Goal: Transaction & Acquisition: Purchase product/service

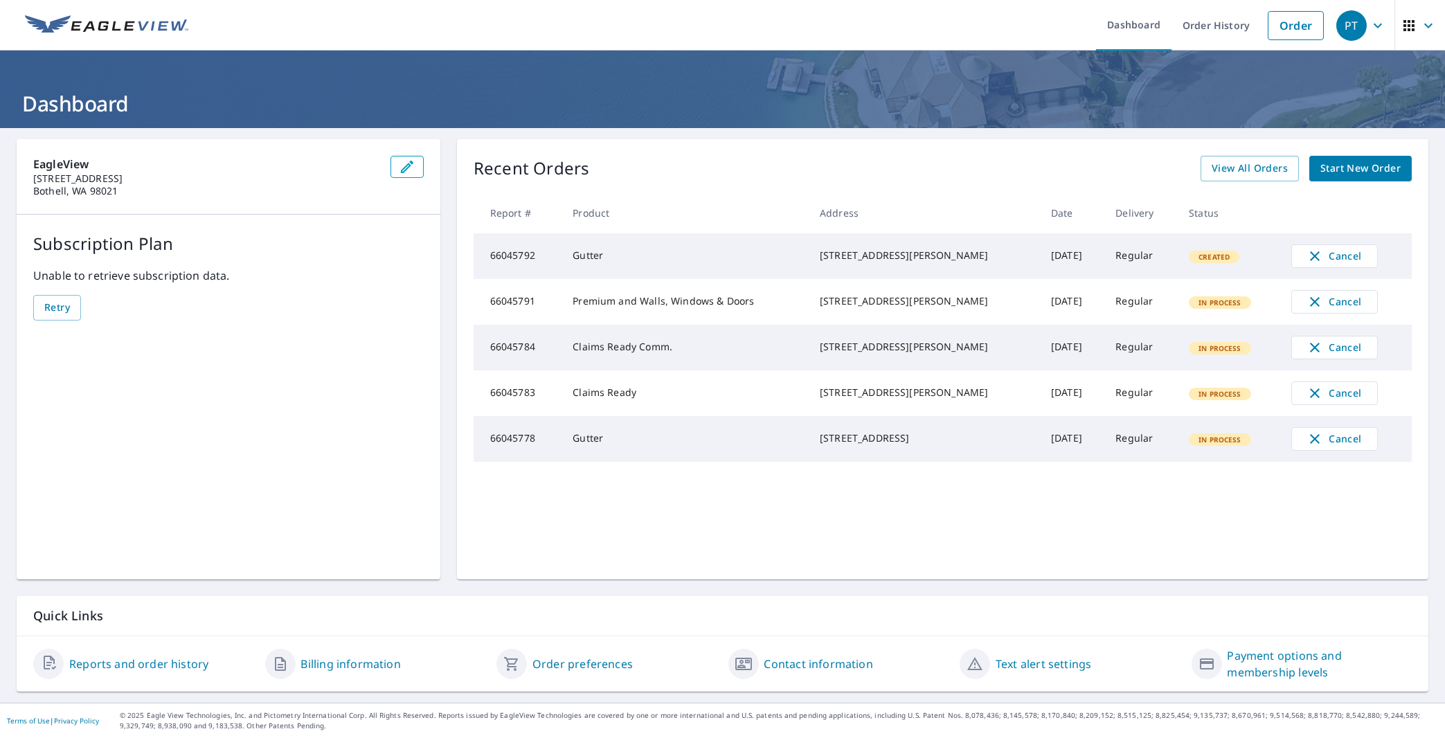
click at [563, 84] on header "Dashboard" at bounding box center [722, 90] width 1445 height 78
click at [1276, 33] on link "Order" at bounding box center [1295, 25] width 56 height 29
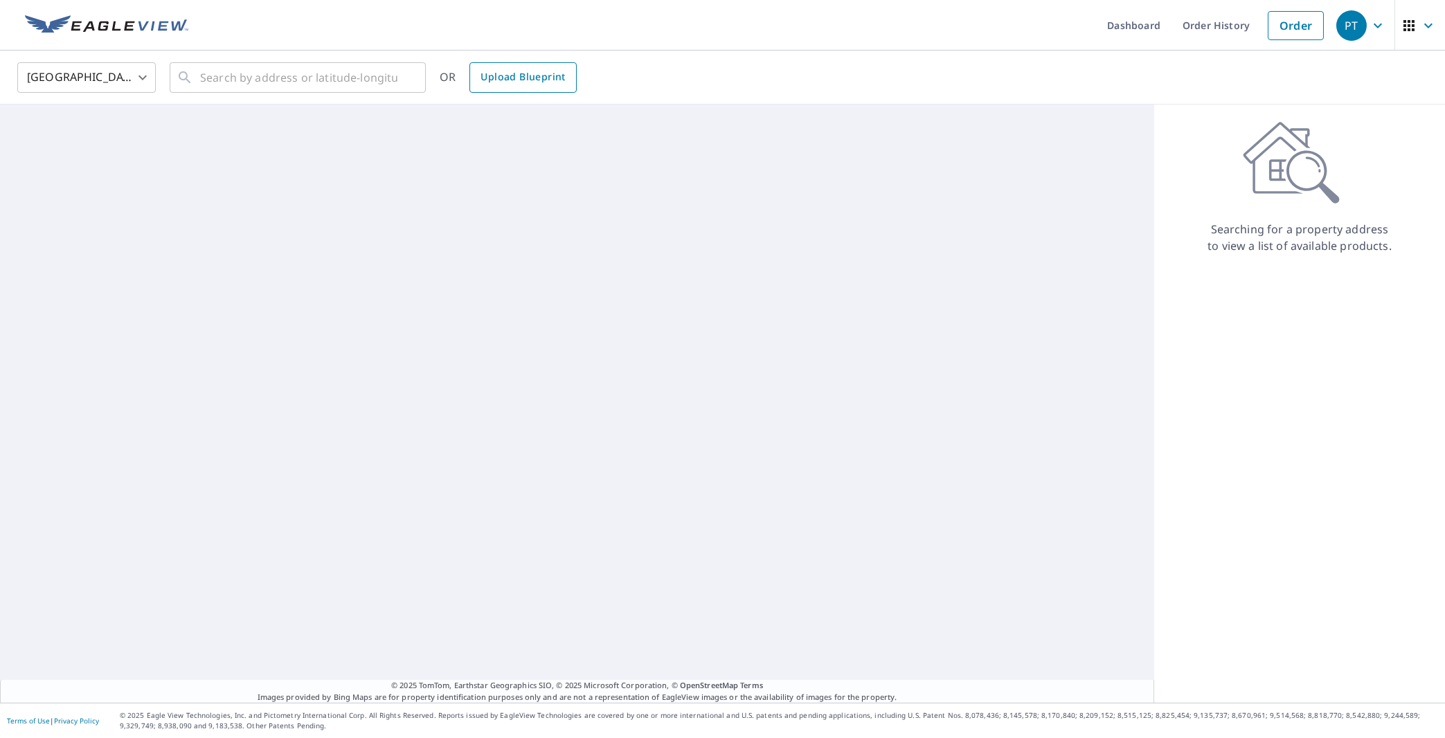
click at [504, 82] on span "Upload Blueprint" at bounding box center [522, 77] width 84 height 17
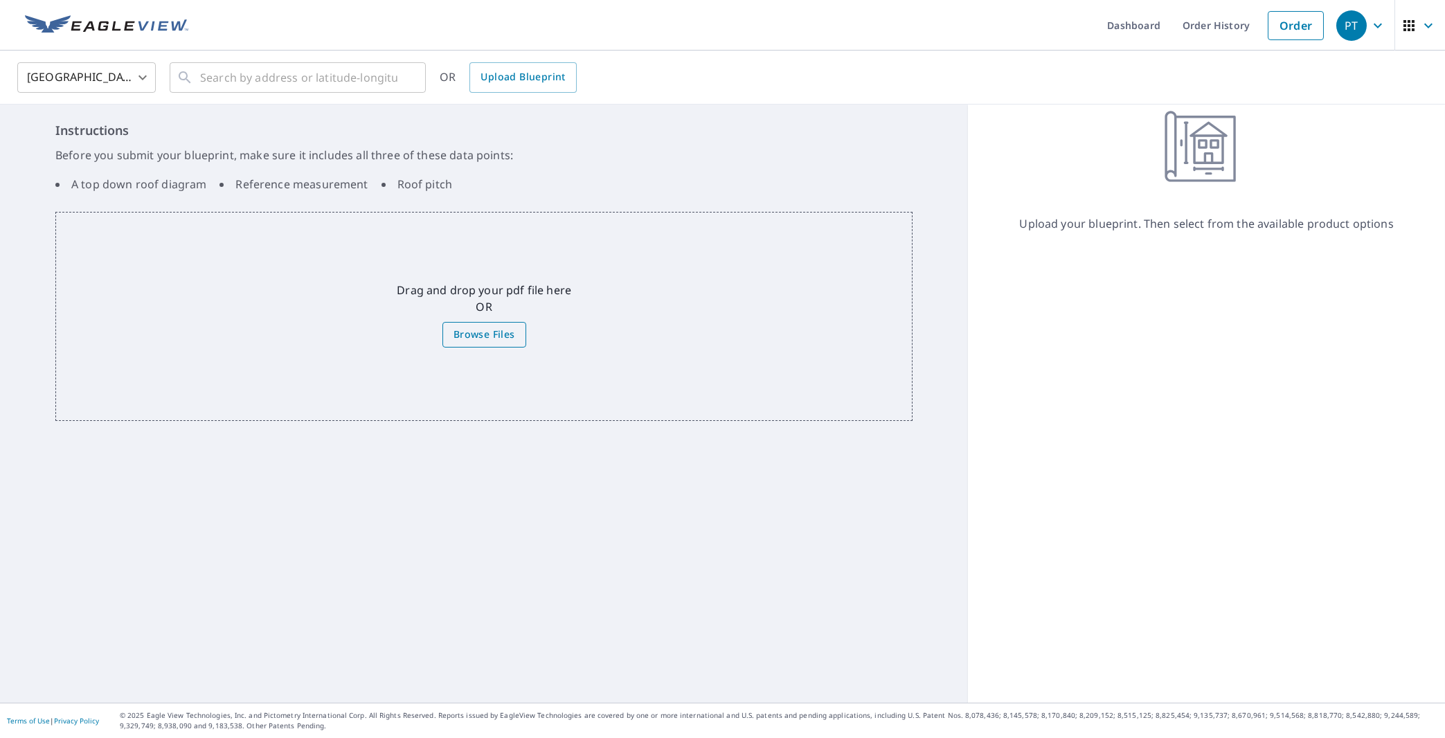
click at [480, 324] on label "Browse Files" at bounding box center [484, 335] width 84 height 26
click at [0, 0] on input "Browse Files" at bounding box center [0, 0] width 0 height 0
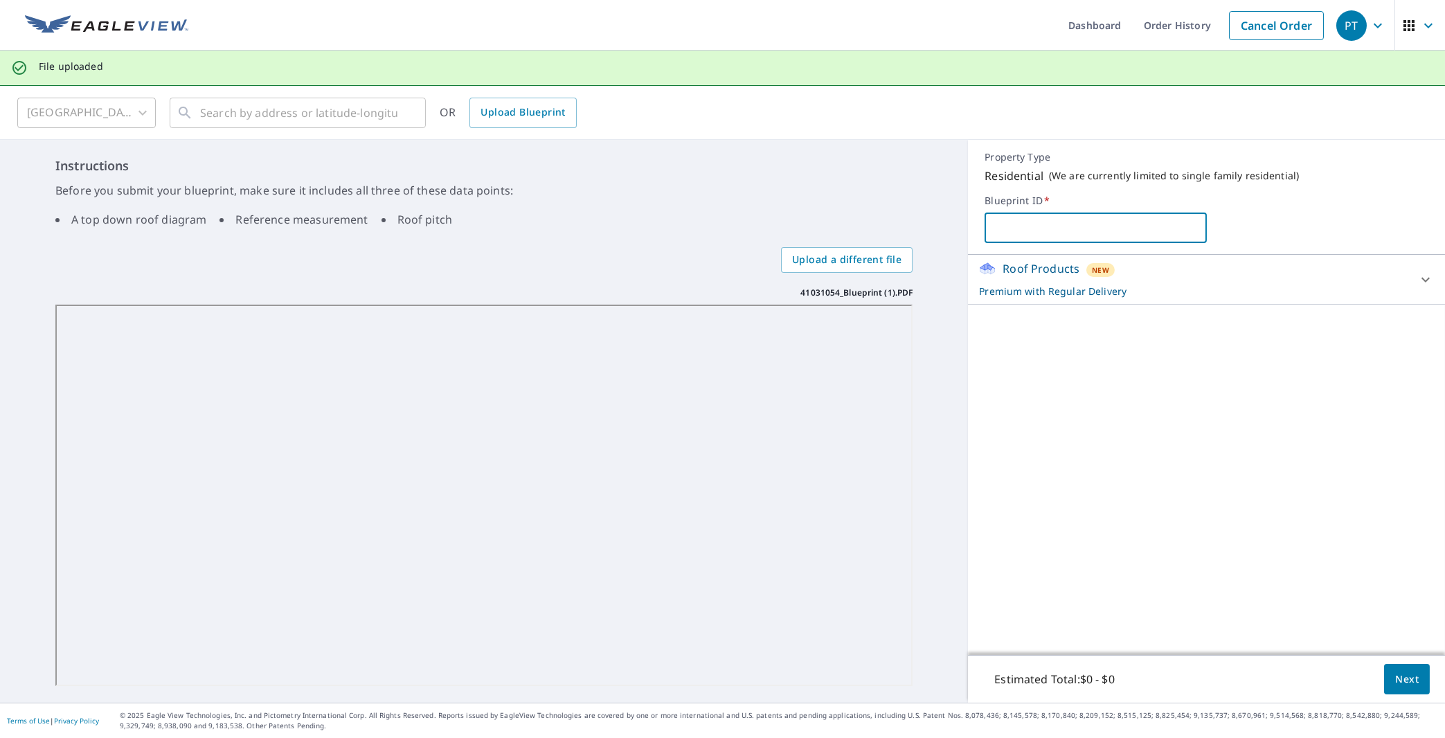
click at [1004, 231] on input "text" at bounding box center [1095, 227] width 222 height 39
type input "1AB"
click at [1405, 667] on button "Next" at bounding box center [1407, 679] width 46 height 31
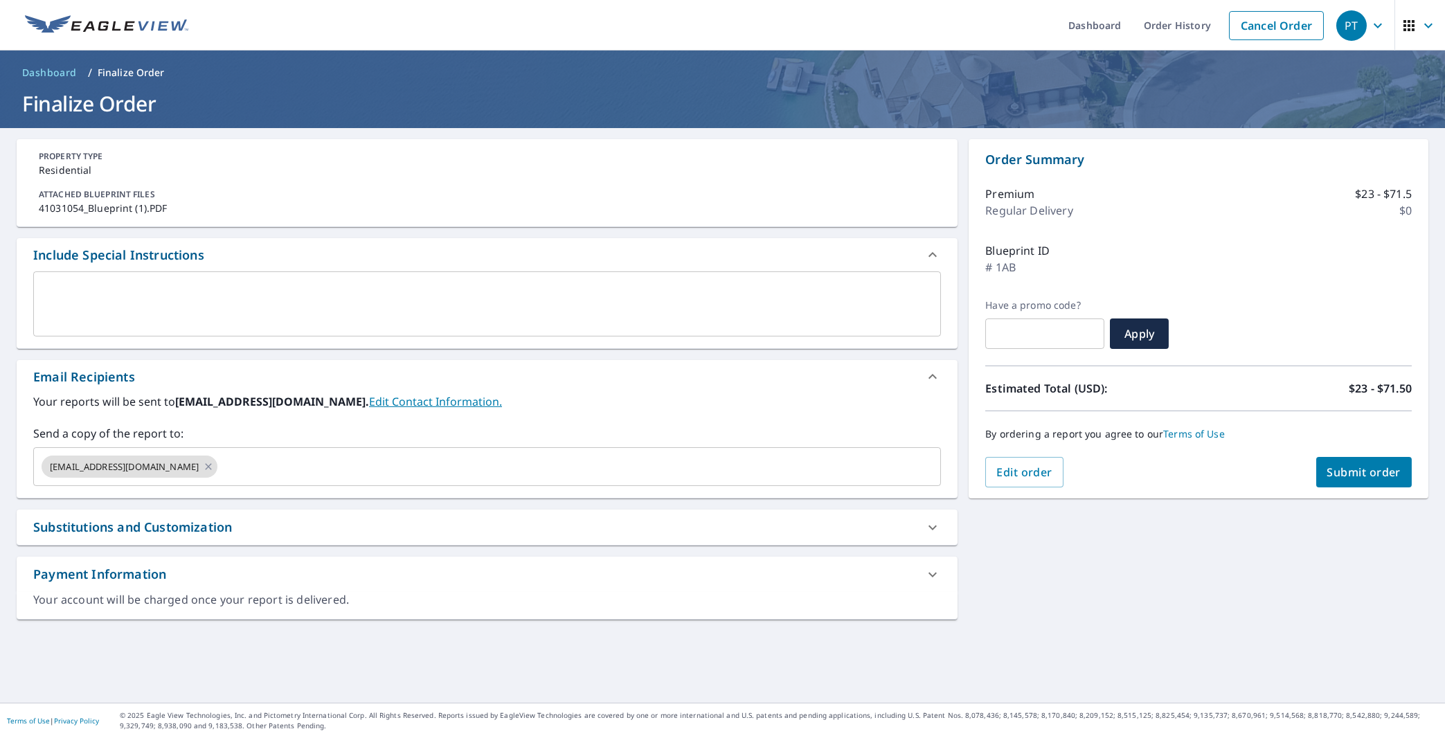
click at [199, 305] on textarea at bounding box center [487, 303] width 888 height 39
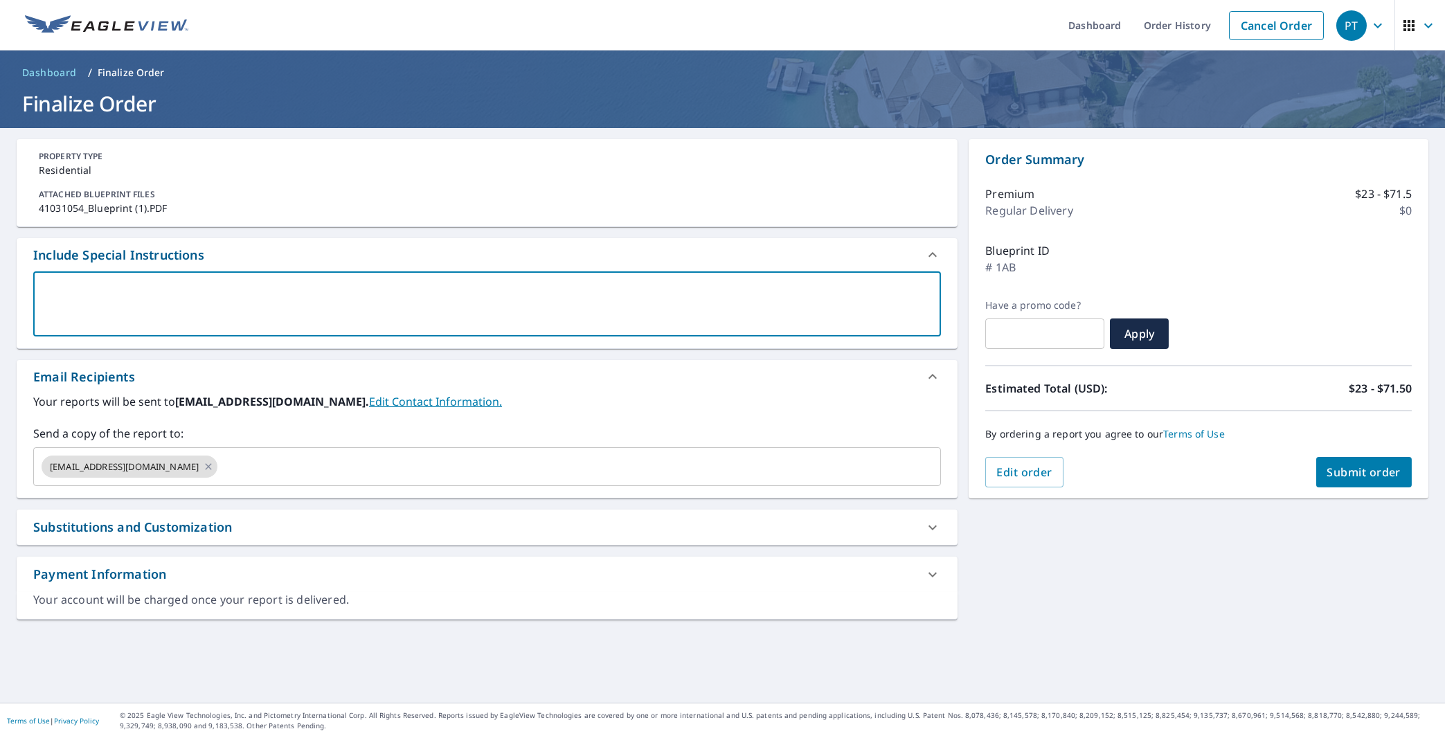
type textarea "T"
type textarea "x"
checkbox input "true"
type textarea "Te"
type textarea "x"
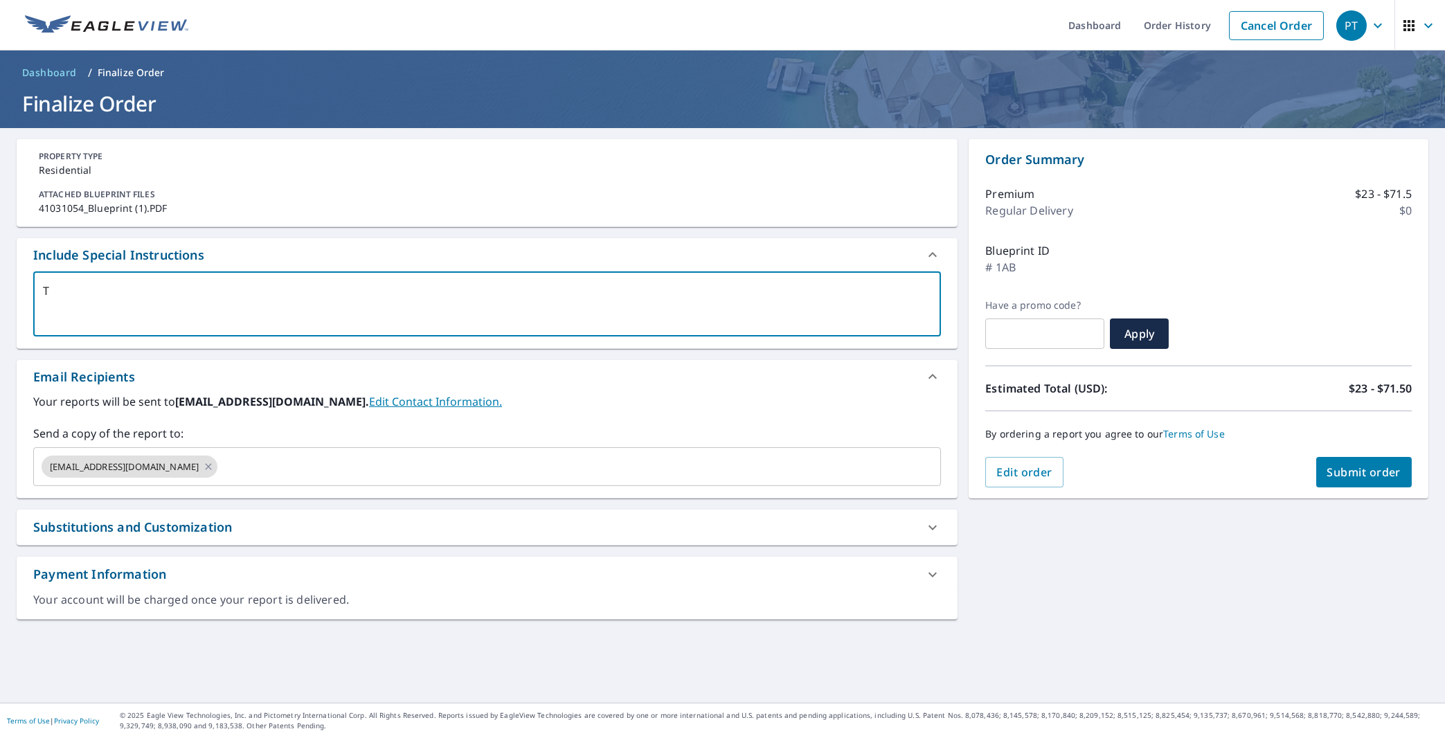
checkbox input "true"
type textarea "Tes"
type textarea "x"
checkbox input "true"
type textarea "Test"
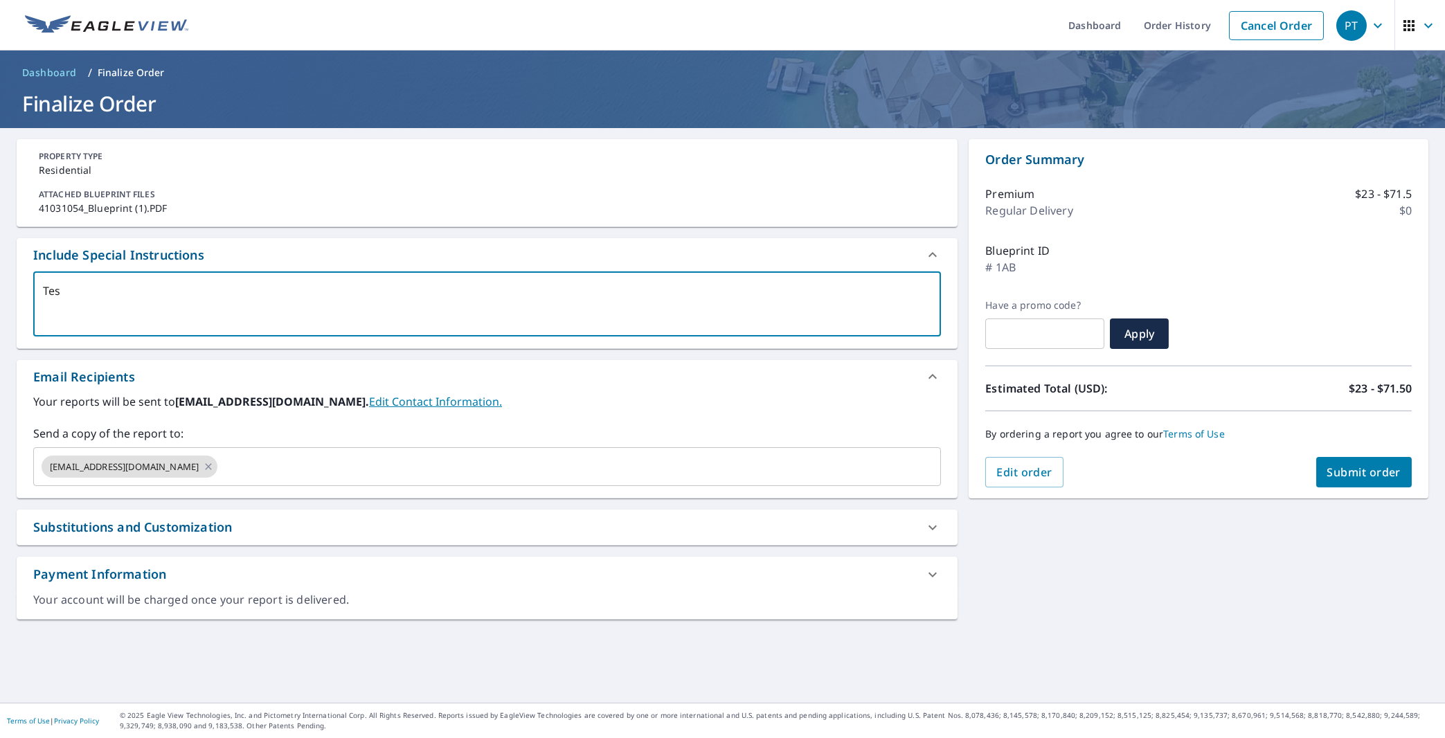
type textarea "x"
checkbox input "true"
type textarea "Testi"
type textarea "x"
checkbox input "true"
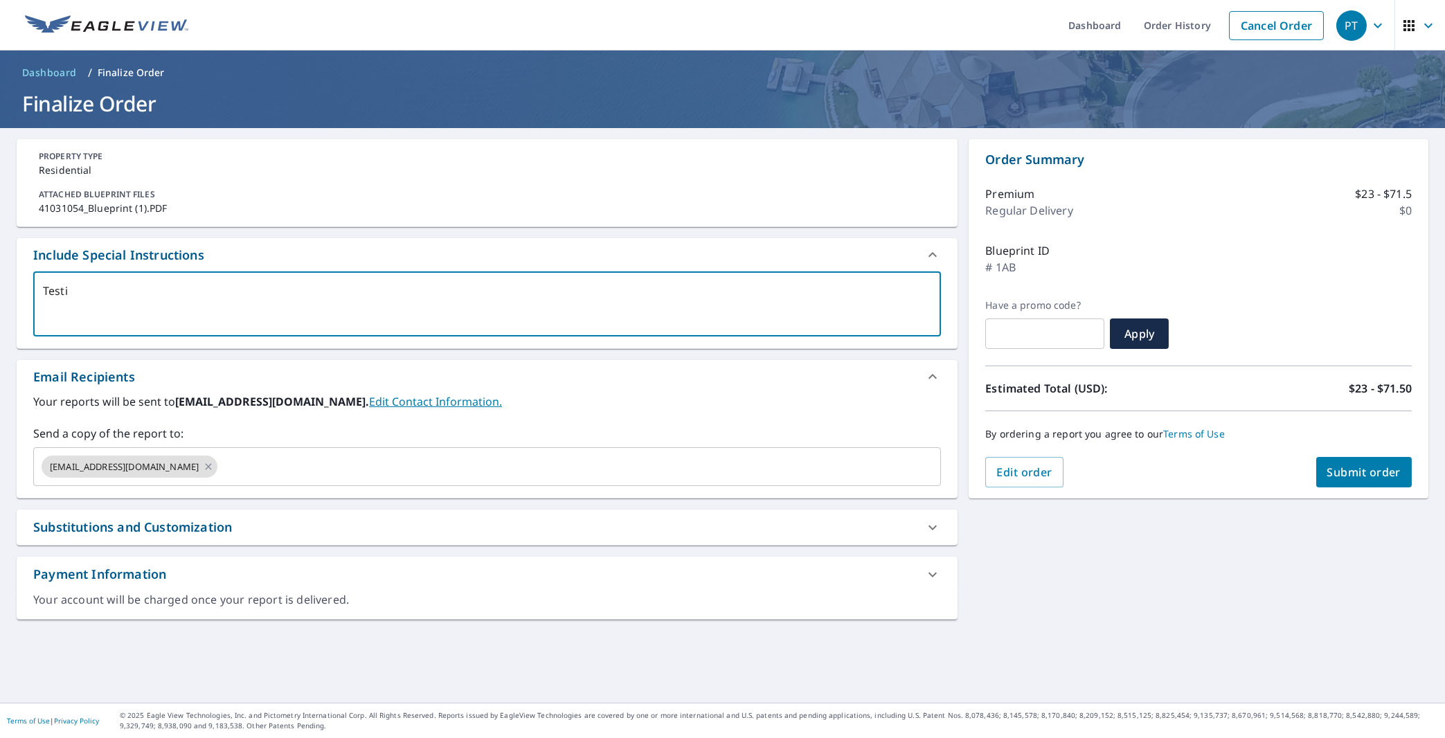
type textarea "Testin"
type textarea "x"
checkbox input "true"
type textarea "Testing"
type textarea "x"
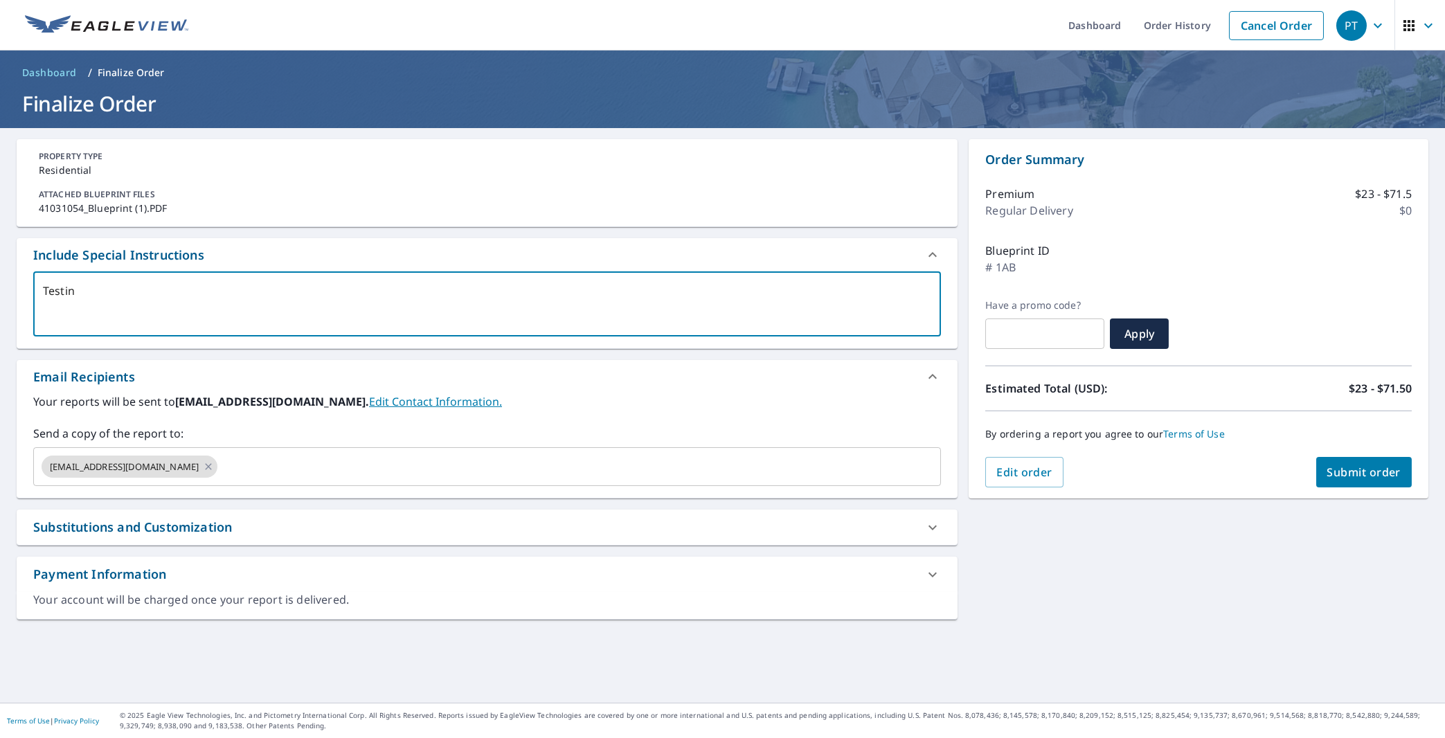
checkbox input "true"
type textarea "Testing1"
type textarea "x"
checkbox input "true"
type textarea "Testing12"
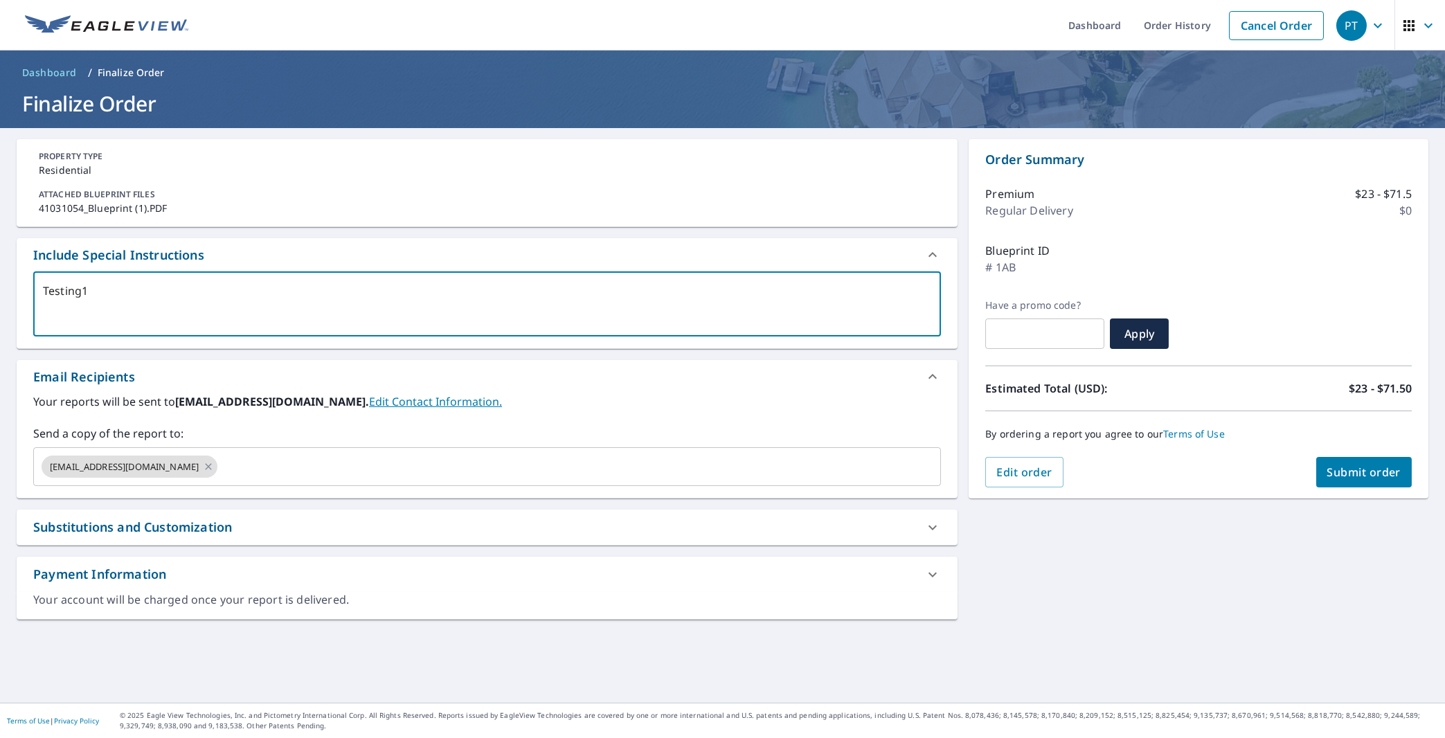
type textarea "x"
checkbox input "true"
type textarea "Testing122"
type textarea "x"
checkbox input "true"
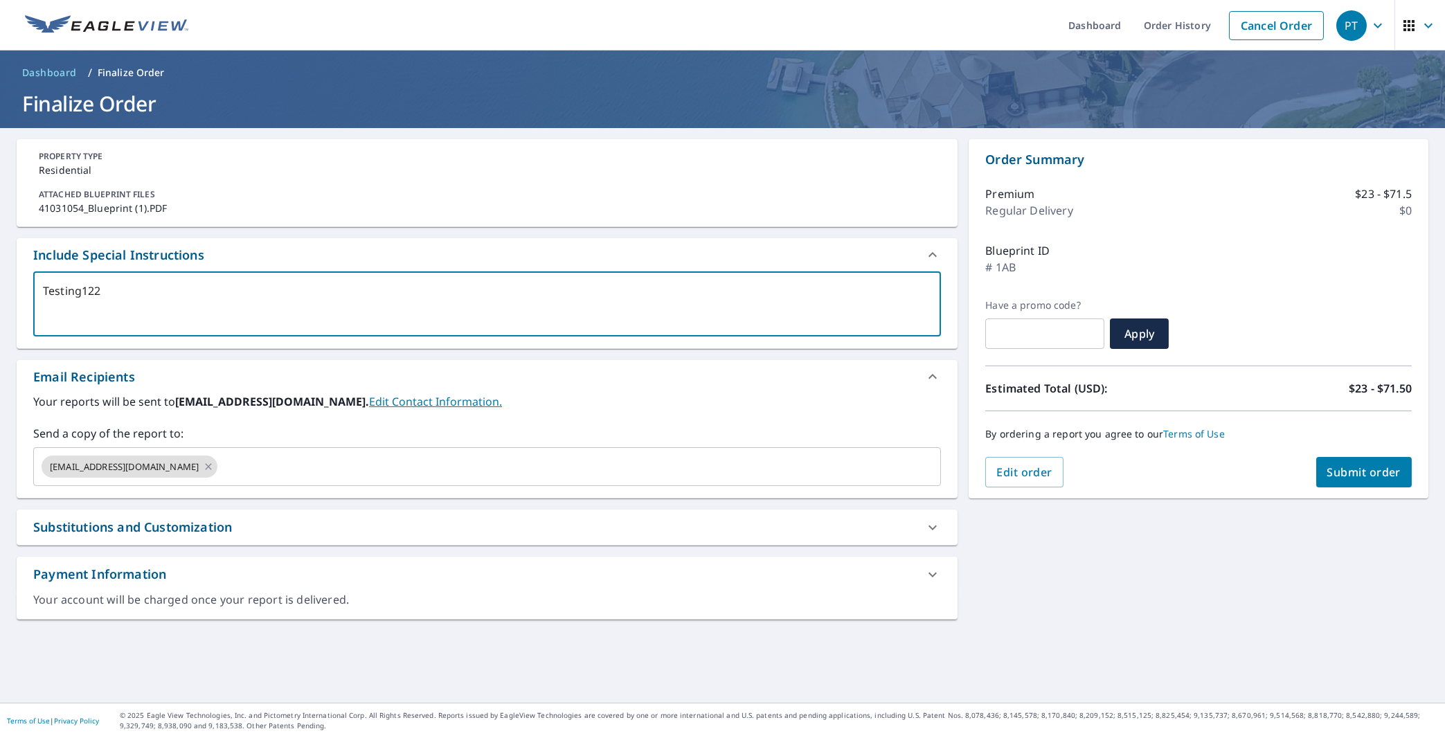
type textarea "Testing1222"
type textarea "x"
checkbox input "true"
type textarea "Testing12221"
type textarea "x"
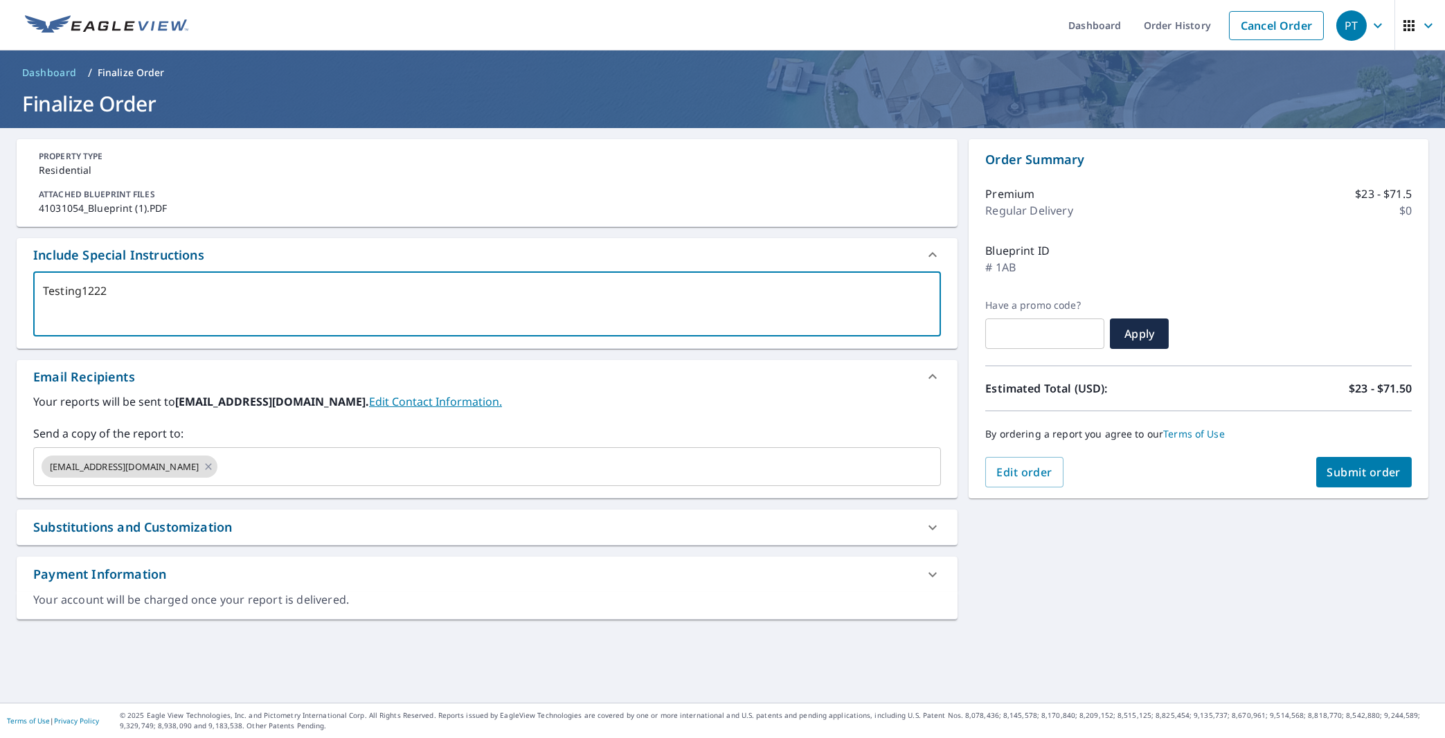
checkbox input "true"
type textarea "Testing122212"
type textarea "x"
checkbox input "true"
type textarea "Testing122212"
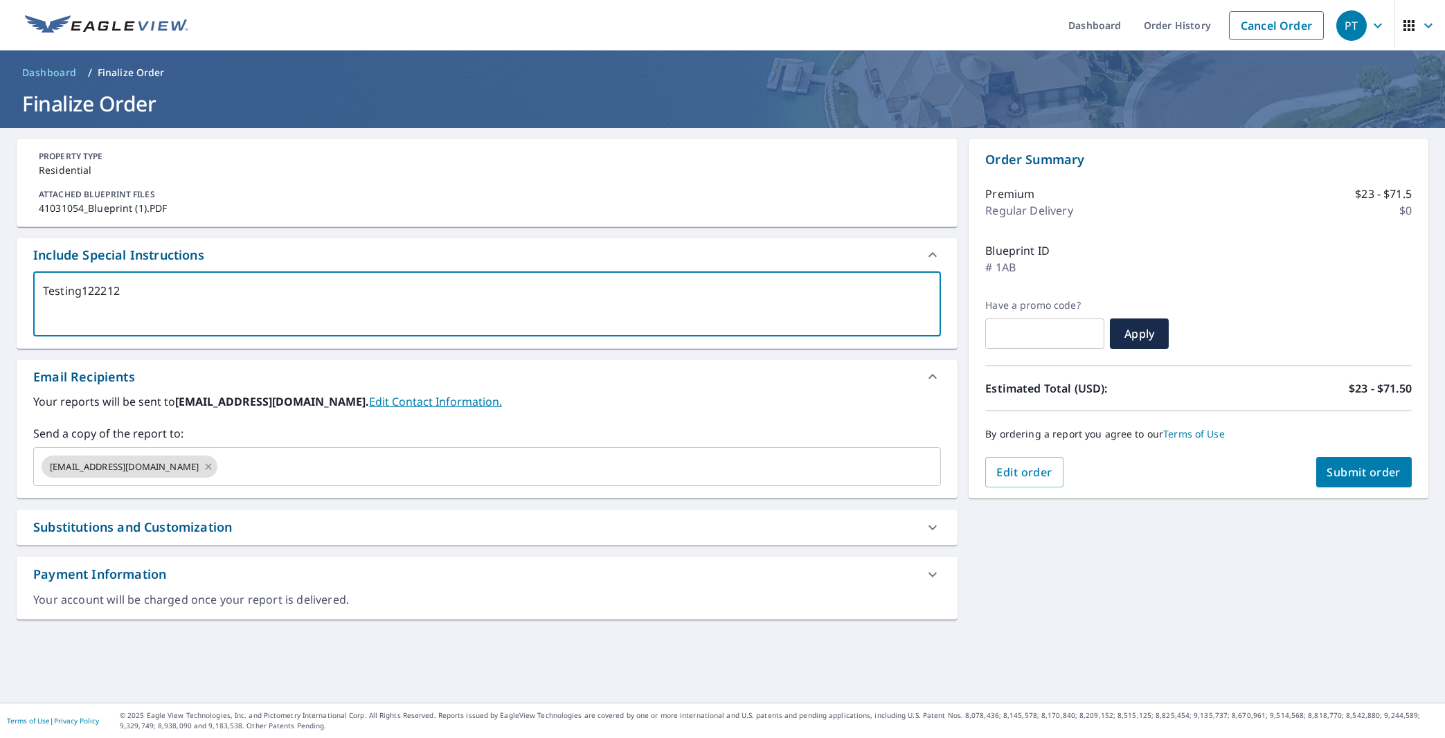
click at [1327, 472] on span "Submit order" at bounding box center [1364, 471] width 74 height 15
type textarea "x"
checkbox input "true"
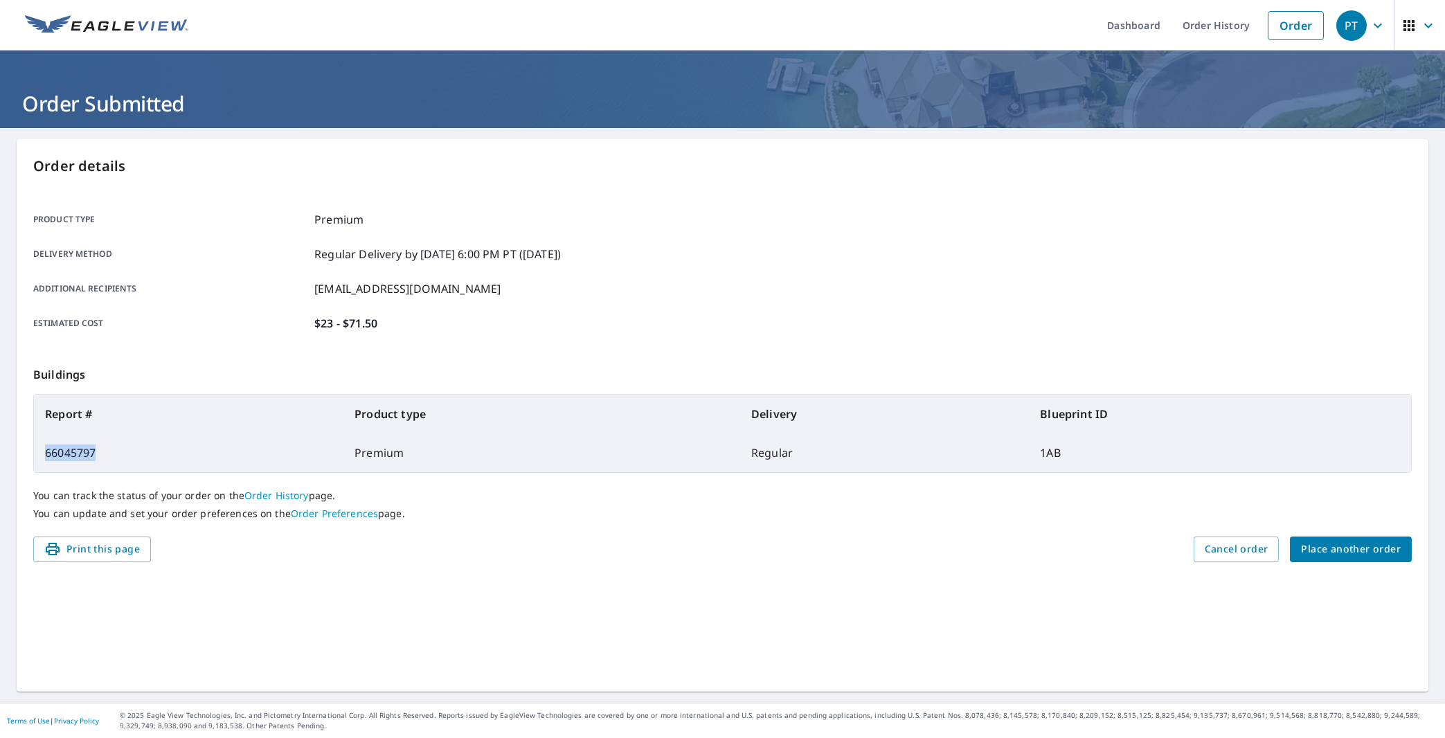
drag, startPoint x: 98, startPoint y: 452, endPoint x: 42, endPoint y: 451, distance: 56.1
click at [42, 451] on td "66045797" at bounding box center [188, 452] width 309 height 39
copy td "66045797"
click at [1270, 235] on div "Product type Premium Delivery method Regular Delivery by 9/12/2025 6:00 PM PT (…" at bounding box center [722, 271] width 1378 height 156
click at [1345, 545] on span "Place another order" at bounding box center [1351, 549] width 100 height 17
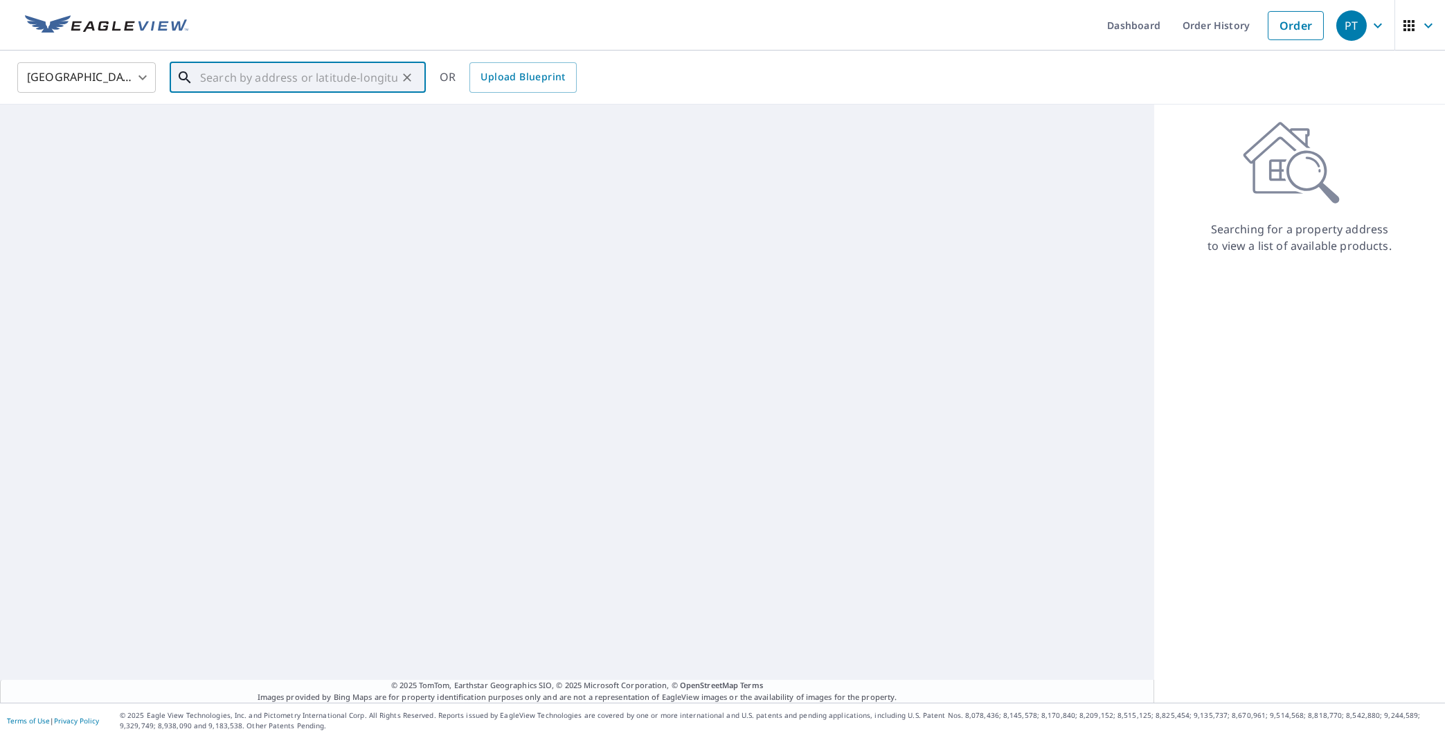
click at [283, 75] on input "text" at bounding box center [298, 77] width 197 height 39
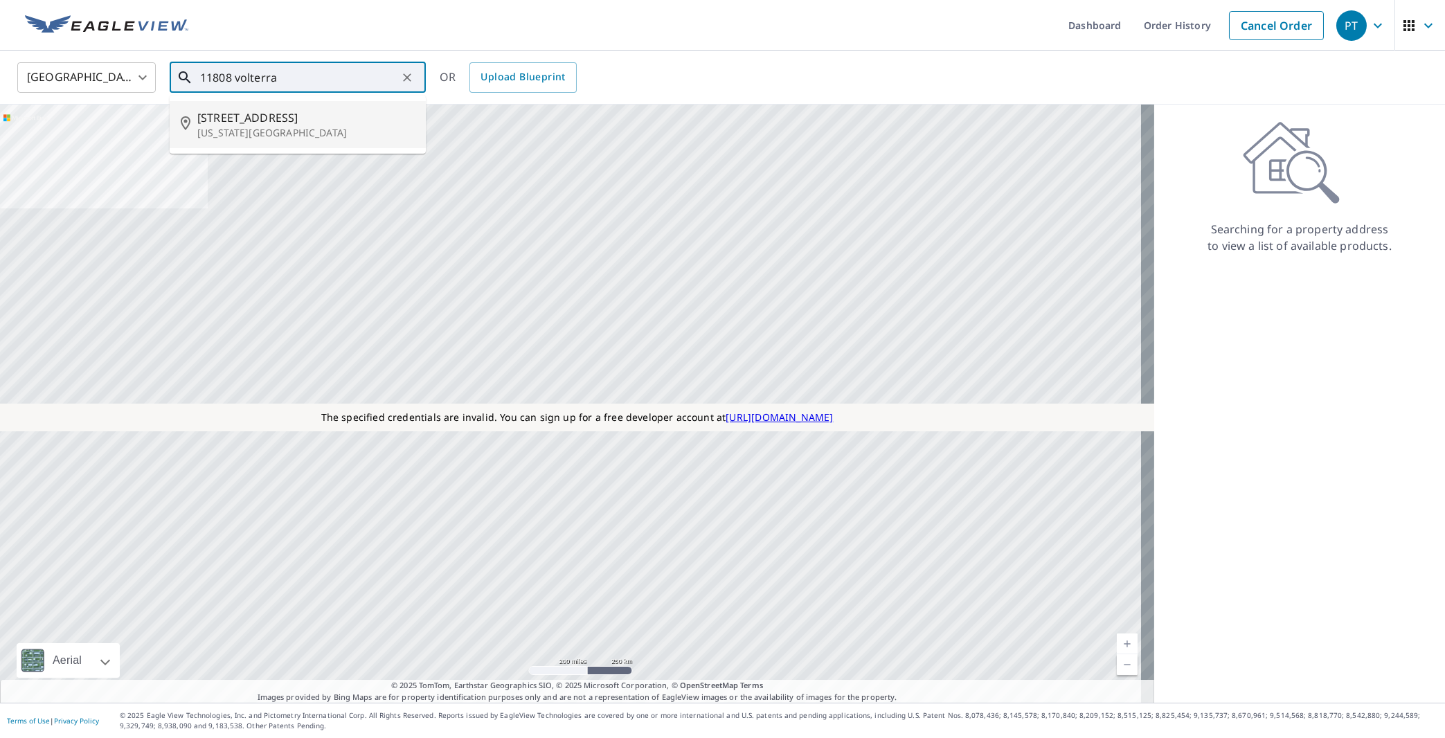
click at [282, 124] on span "[STREET_ADDRESS]" at bounding box center [305, 117] width 217 height 17
type input "11808 Volterra Way Oklahoma City, OK 73170"
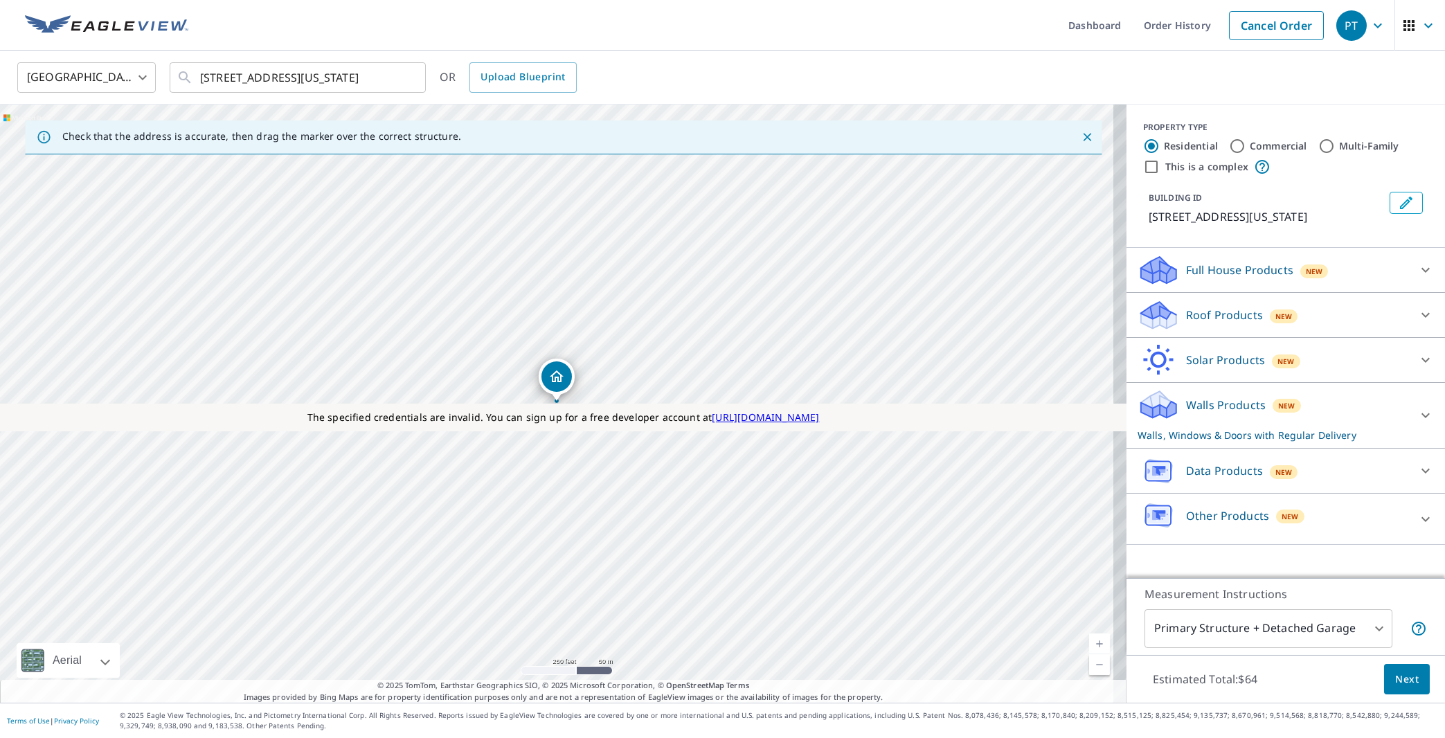
click at [1206, 442] on div "Walls Products New Walls, Windows & Doors with Regular Delivery" at bounding box center [1272, 415] width 271 height 54
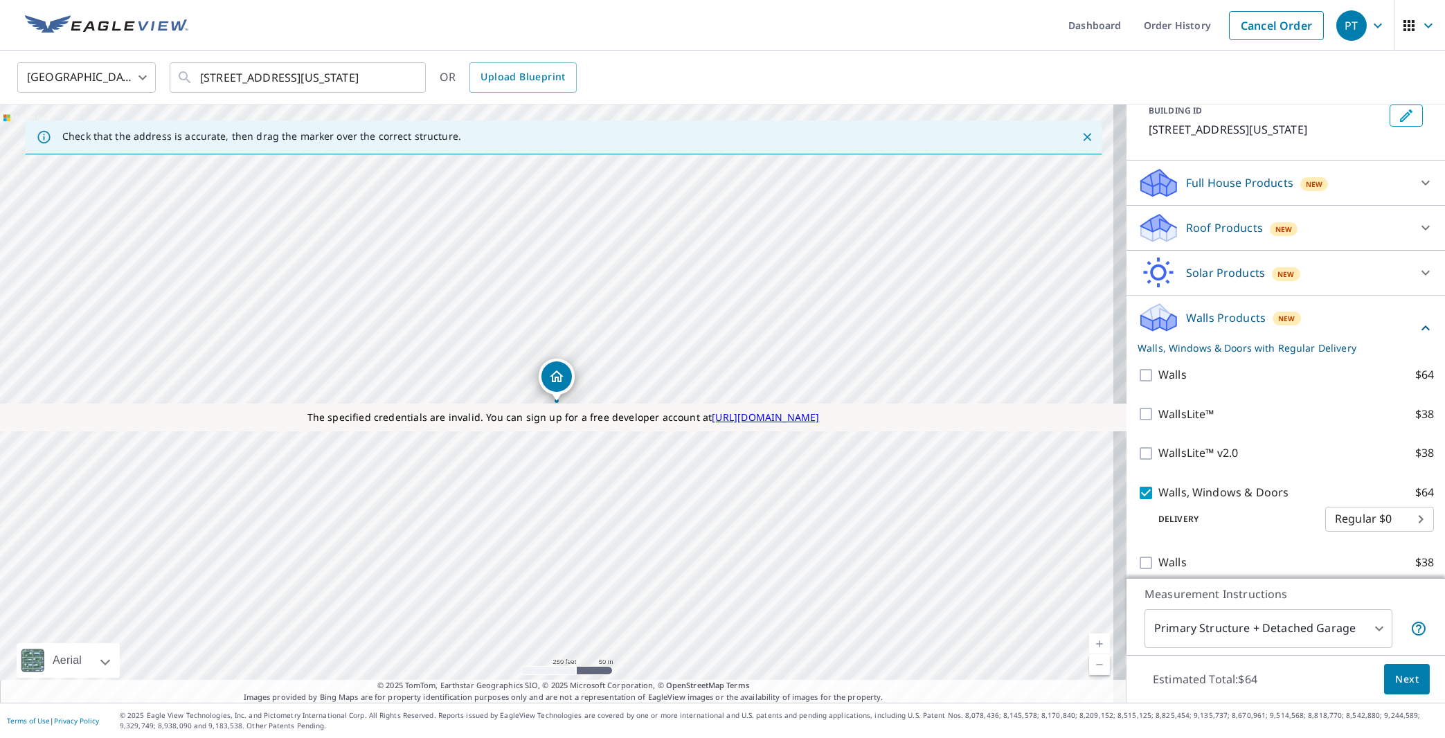
scroll to position [88, 0]
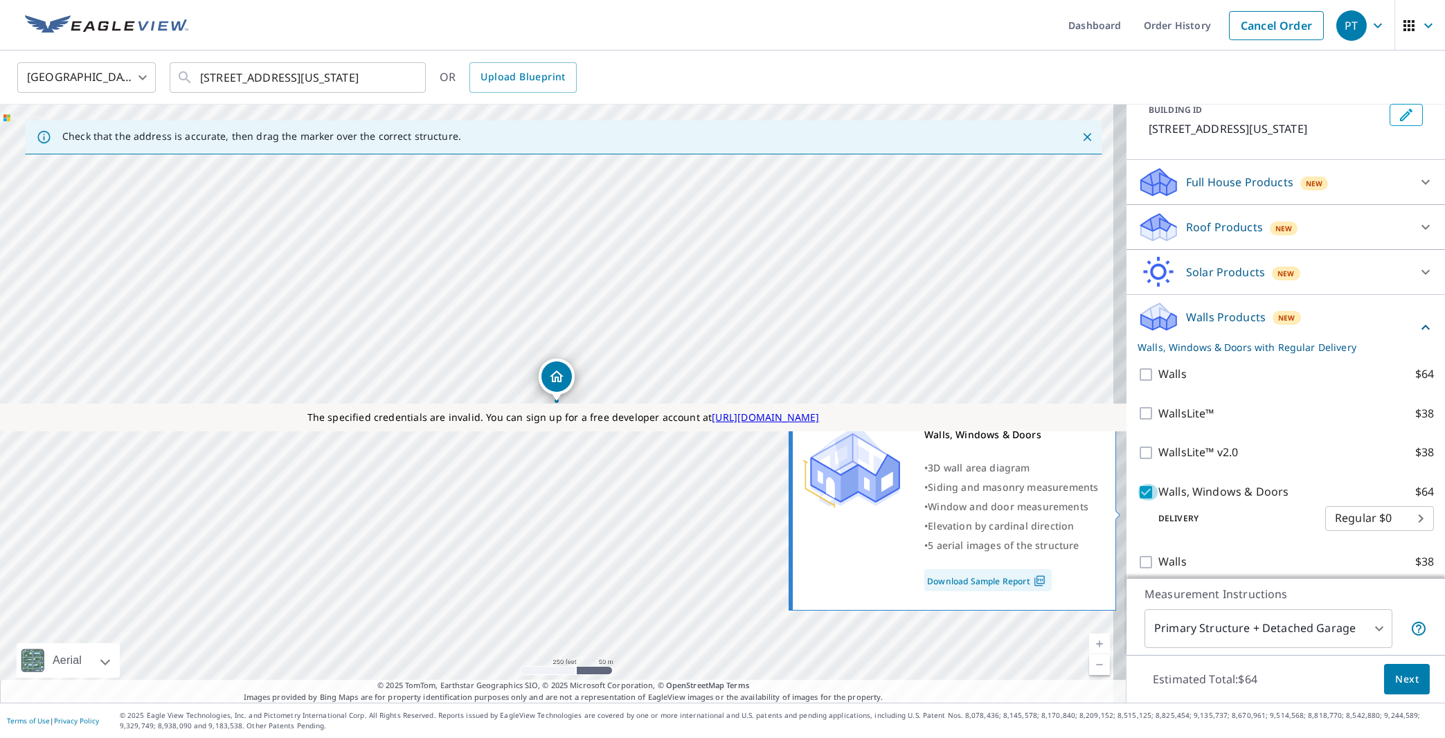
click at [1137, 500] on input "Walls, Windows & Doors $64" at bounding box center [1147, 492] width 21 height 17
checkbox input "false"
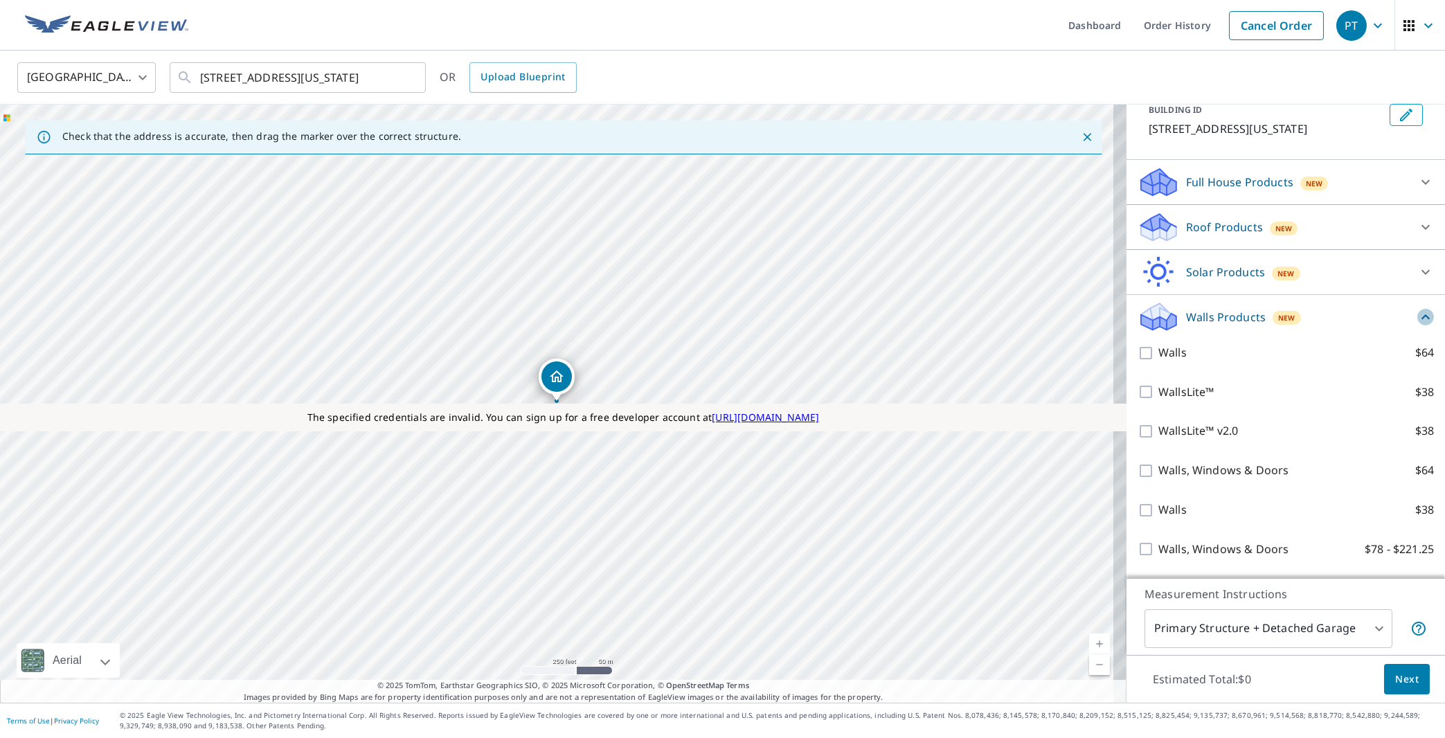
click at [1417, 325] on icon at bounding box center [1425, 317] width 17 height 17
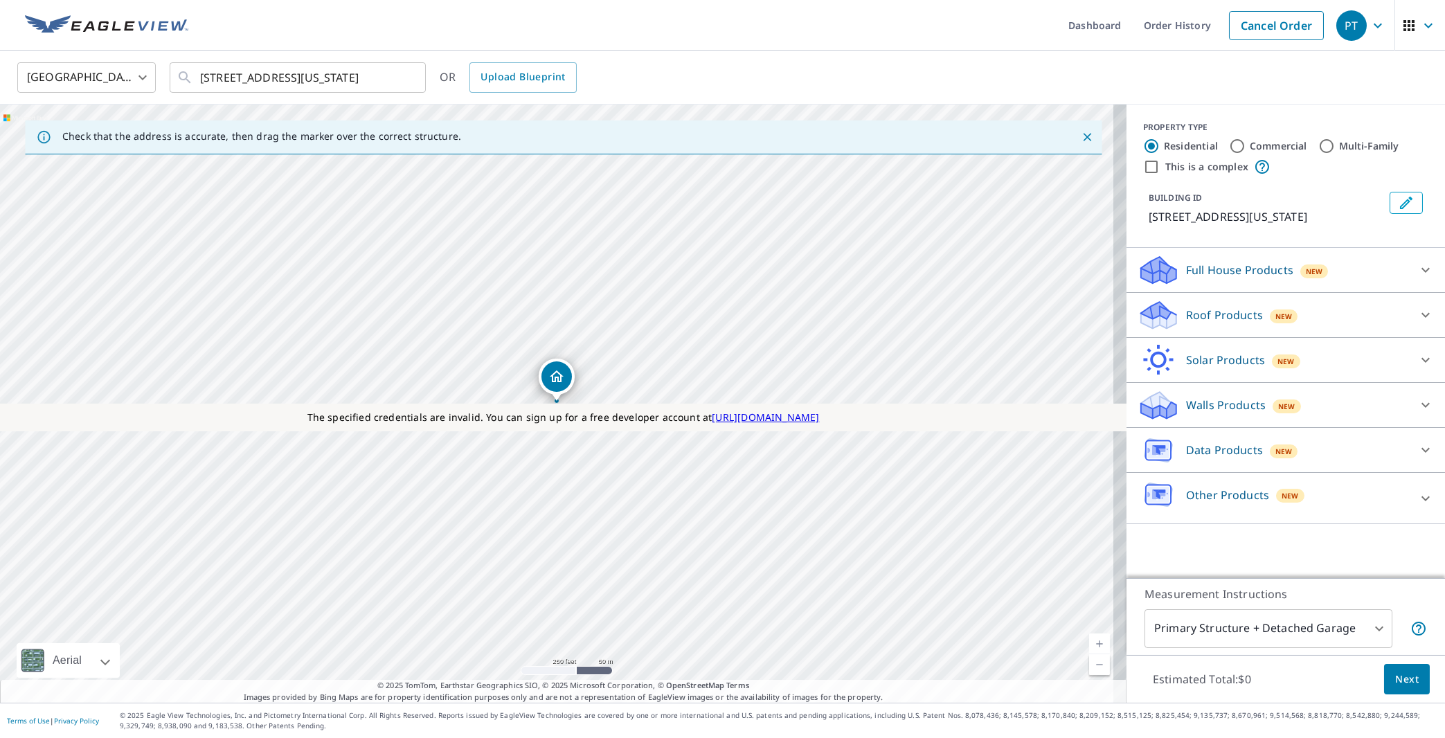
scroll to position [0, 0]
click at [1218, 323] on p "Roof Products" at bounding box center [1224, 315] width 77 height 17
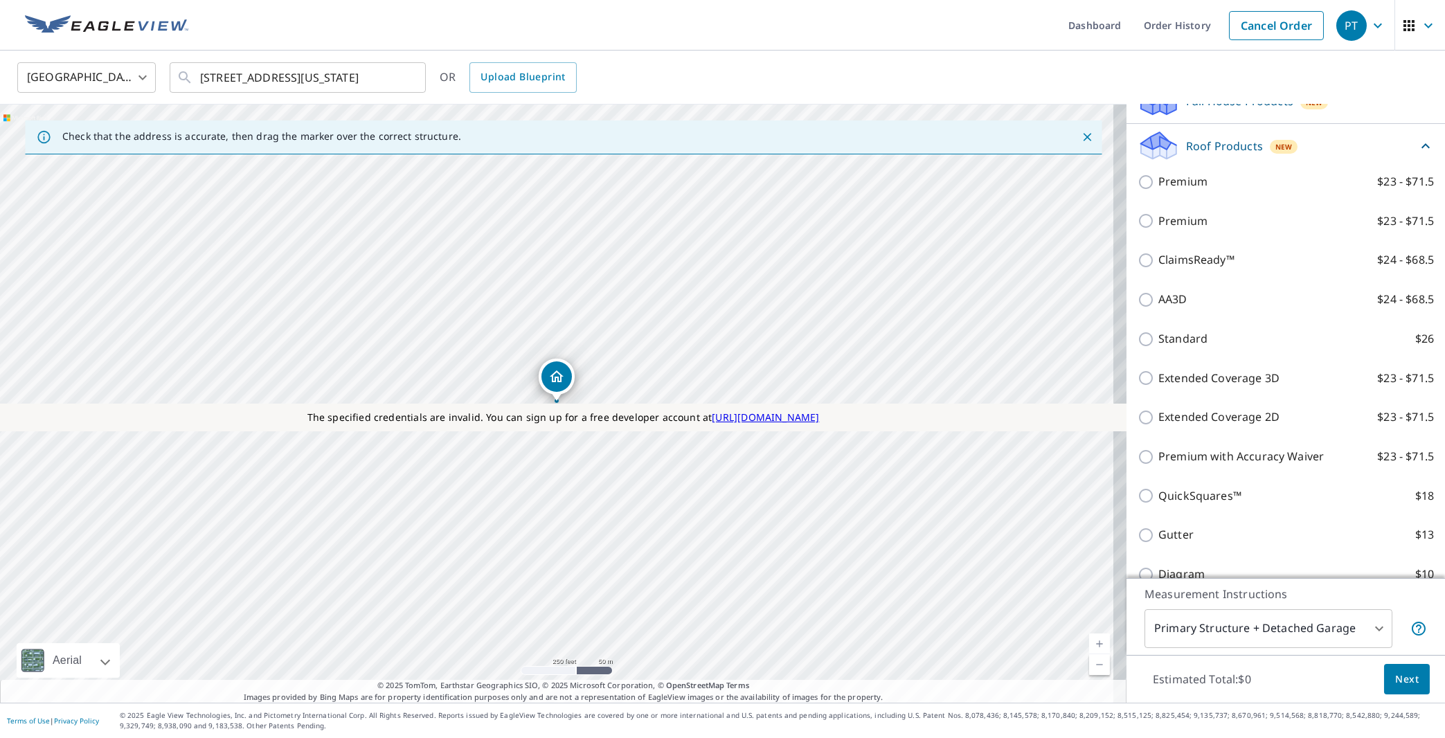
scroll to position [176, 0]
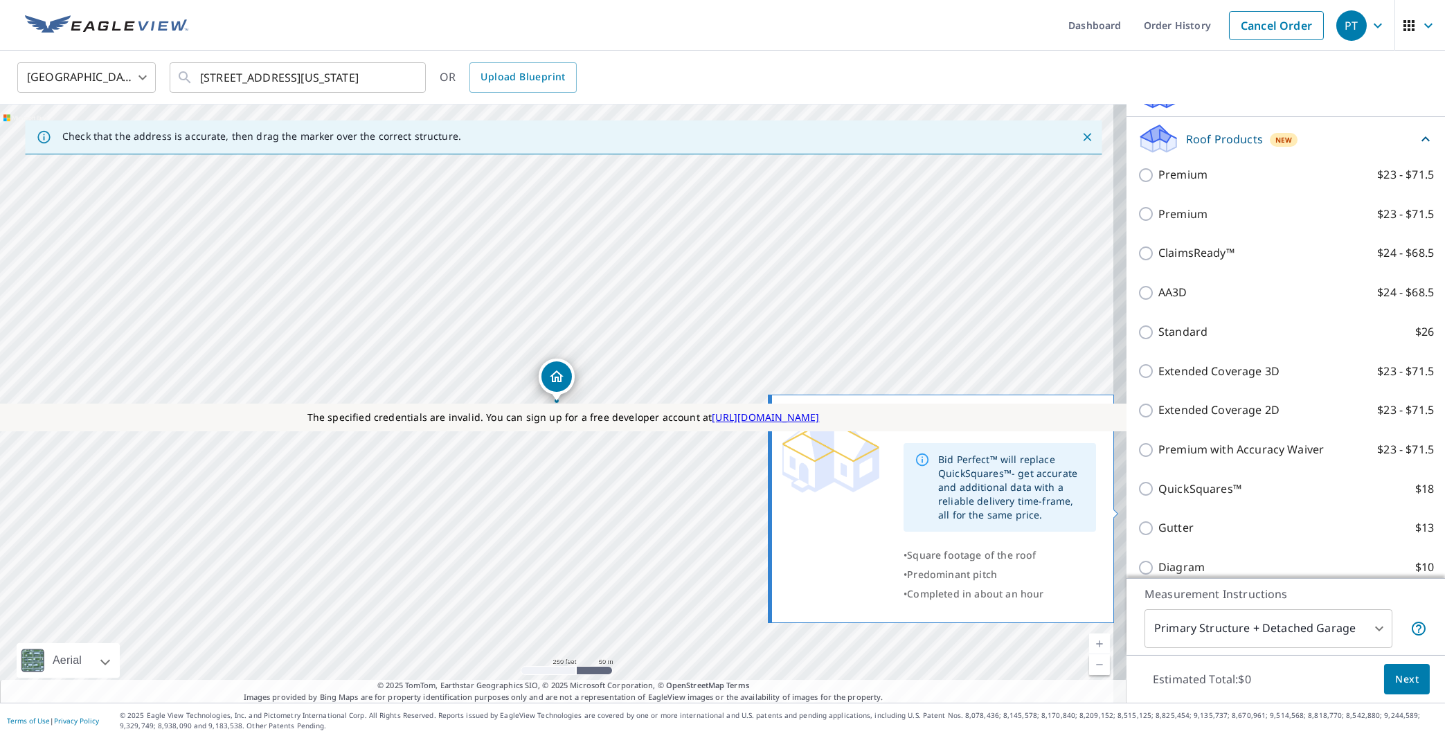
click at [1137, 497] on input "QuickSquares™ $18" at bounding box center [1147, 488] width 21 height 17
checkbox input "true"
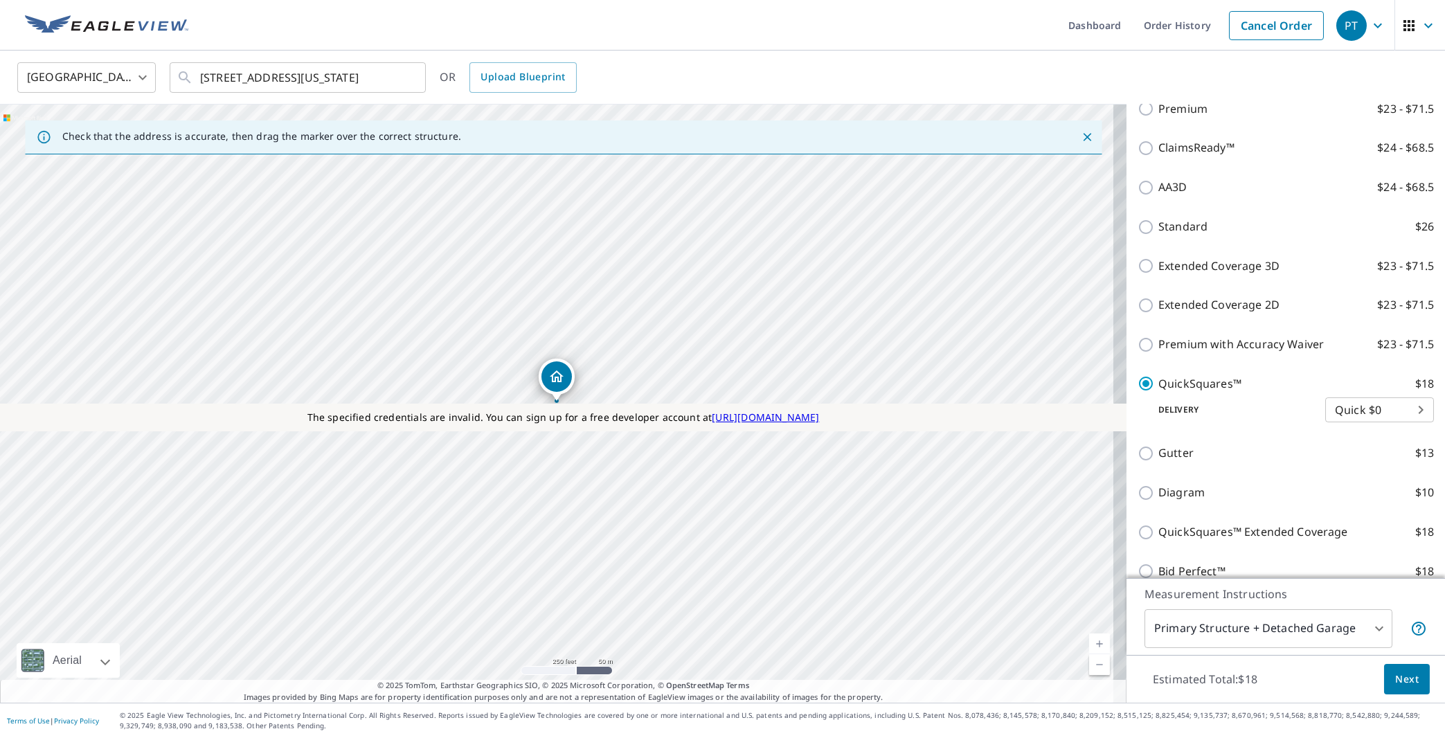
scroll to position [352, 0]
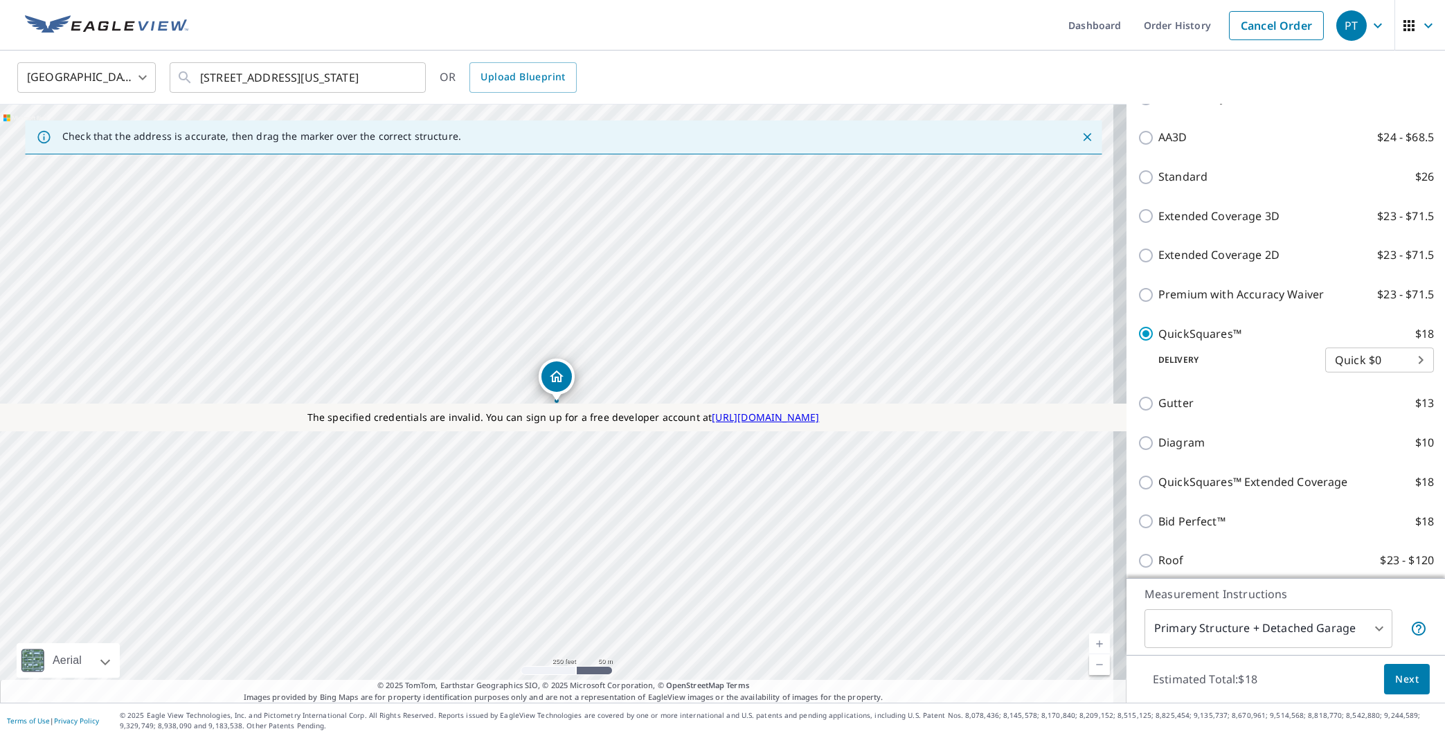
click at [1305, 642] on body "PT PT Dashboard Order History Cancel Order PT United States US ​ 11808 Volterra…" at bounding box center [722, 369] width 1445 height 738
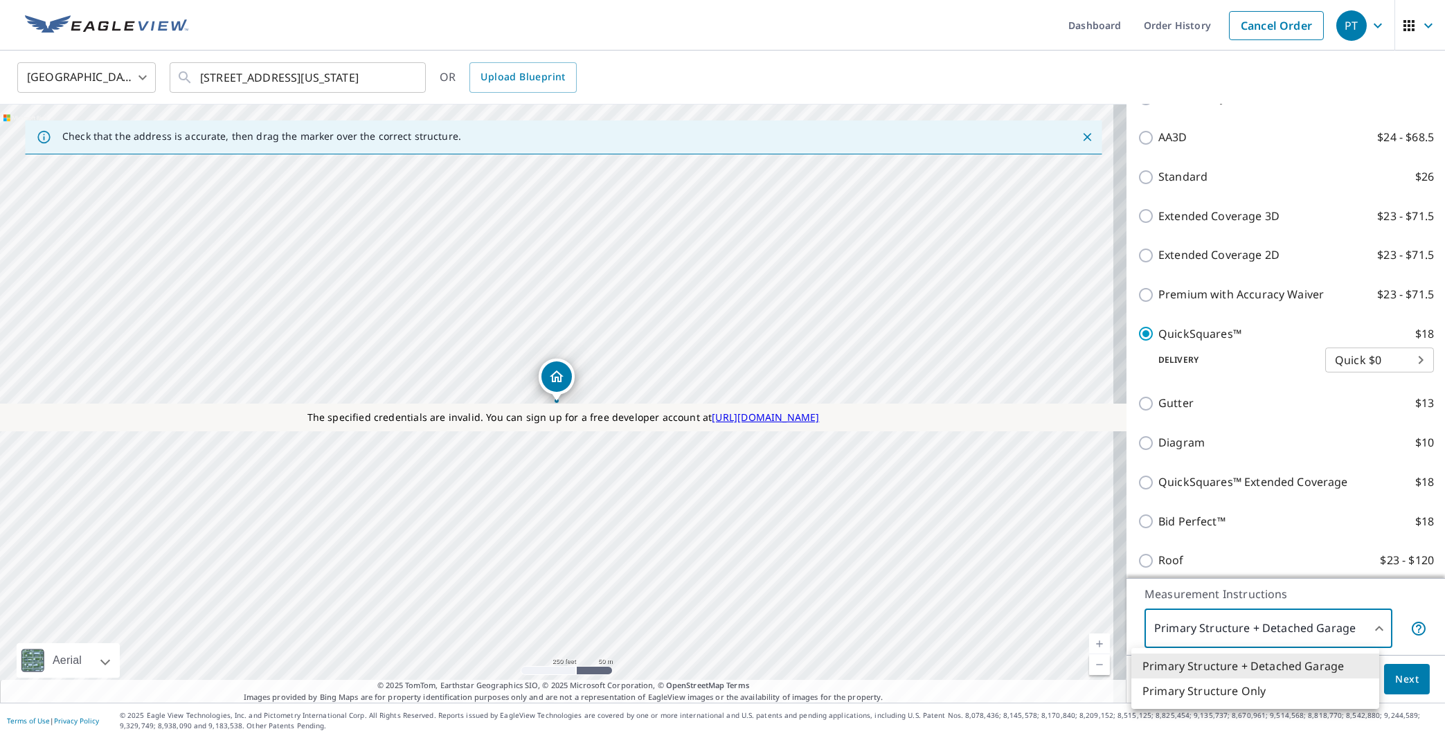
click at [1242, 685] on li "Primary Structure Only" at bounding box center [1255, 690] width 248 height 25
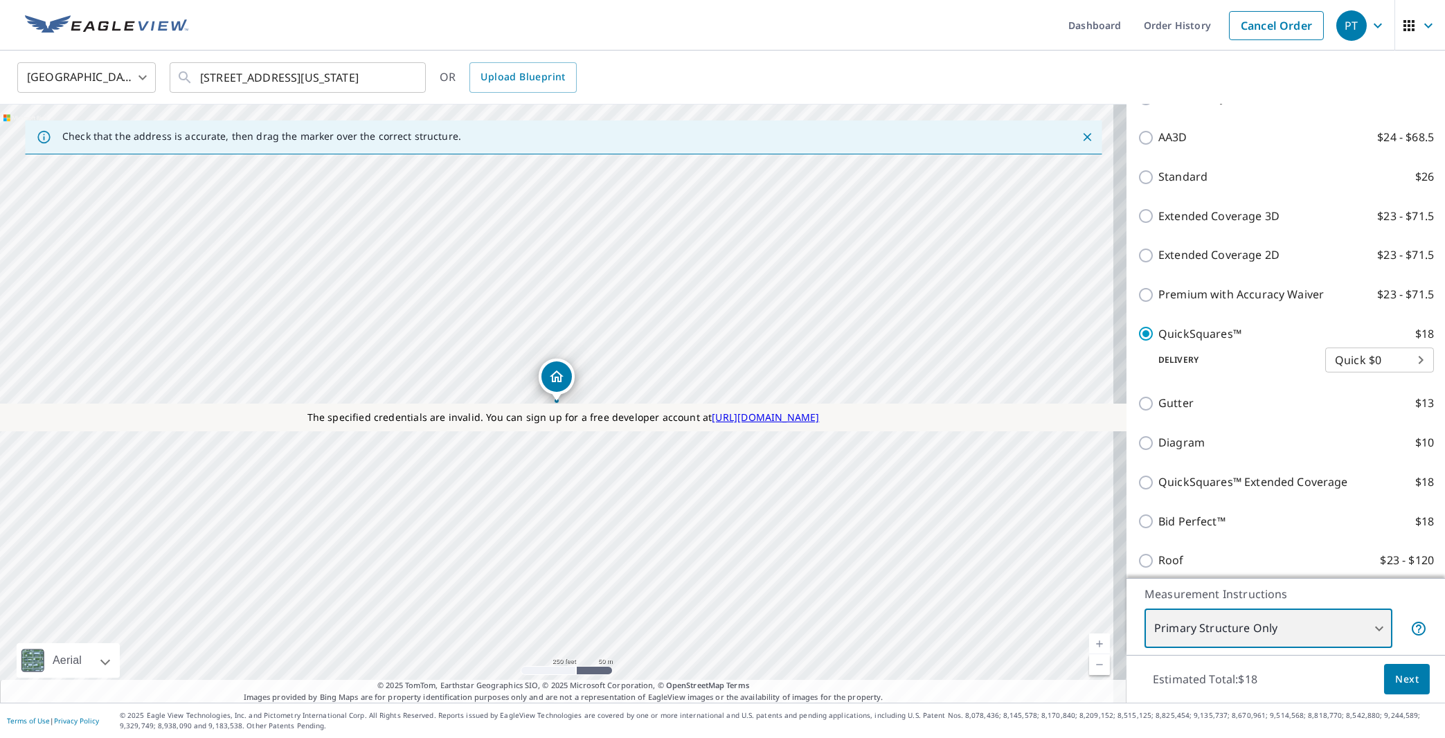
type input "2"
click at [1384, 681] on button "Next" at bounding box center [1407, 679] width 46 height 31
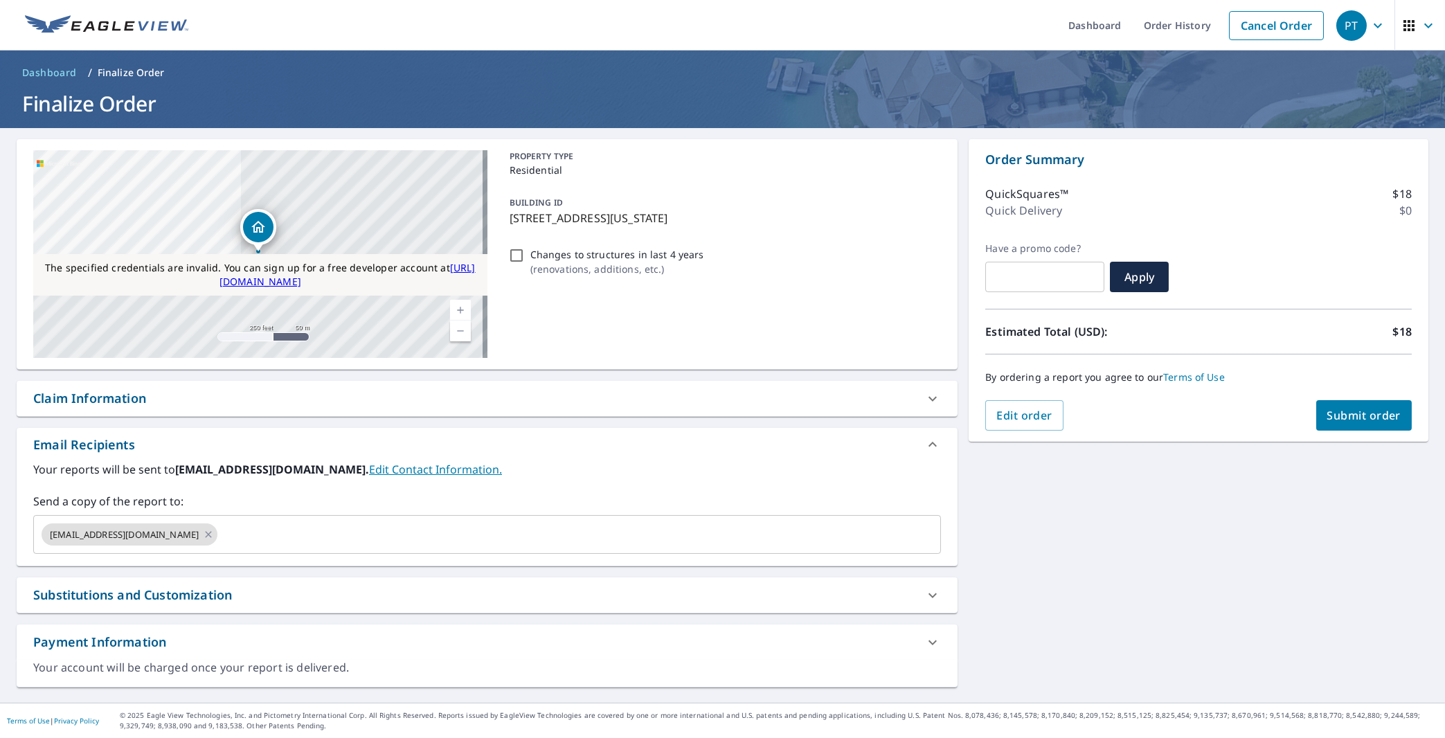
click at [192, 395] on div "Claim Information" at bounding box center [474, 398] width 883 height 19
checkbox input "true"
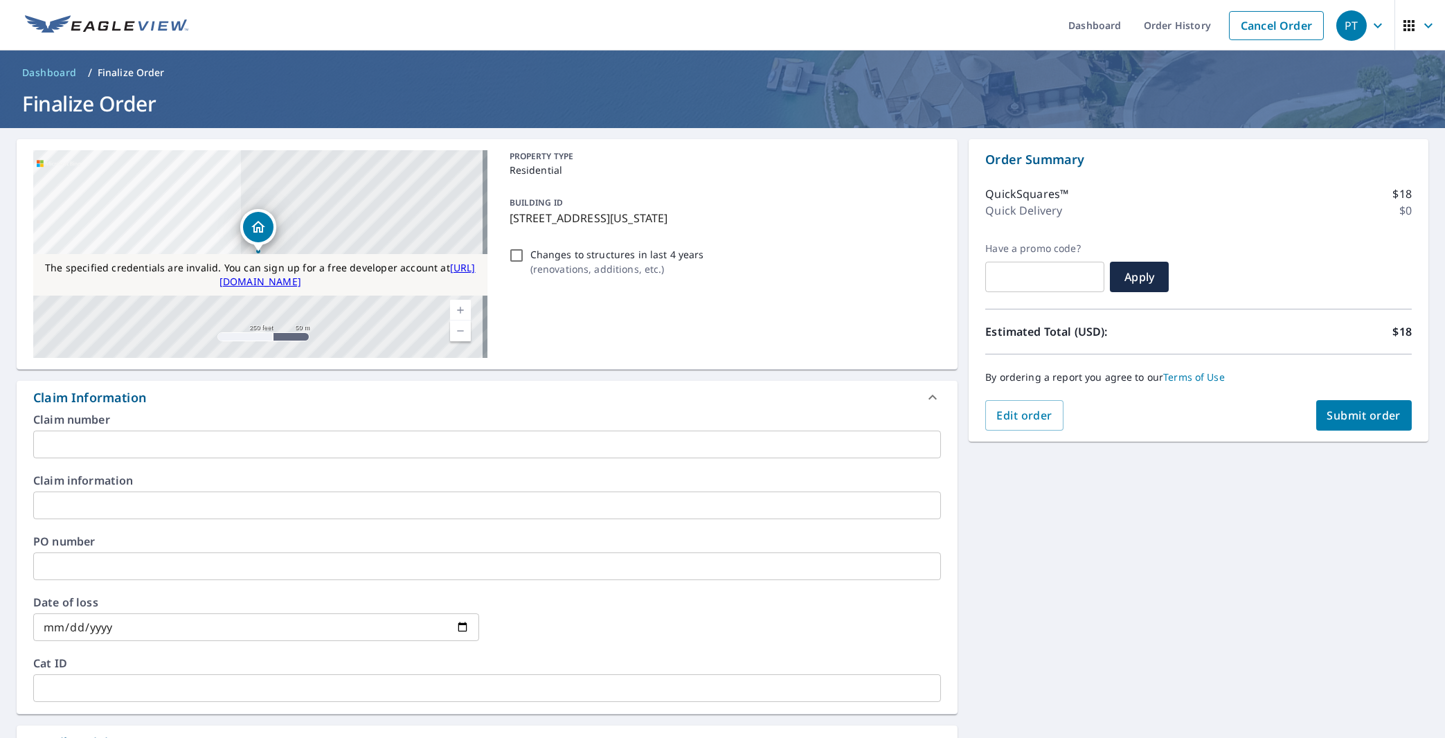
click at [201, 440] on input "text" at bounding box center [486, 445] width 907 height 28
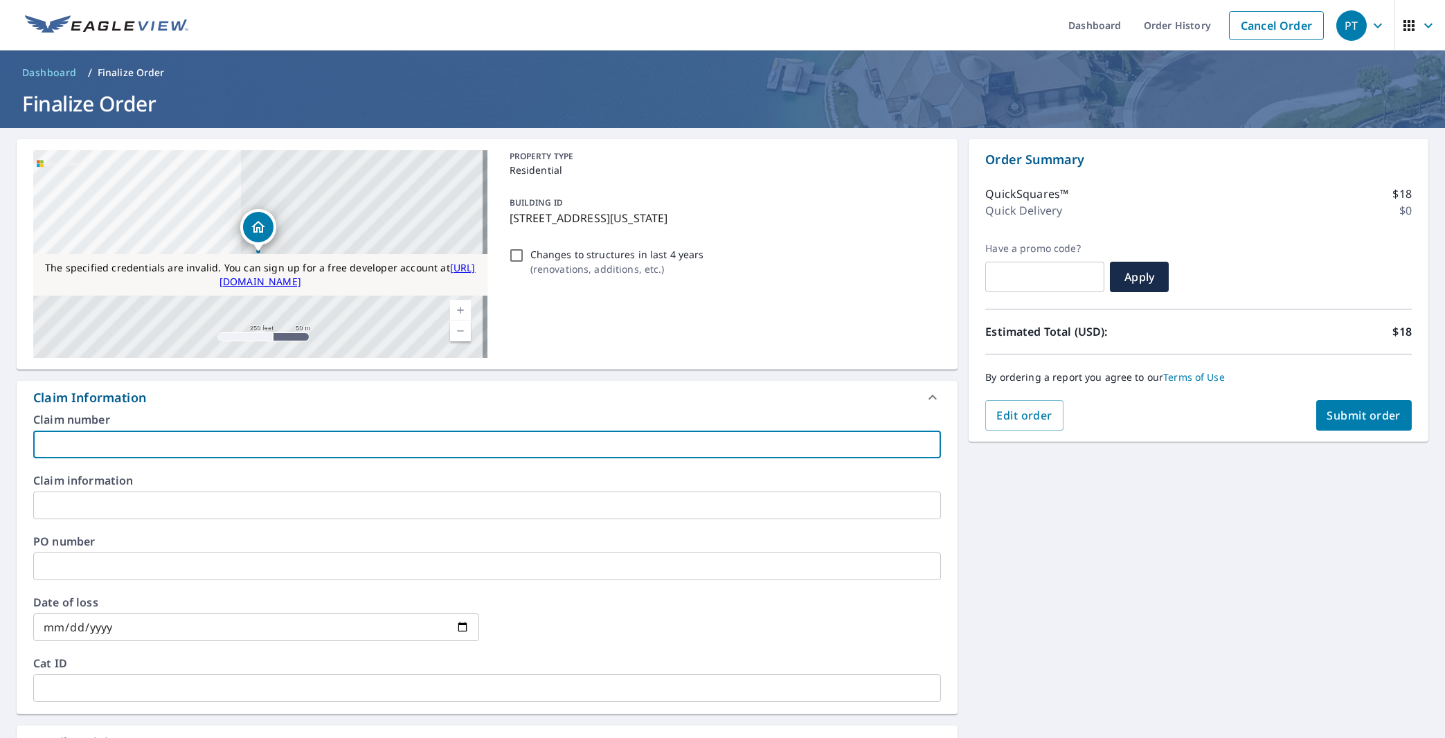
type input "T"
checkbox input "true"
type input "Te"
checkbox input "true"
type input "Tes"
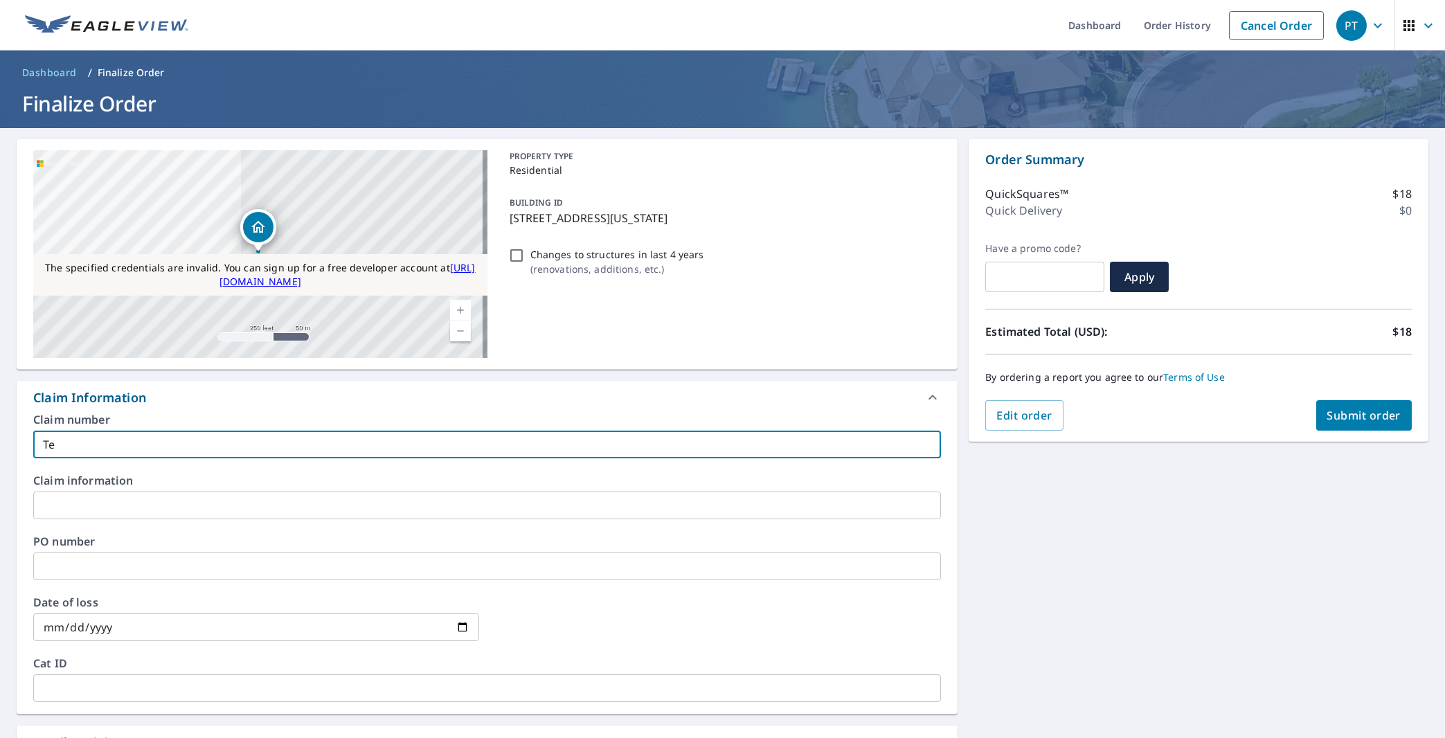
checkbox input "true"
type input "Test"
checkbox input "true"
type input "Testi"
checkbox input "true"
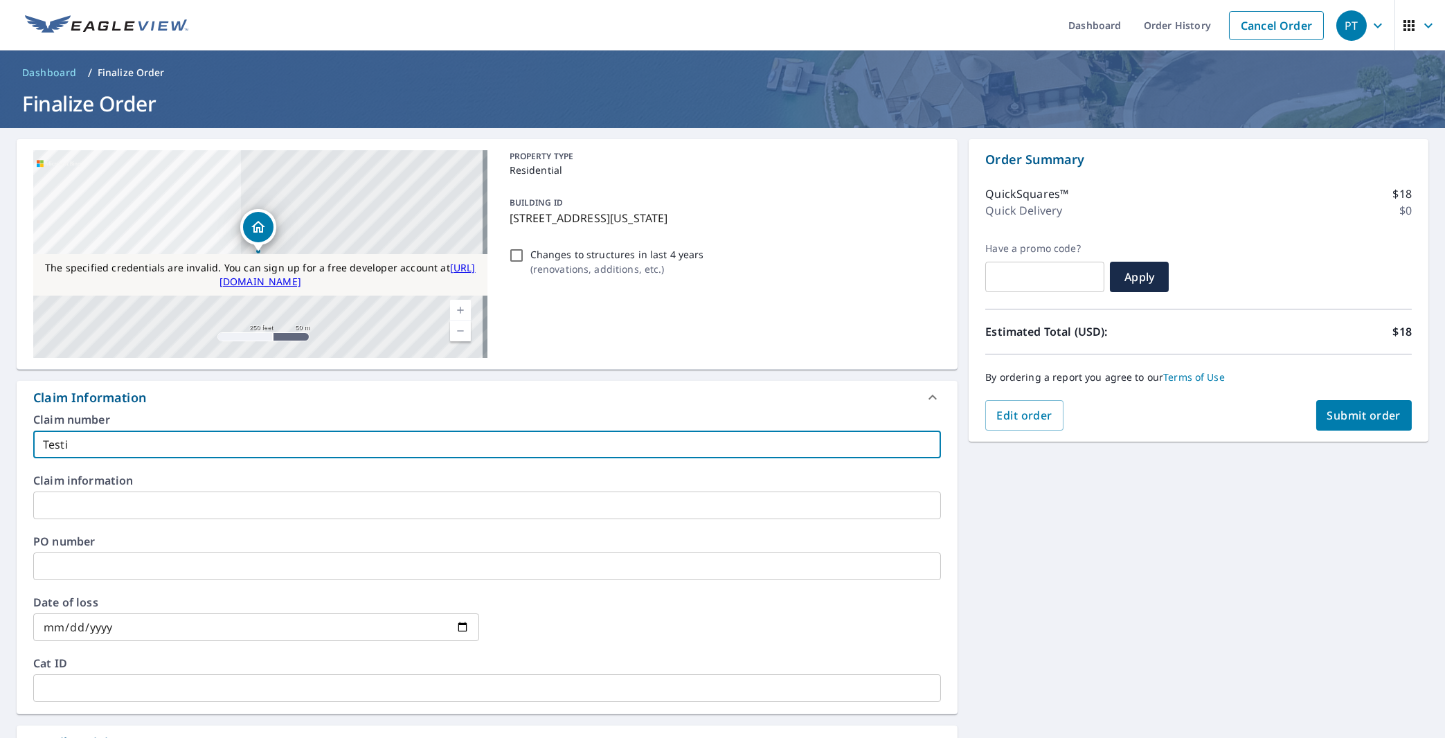
type input "Testin"
checkbox input "true"
type input "Testing"
checkbox input "true"
type input "Testing1"
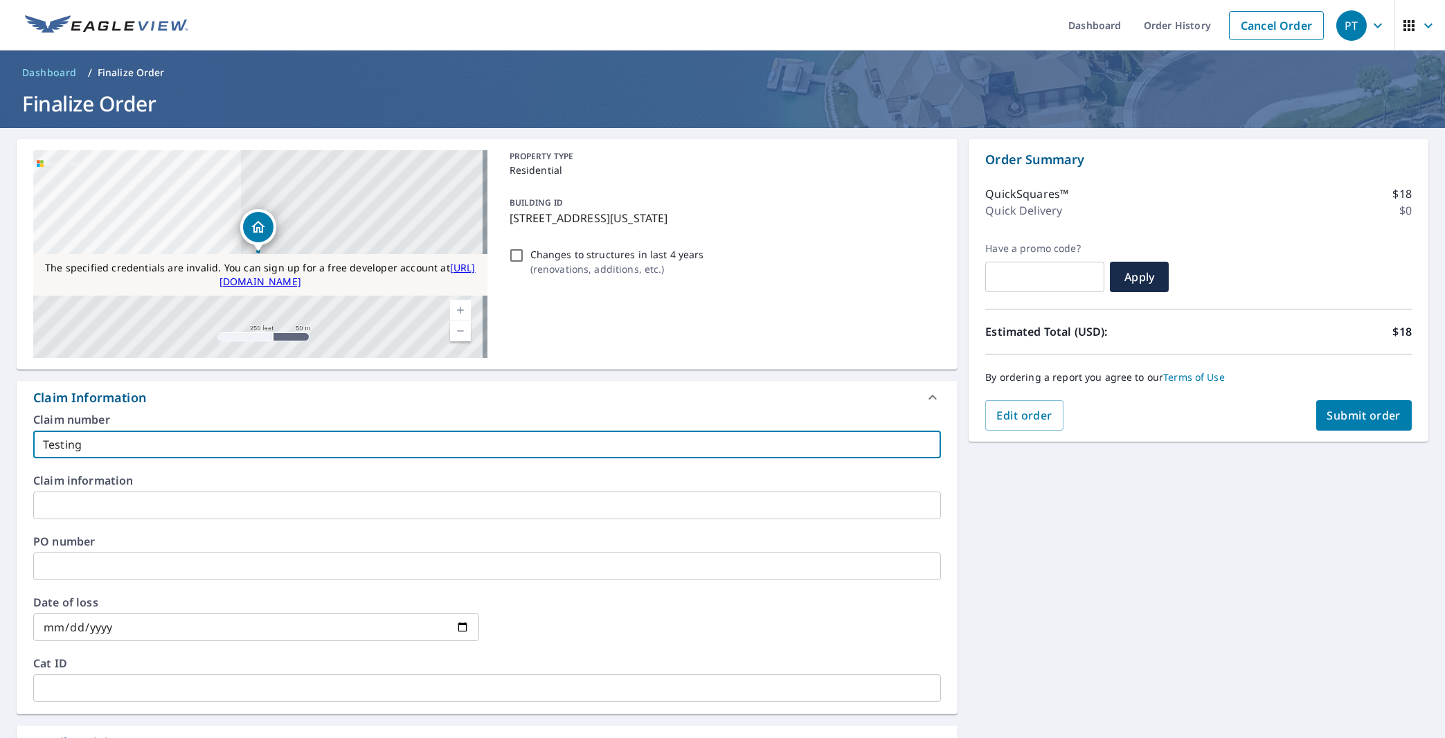
checkbox input "true"
type input "Testing12"
checkbox input "true"
type input "Testing124"
checkbox input "true"
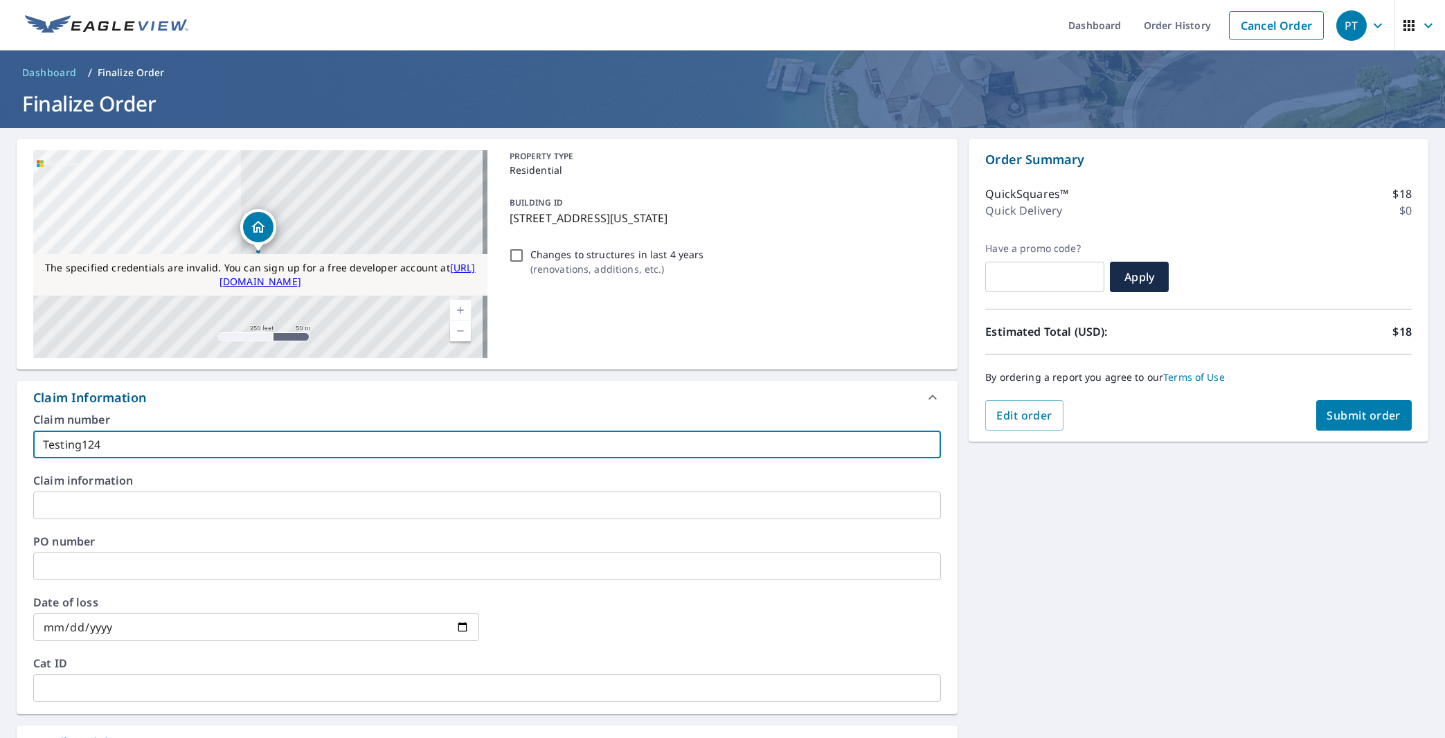
type input "Testing1245"
checkbox input "true"
type input "Testing12451"
checkbox input "true"
type input "Testing124512"
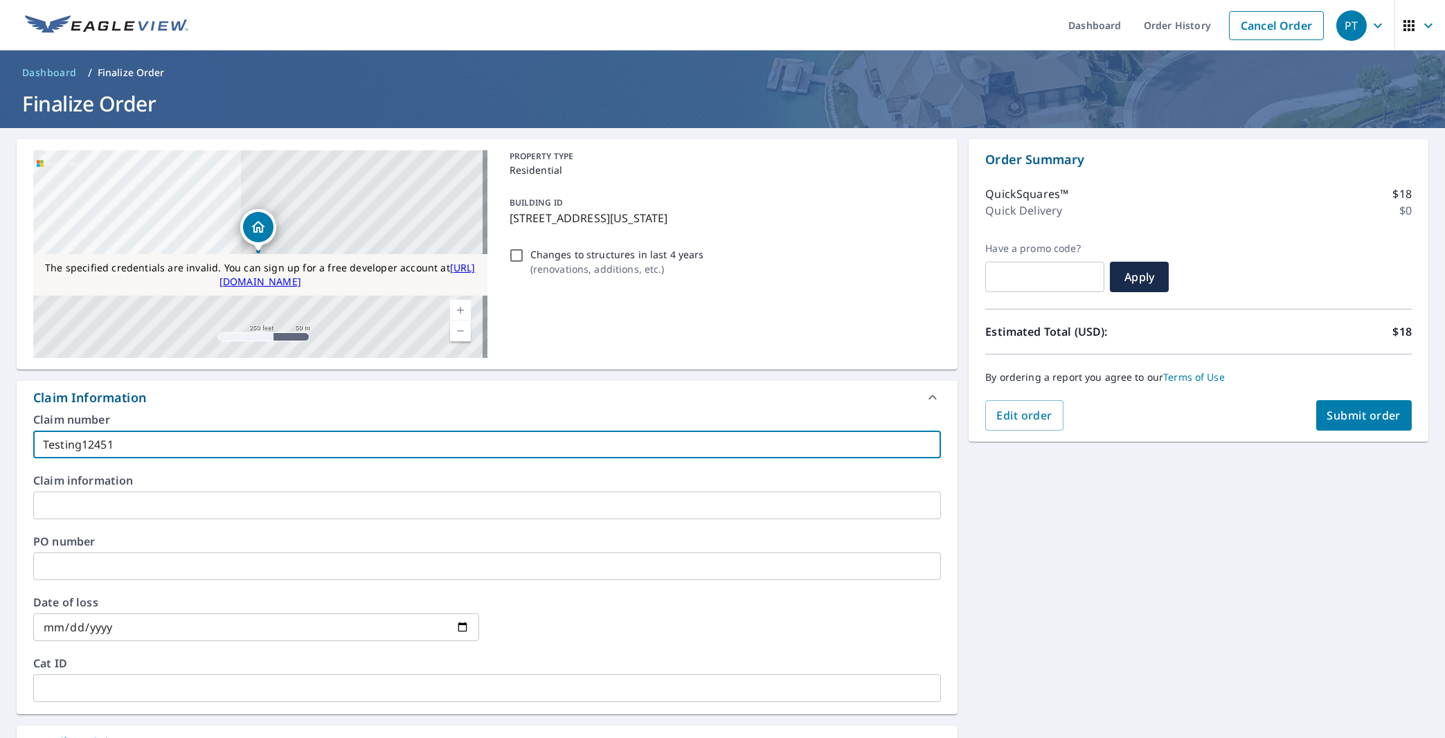
checkbox input "true"
type input "Testing1245120"
checkbox input "true"
type input "Testing1245120"
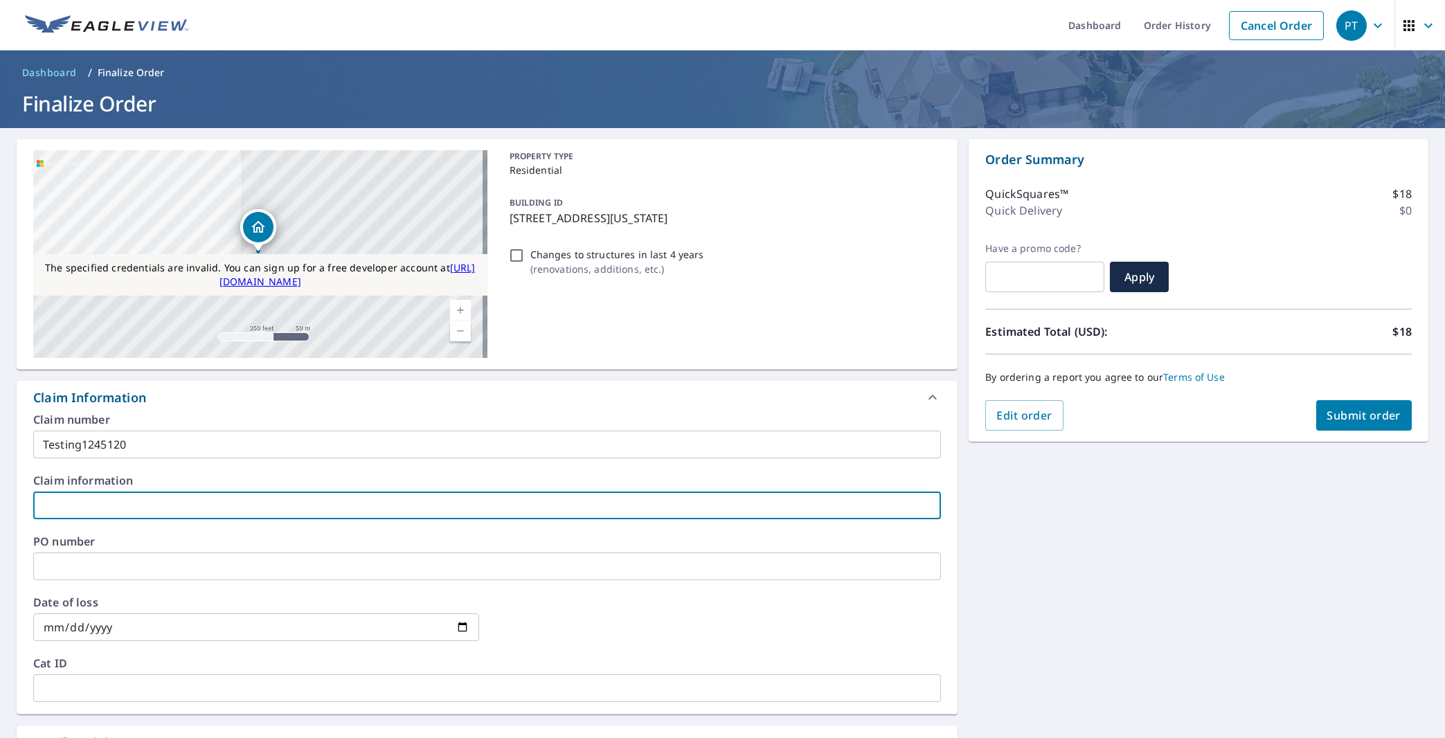
type input "1"
checkbox input "true"
type input "12"
checkbox input "true"
type input "123"
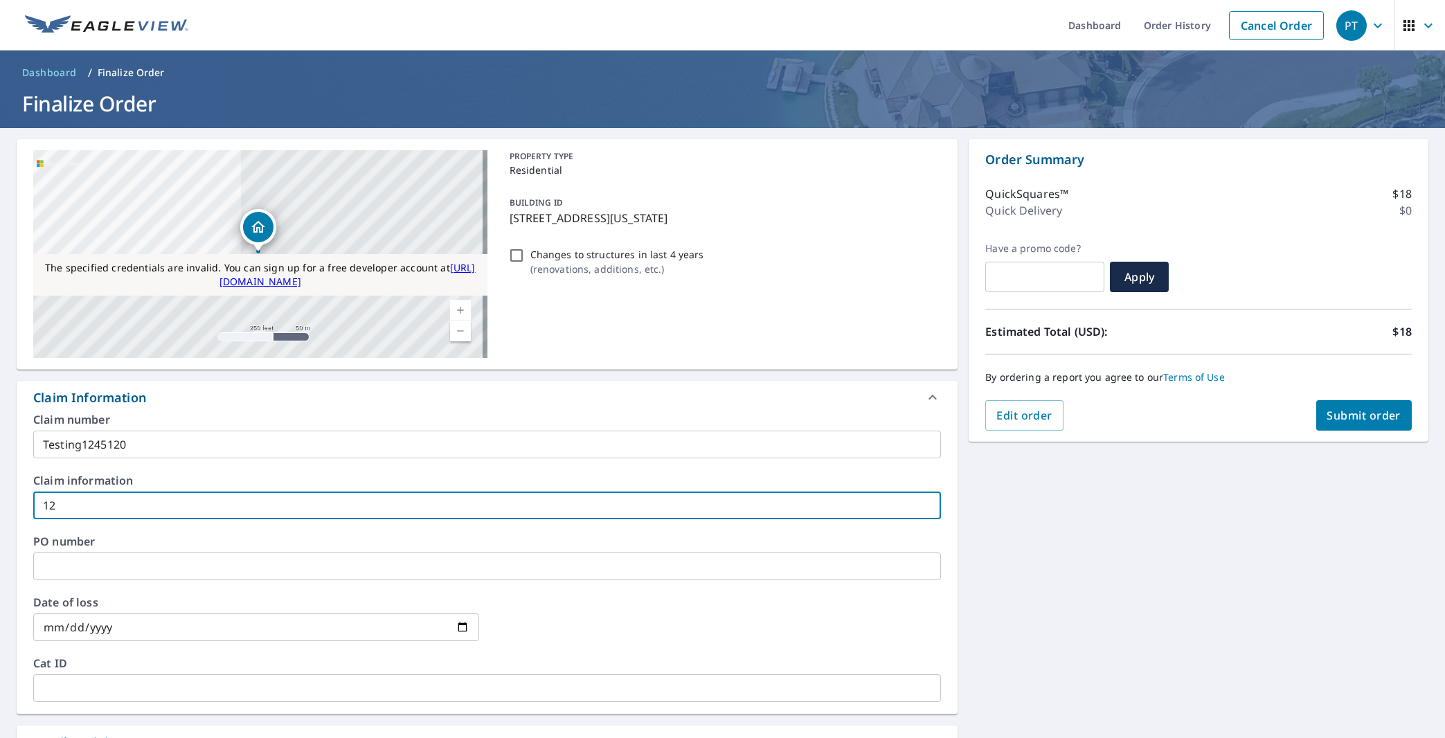
checkbox input "true"
type input "1230"
checkbox input "true"
type input "12300"
checkbox input "true"
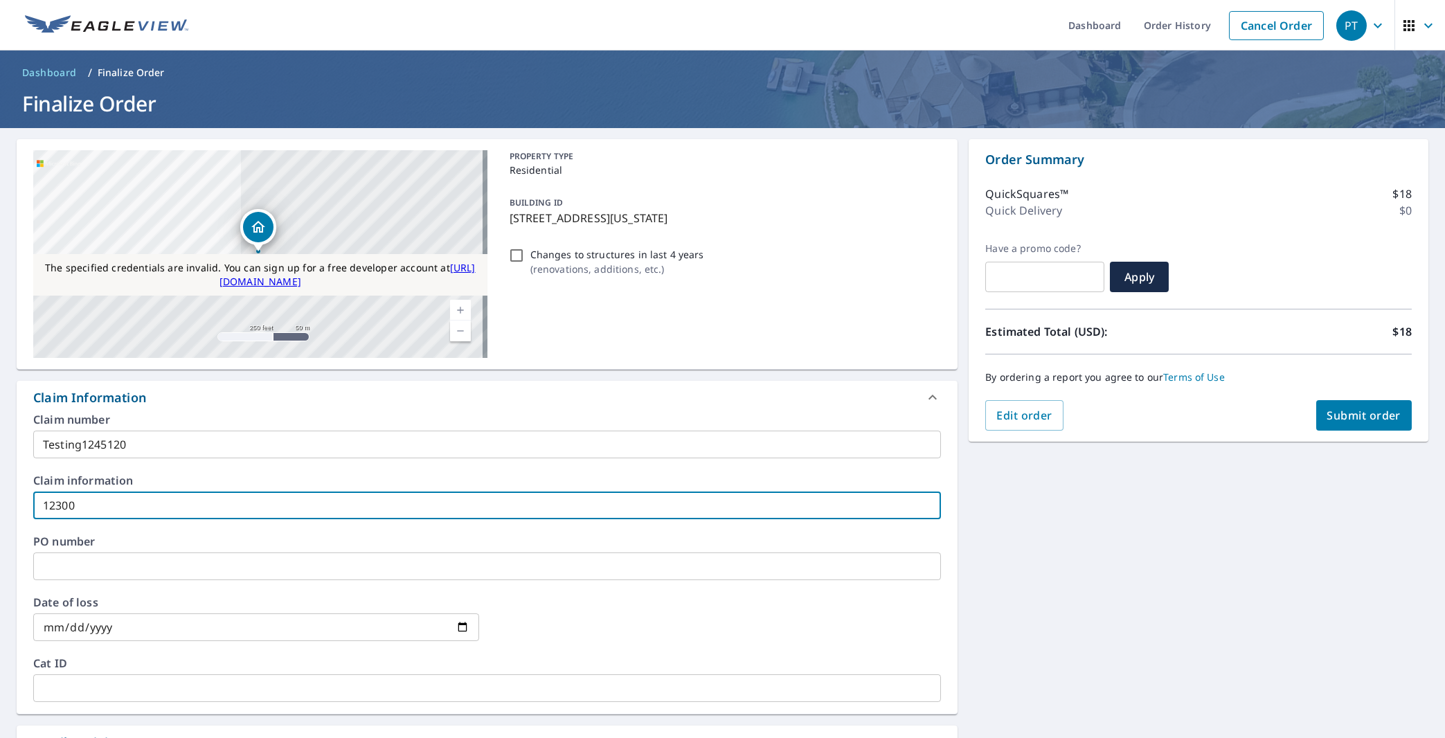
type input "123001"
checkbox input "true"
type input "12300125"
checkbox input "true"
type input "123001251"
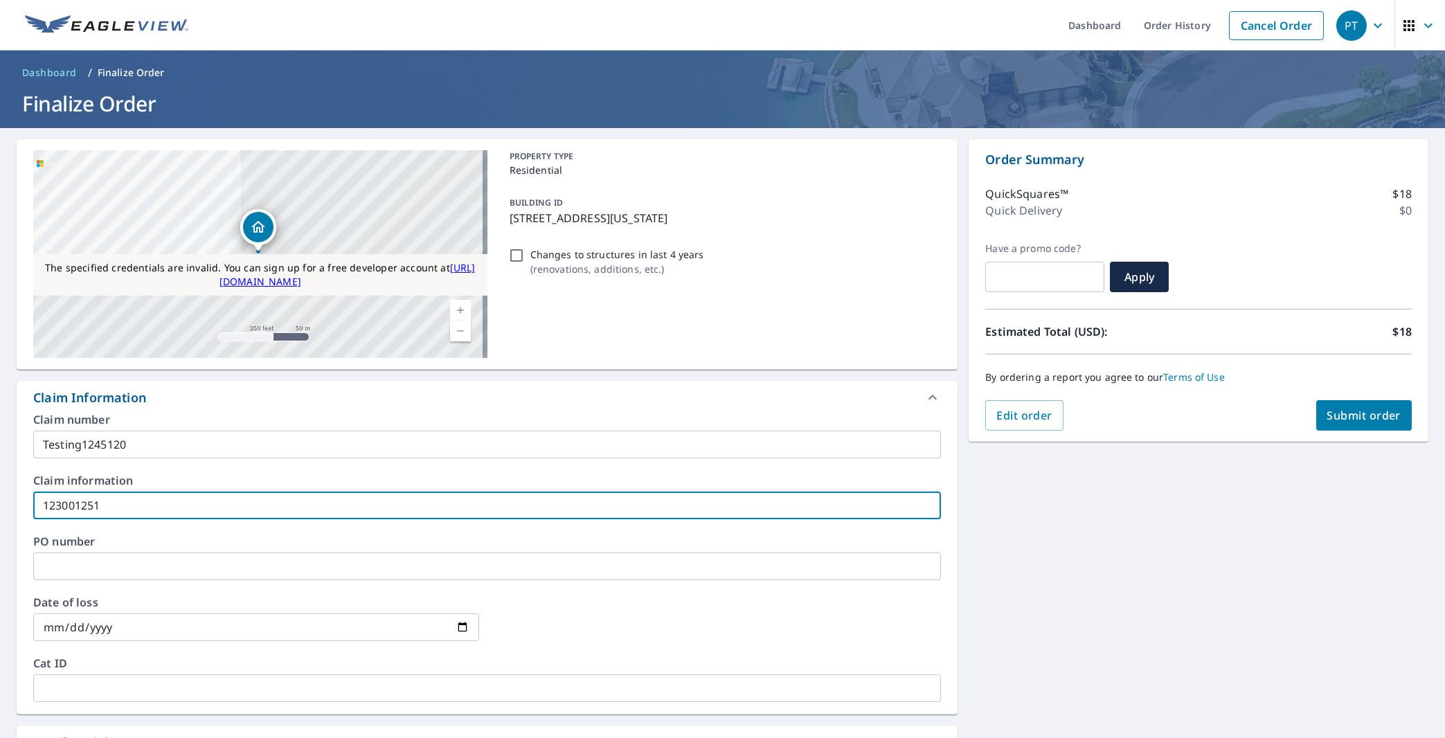
checkbox input "true"
type input "1230012512"
checkbox input "true"
type input "1230012512"
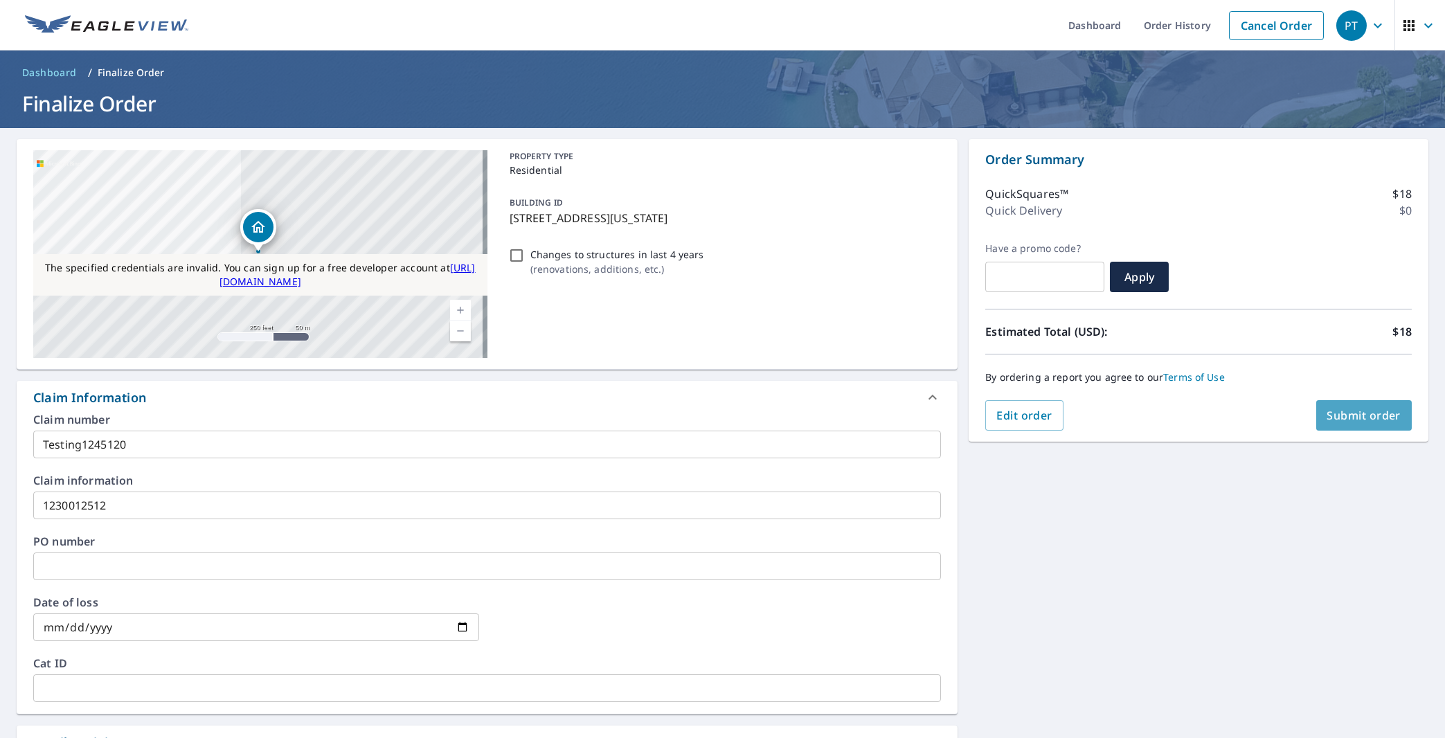
click at [1344, 417] on span "Submit order" at bounding box center [1364, 415] width 74 height 15
checkbox input "true"
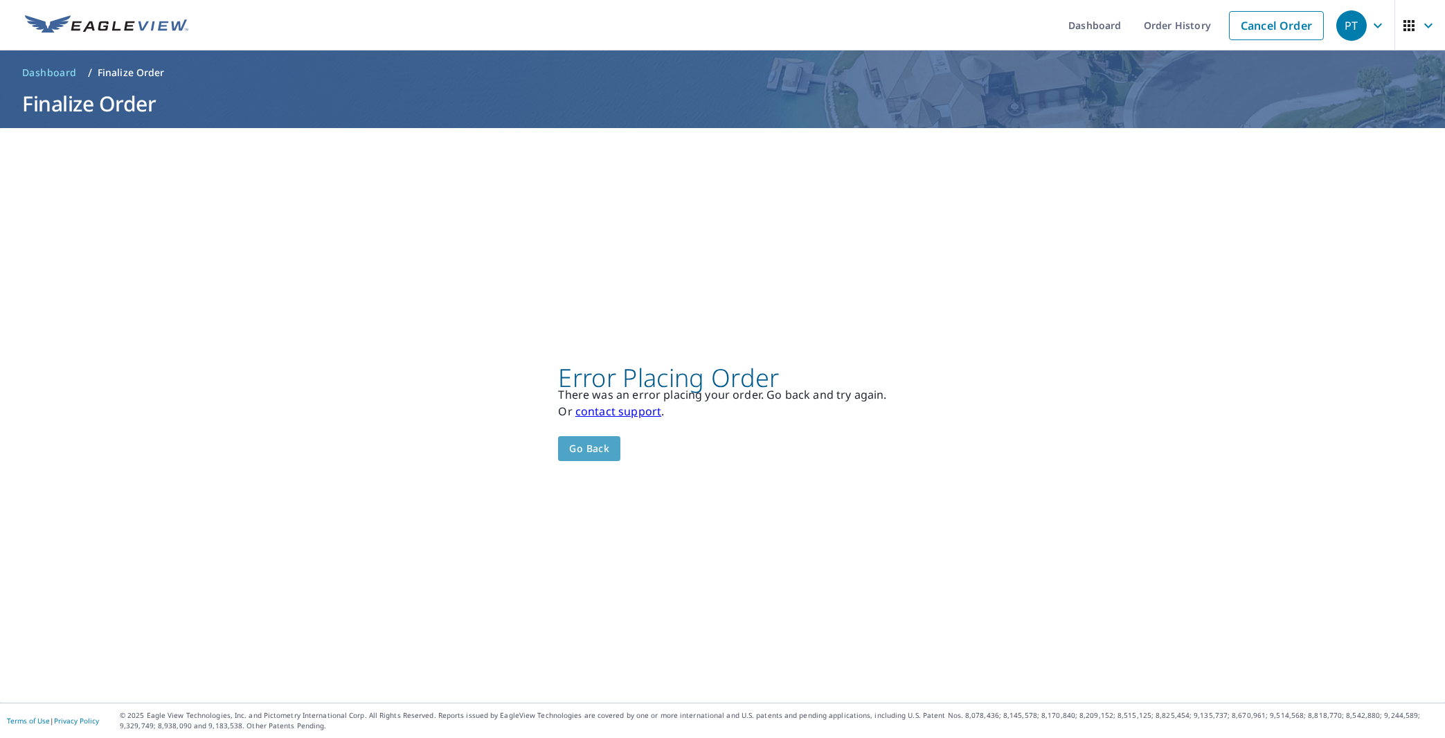
click at [587, 443] on span "Go back" at bounding box center [589, 448] width 40 height 17
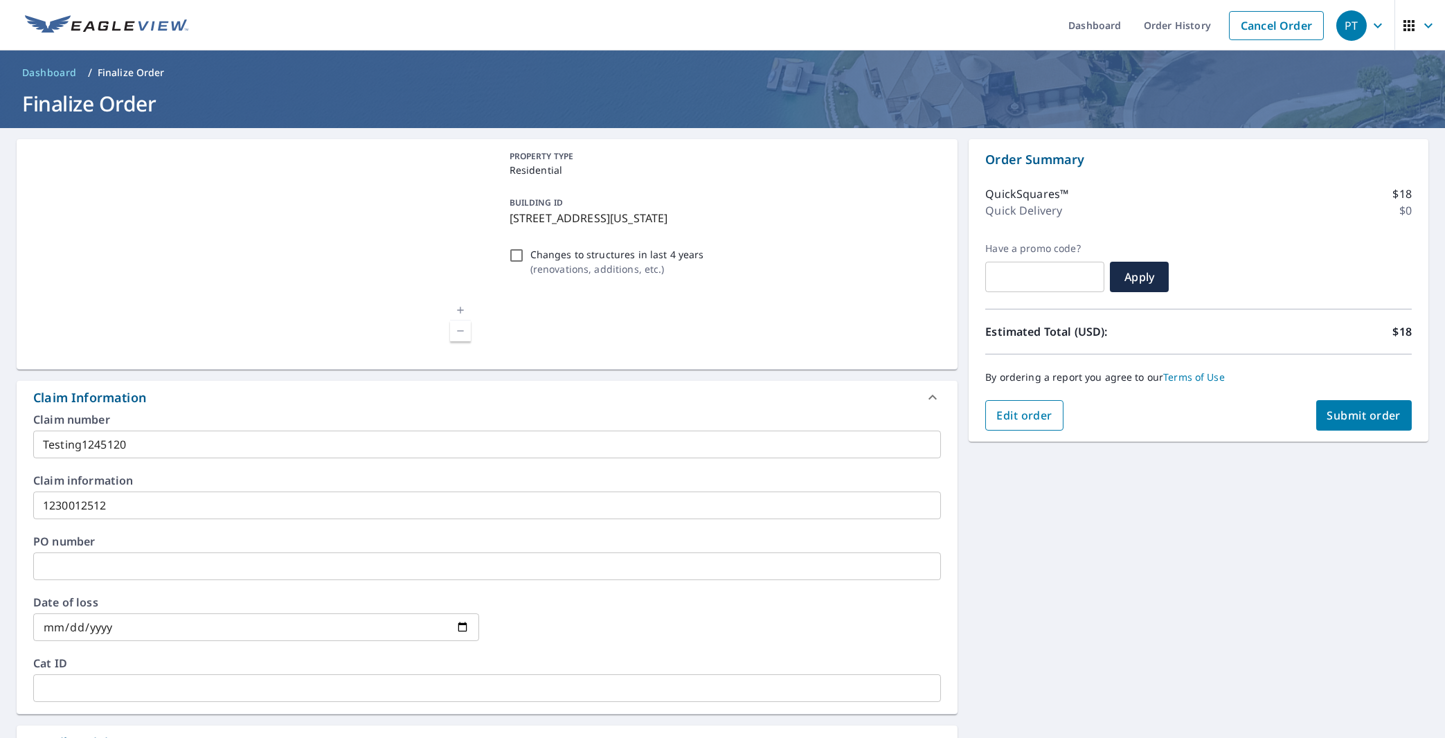
click at [1000, 410] on span "Edit order" at bounding box center [1024, 415] width 56 height 15
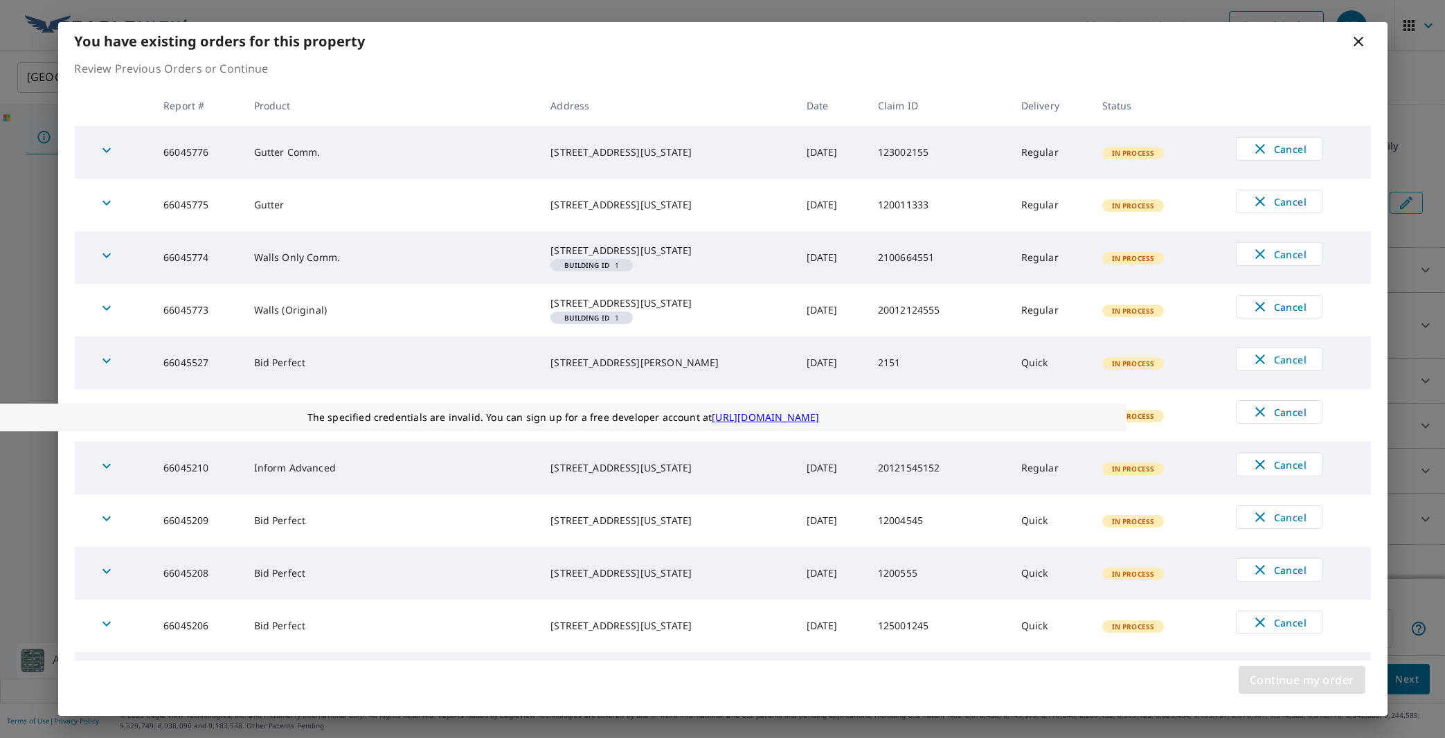
click at [1299, 691] on button "Continue my order" at bounding box center [1301, 680] width 127 height 28
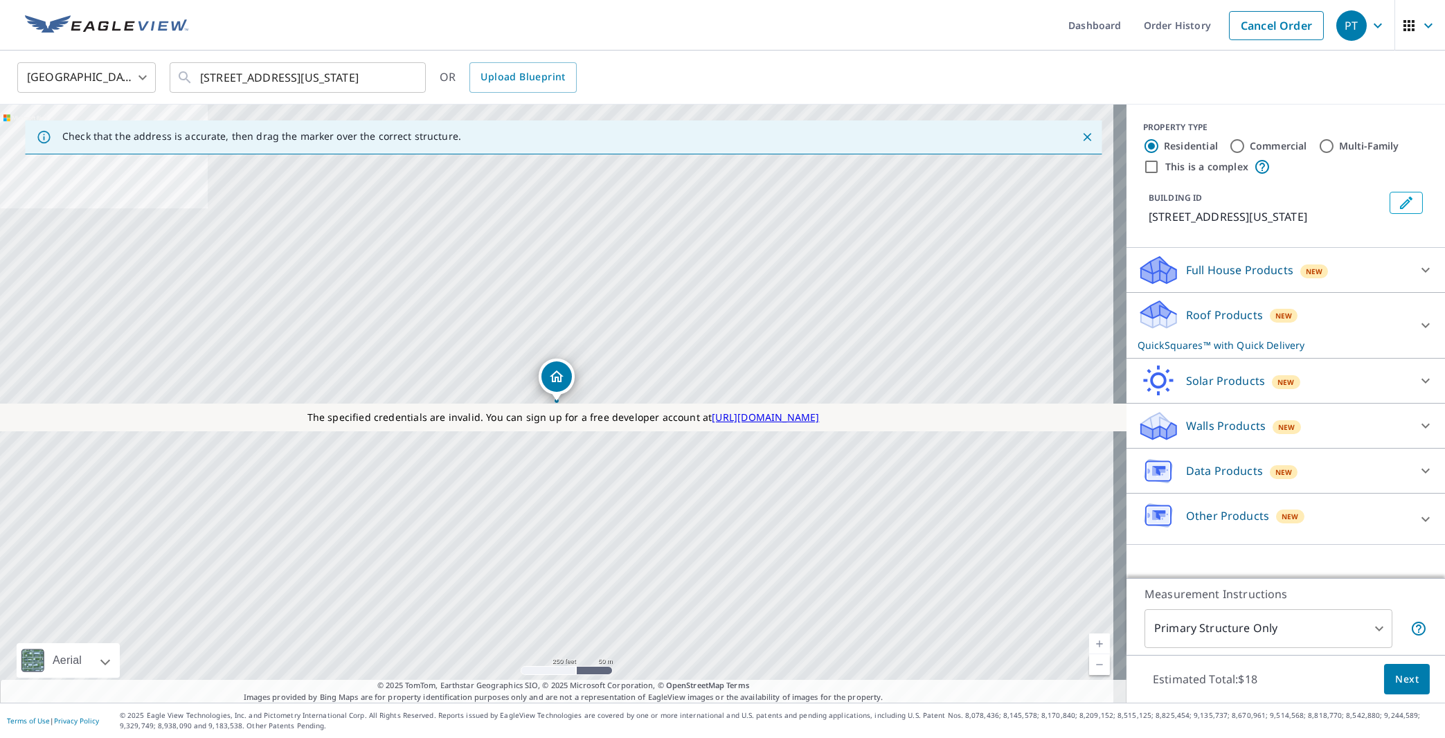
click at [1226, 340] on div "Roof Products New QuickSquares™ with Quick Delivery" at bounding box center [1272, 325] width 271 height 54
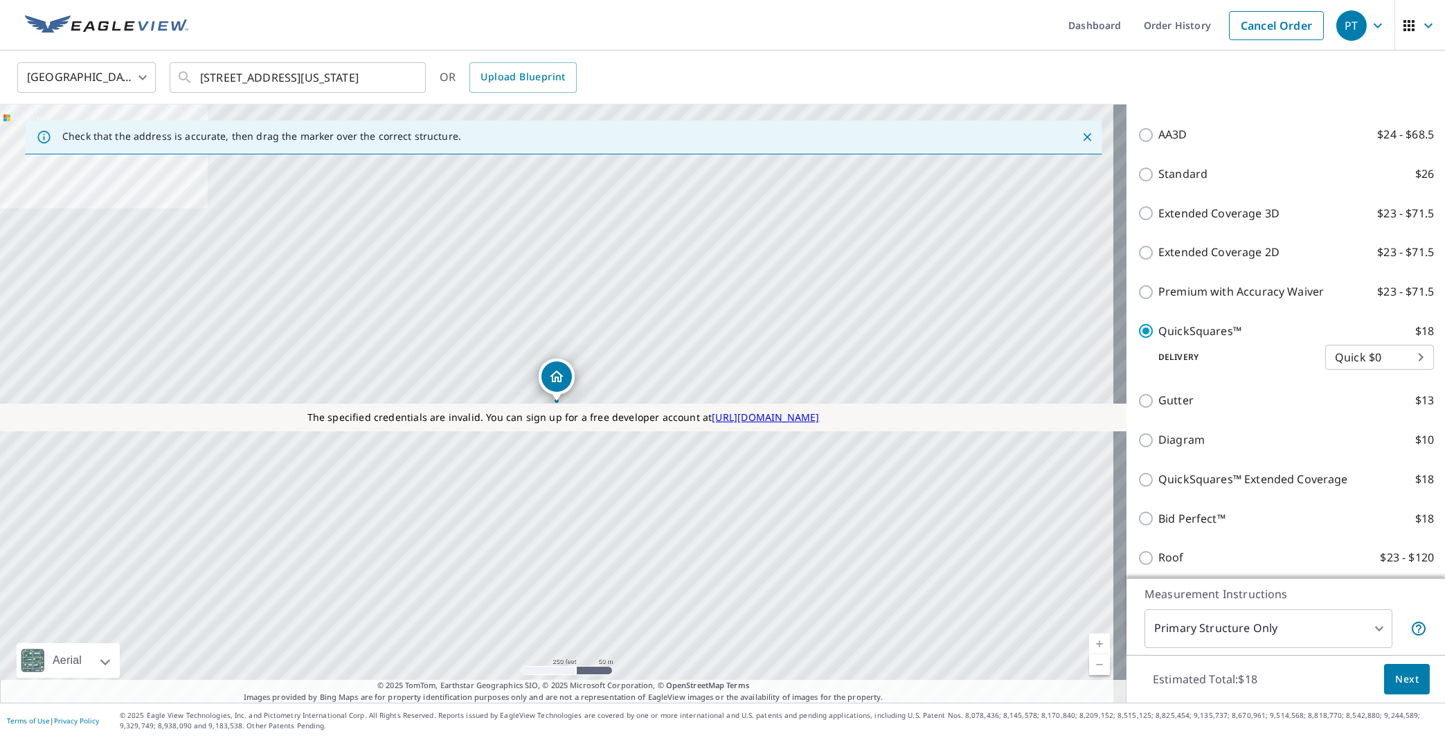
scroll to position [373, 0]
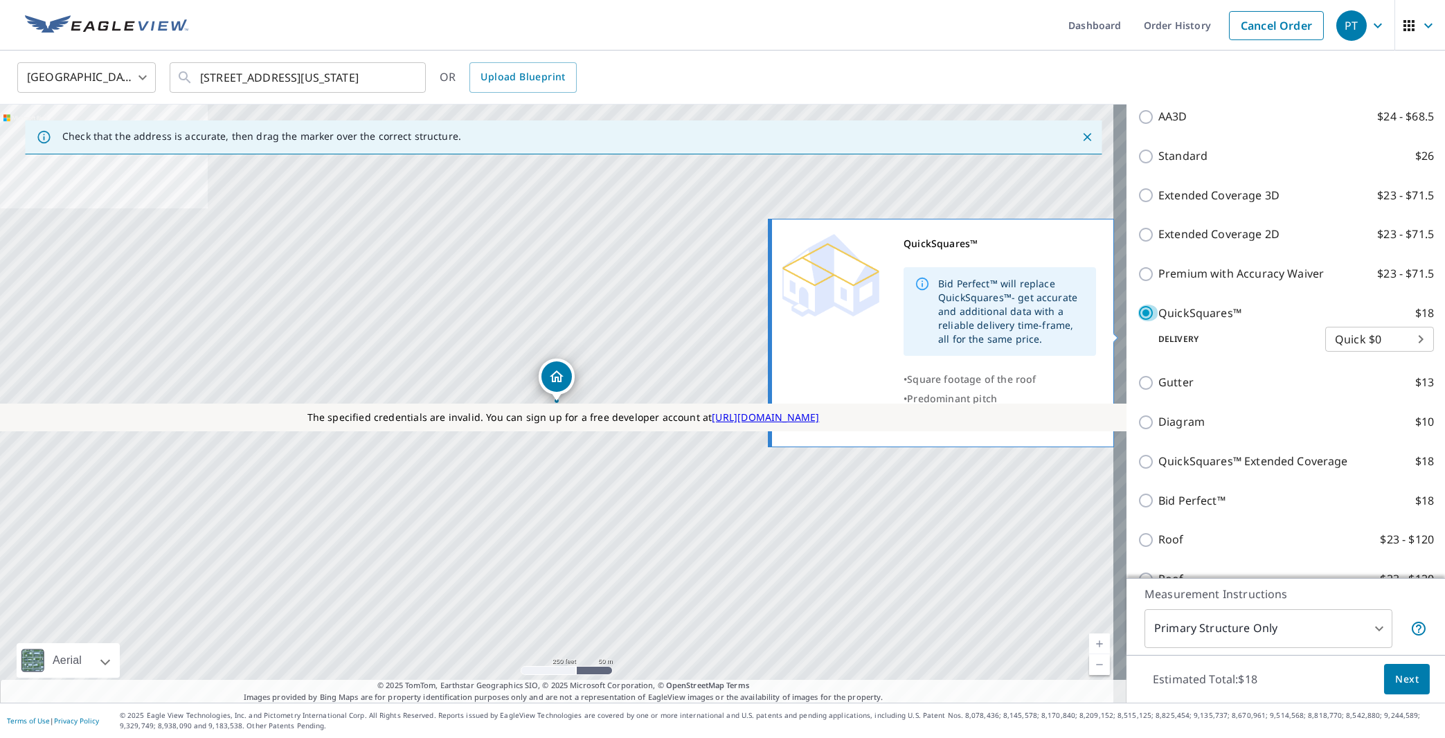
click at [1137, 321] on input "QuickSquares™ $18" at bounding box center [1147, 313] width 21 height 17
checkbox input "false"
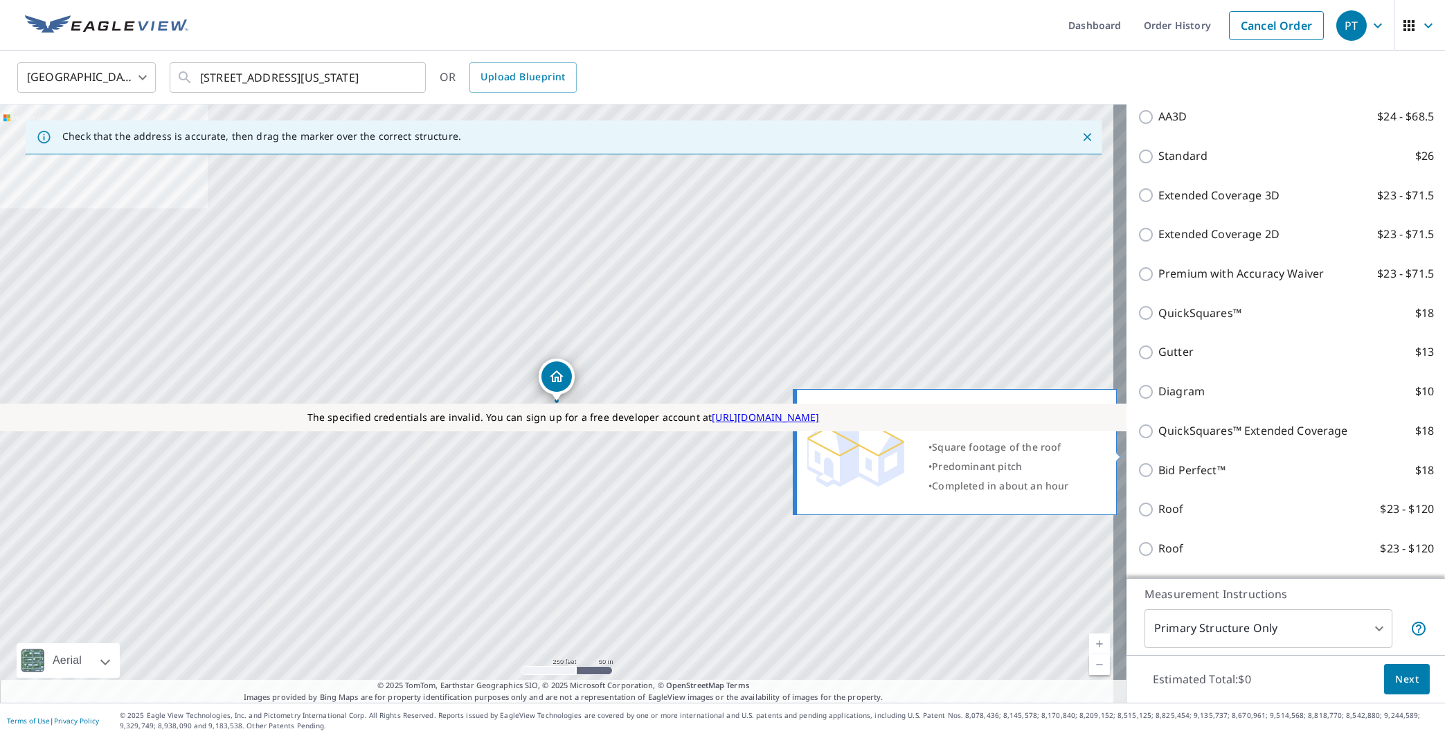
click at [1137, 440] on input "QuickSquares™ Extended Coverage $18" at bounding box center [1147, 431] width 21 height 17
checkbox input "true"
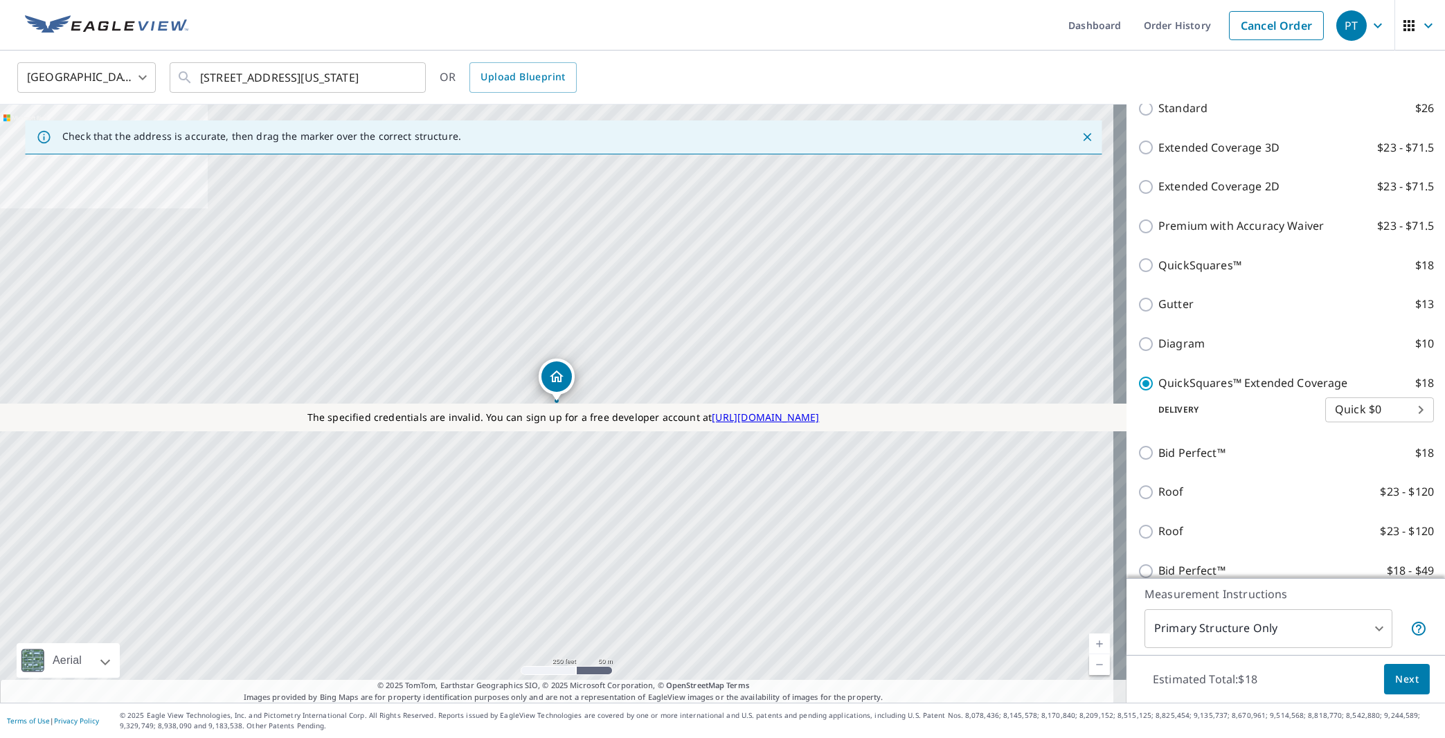
scroll to position [461, 0]
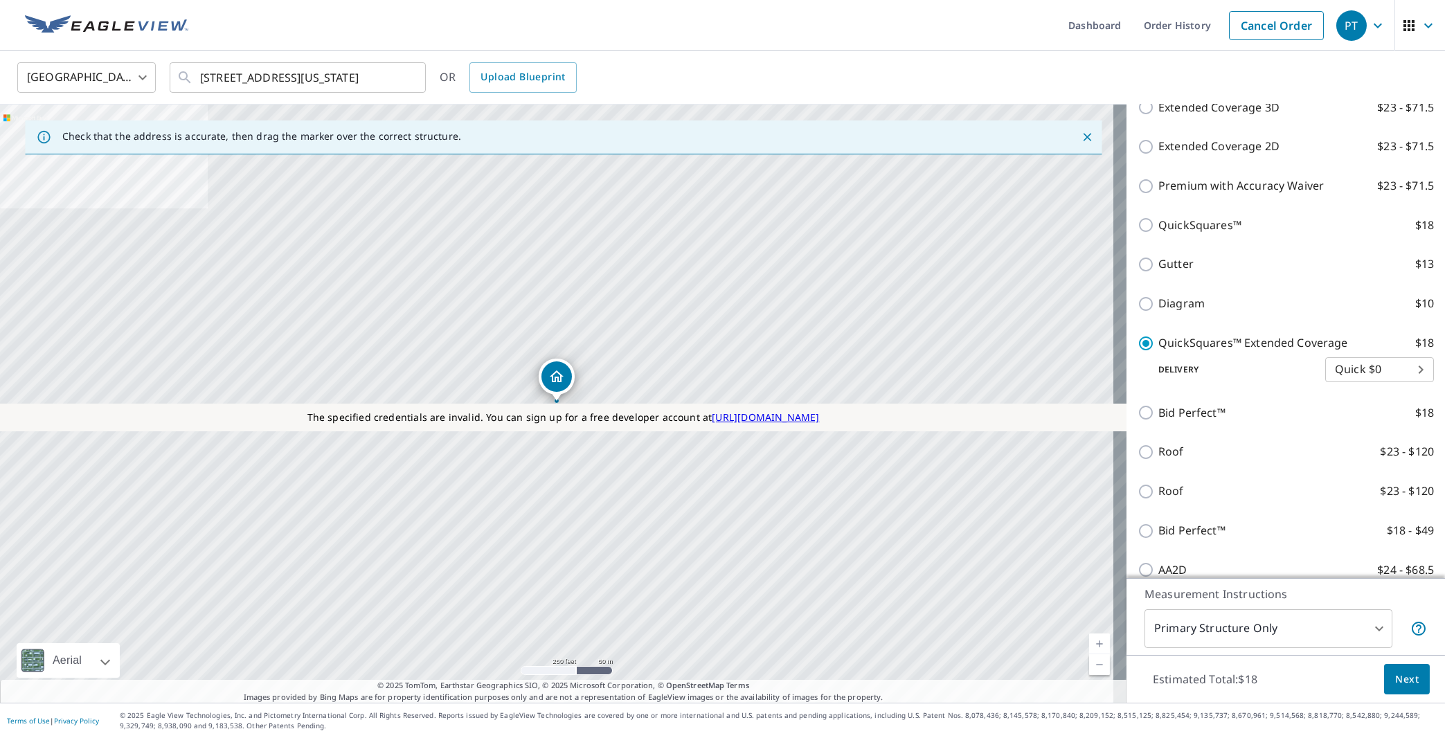
click at [1260, 631] on body "PT PT Dashboard Order History Cancel Order PT United States US ​ 11808 Volterra…" at bounding box center [722, 369] width 1445 height 738
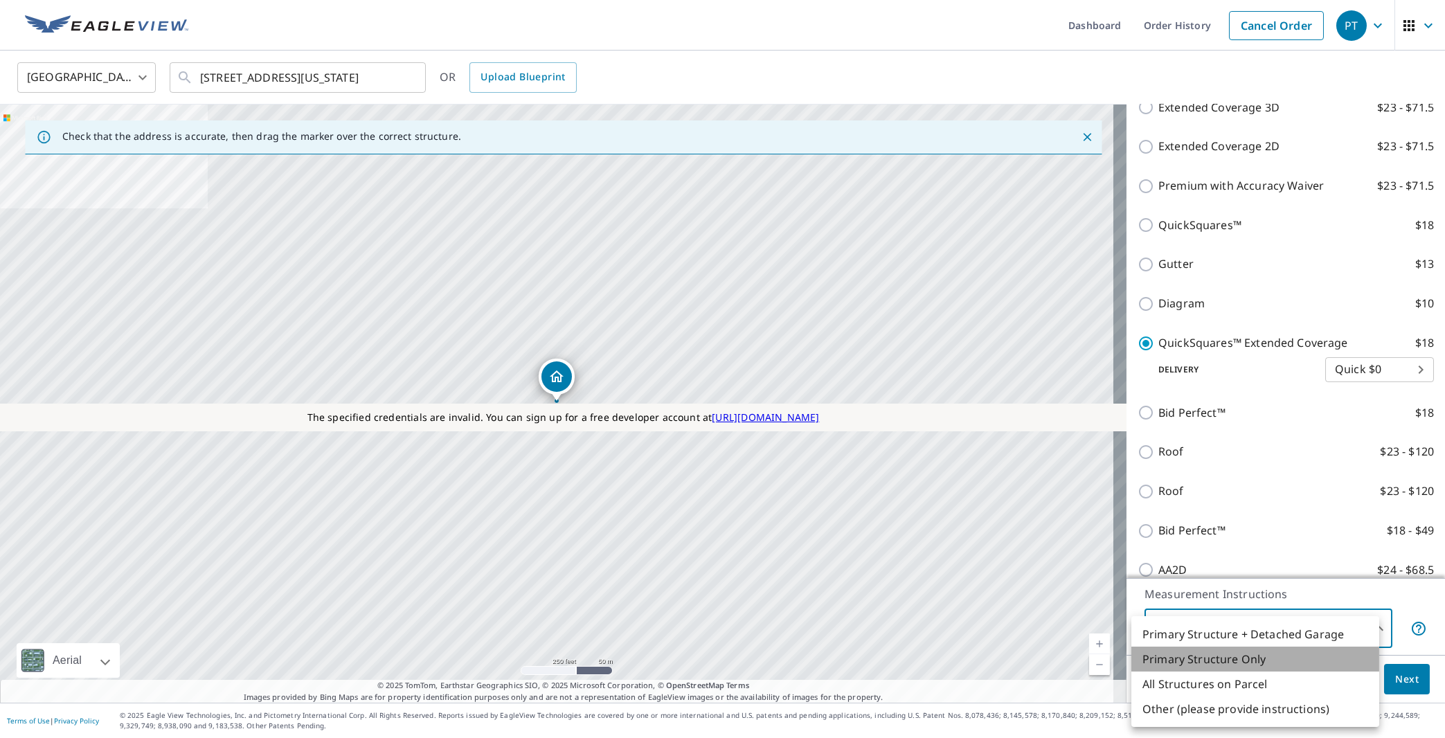
click at [1251, 662] on li "Primary Structure Only" at bounding box center [1255, 659] width 248 height 25
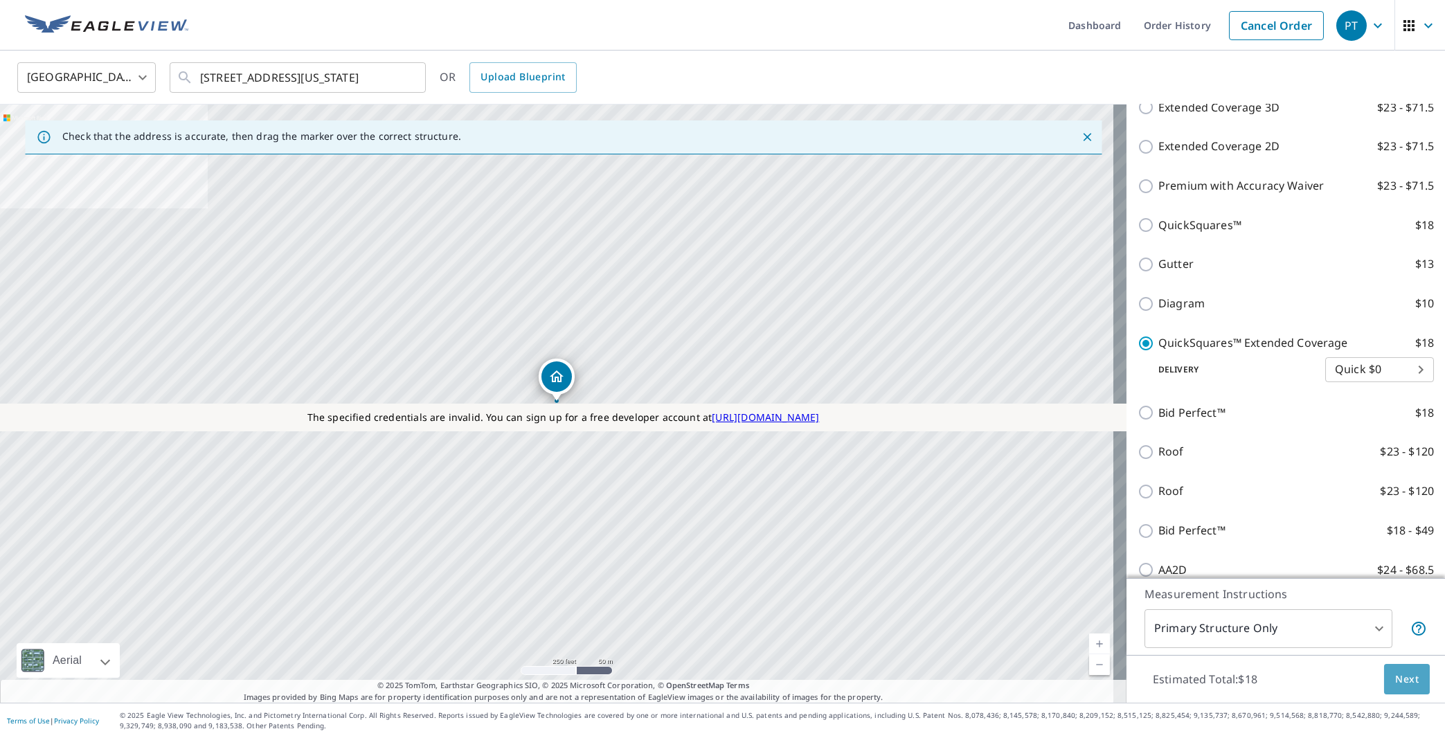
click at [1395, 678] on span "Next" at bounding box center [1407, 679] width 24 height 17
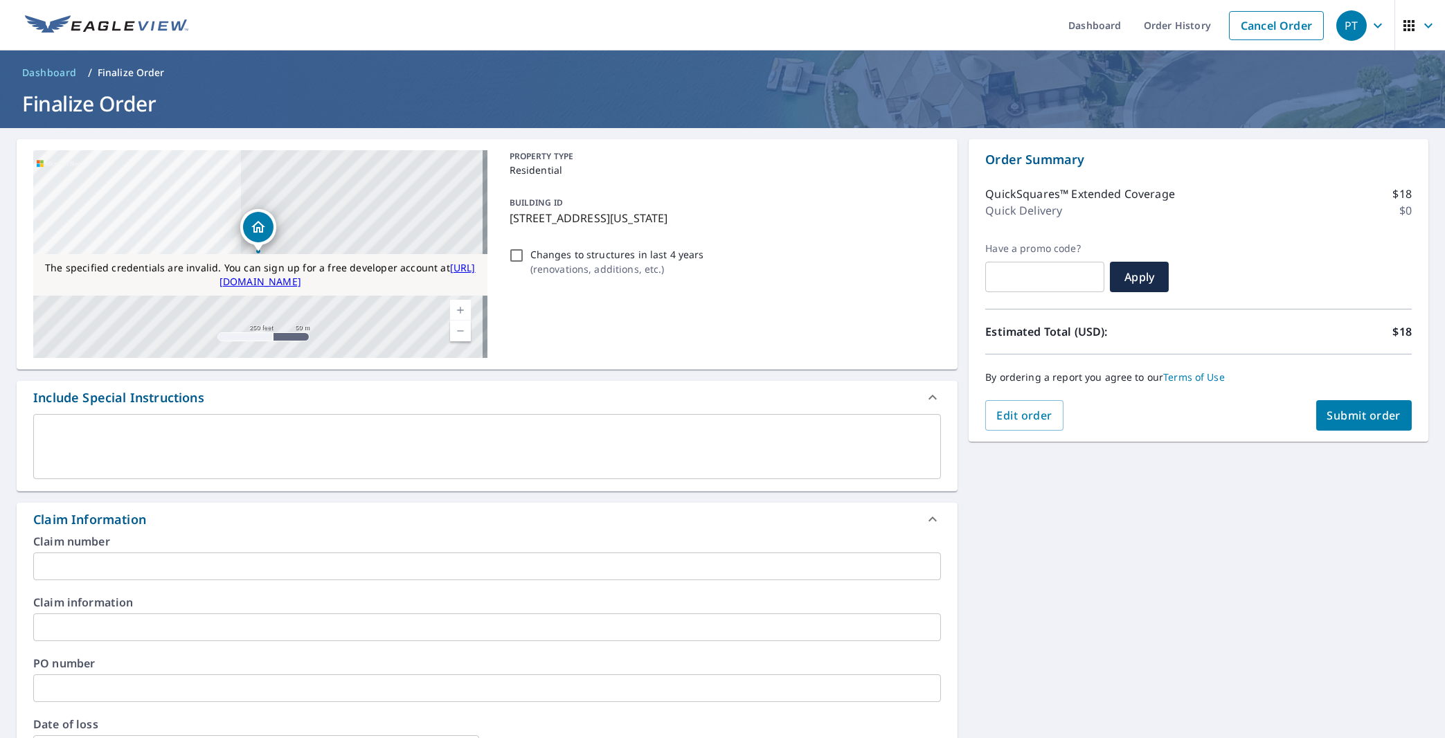
click at [544, 451] on textarea at bounding box center [487, 446] width 888 height 39
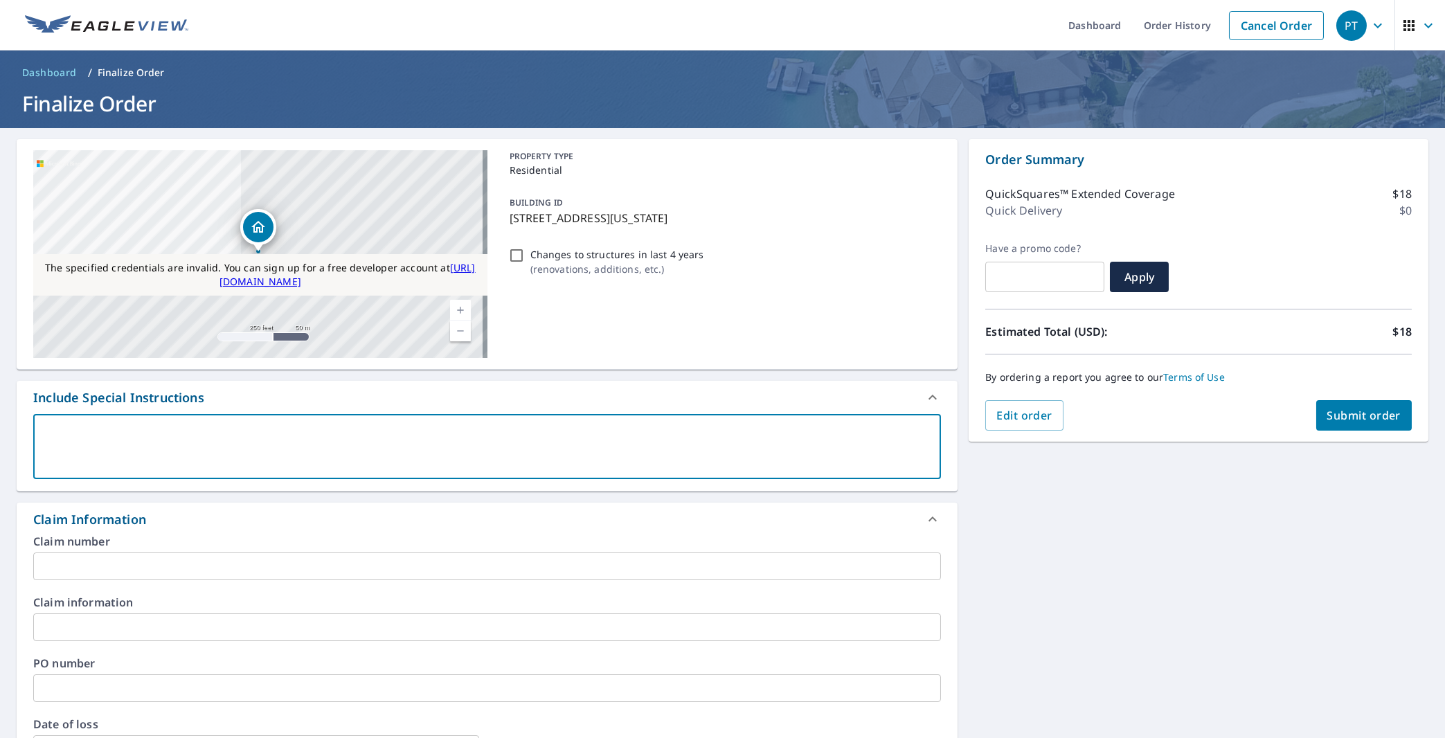
type textarea "T"
type textarea "x"
checkbox input "true"
type textarea "Te"
type textarea "x"
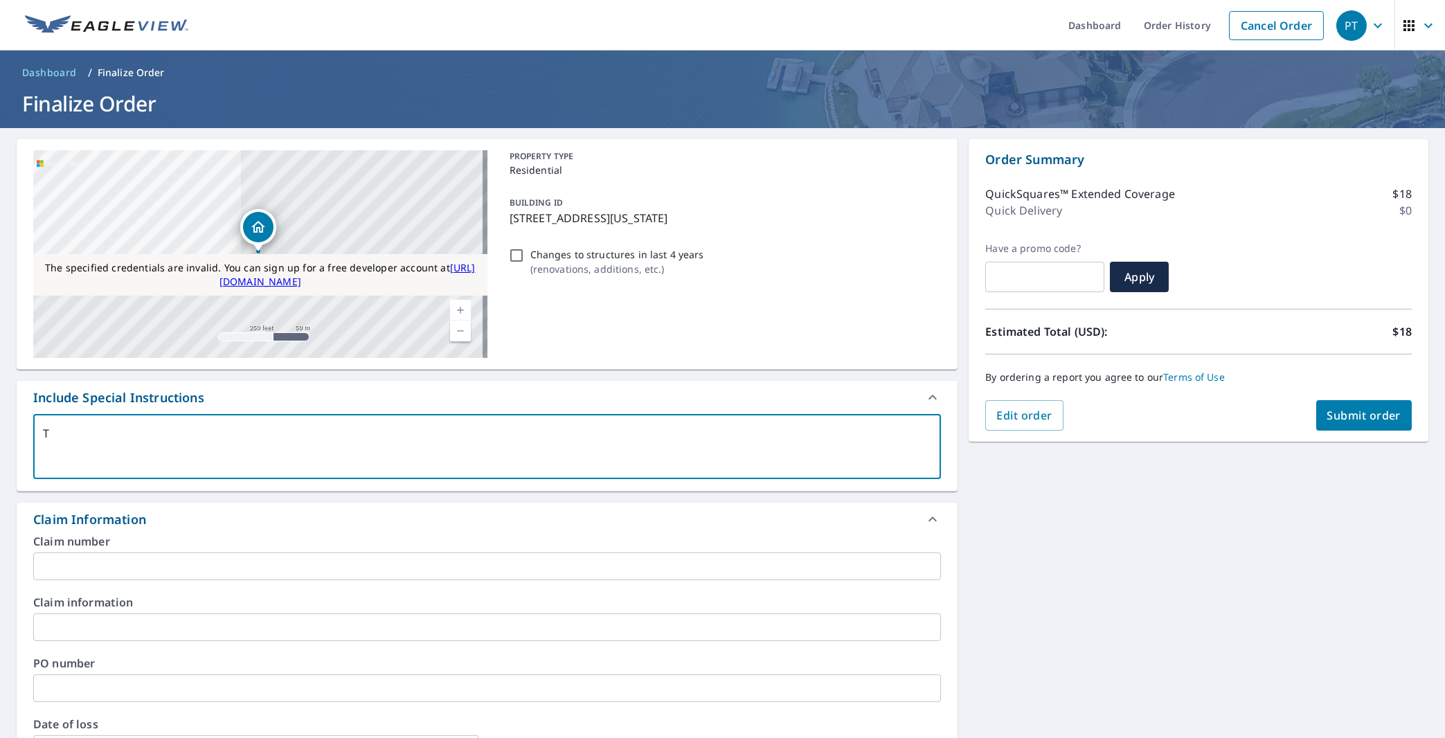
checkbox input "true"
type textarea "Tes"
type textarea "x"
checkbox input "true"
type textarea "Test"
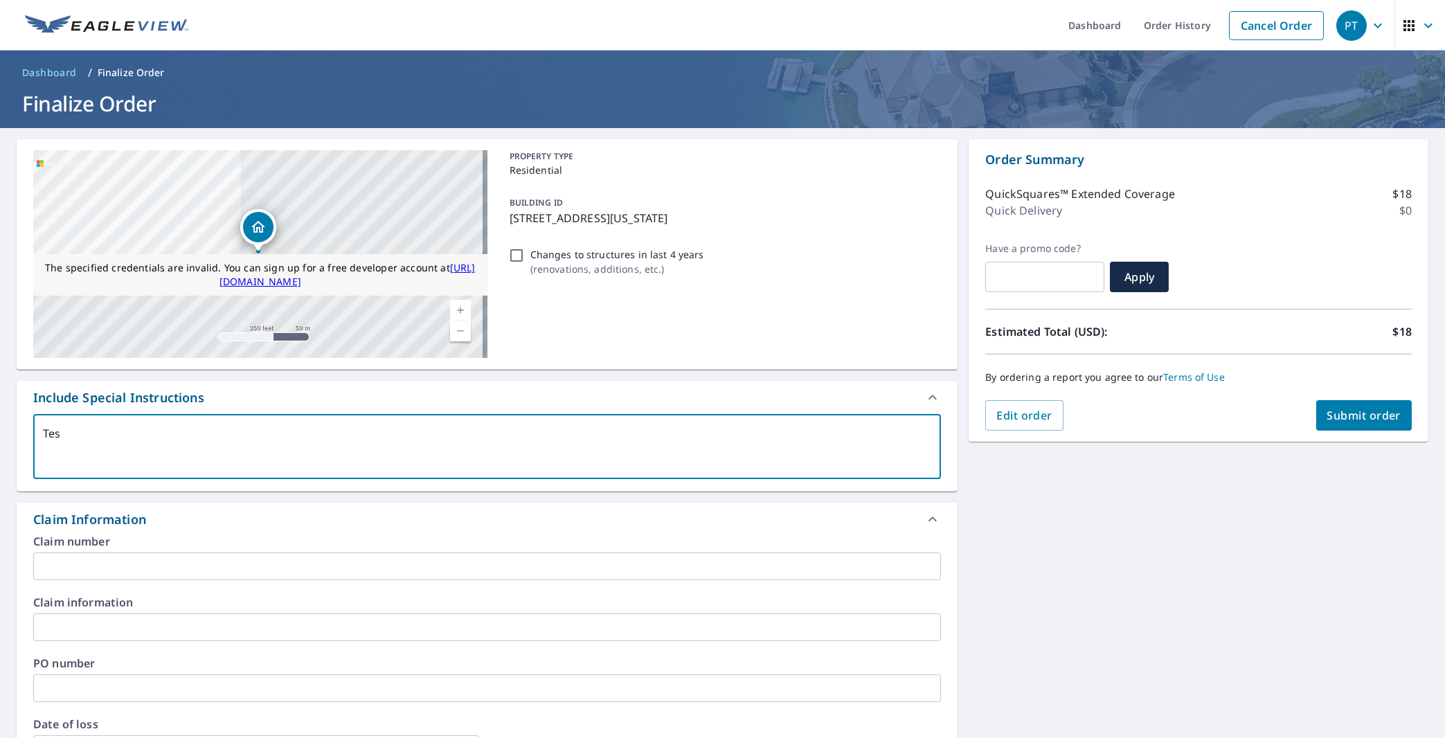
type textarea "x"
checkbox input "true"
type textarea "Testi"
type textarea "x"
checkbox input "true"
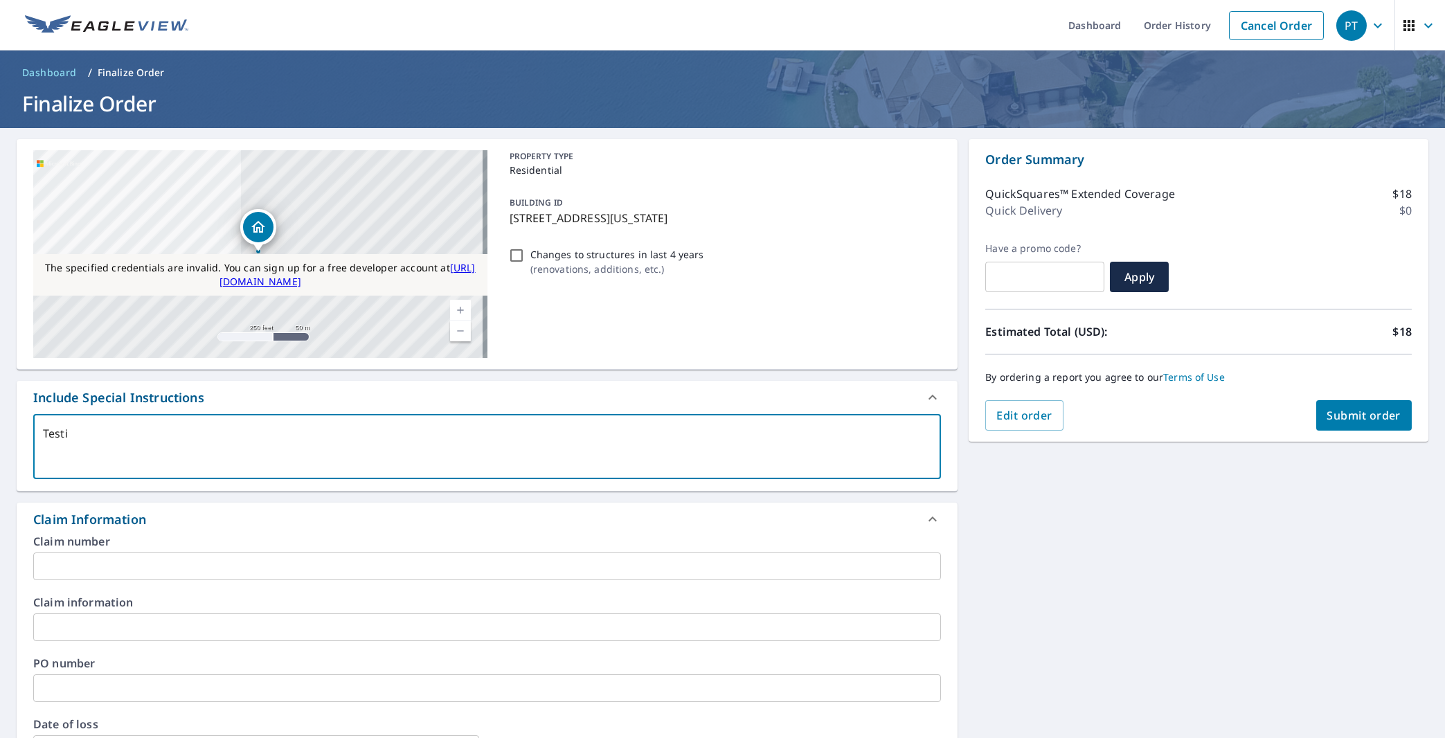
type textarea "Testin"
type textarea "x"
checkbox input "true"
type textarea "Testing"
type textarea "x"
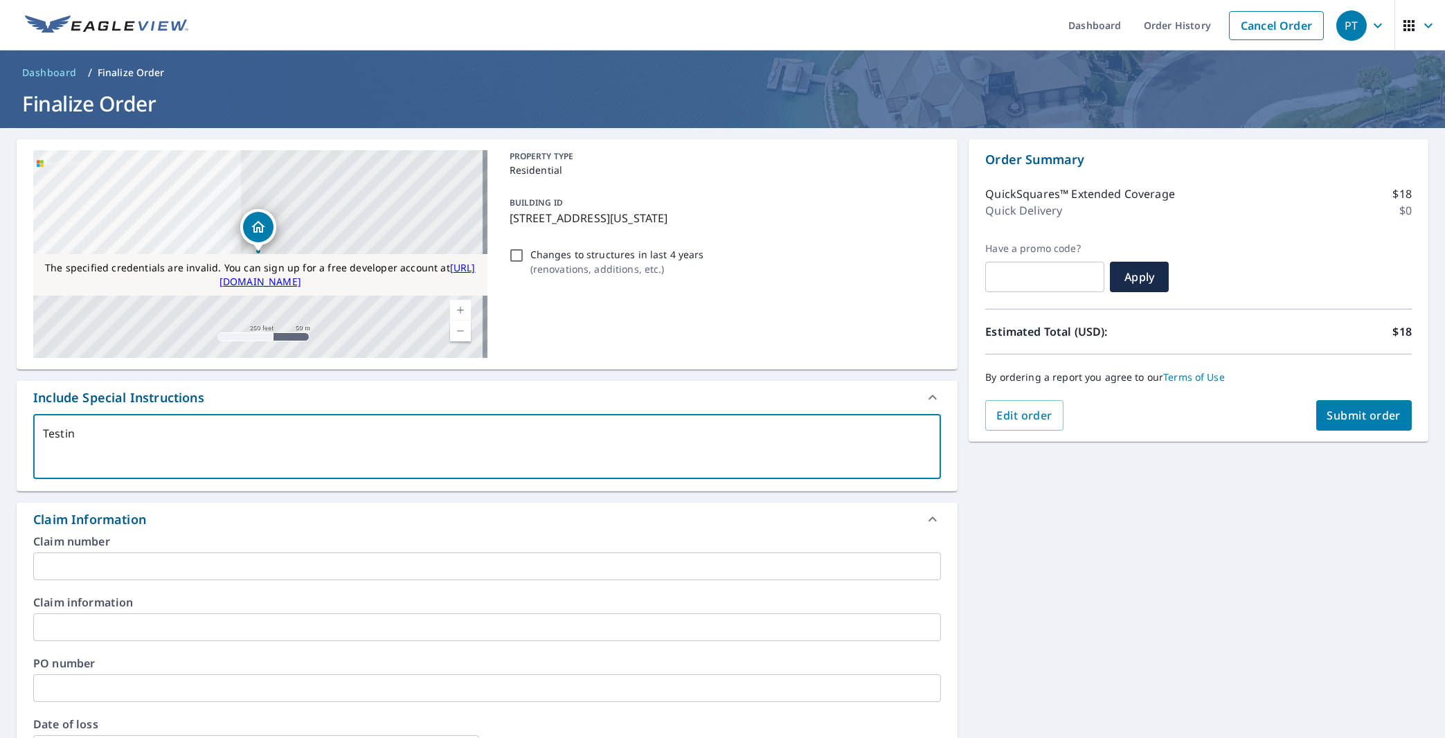
checkbox input "true"
type textarea "Testing1"
type textarea "x"
checkbox input "true"
type textarea "Testing12"
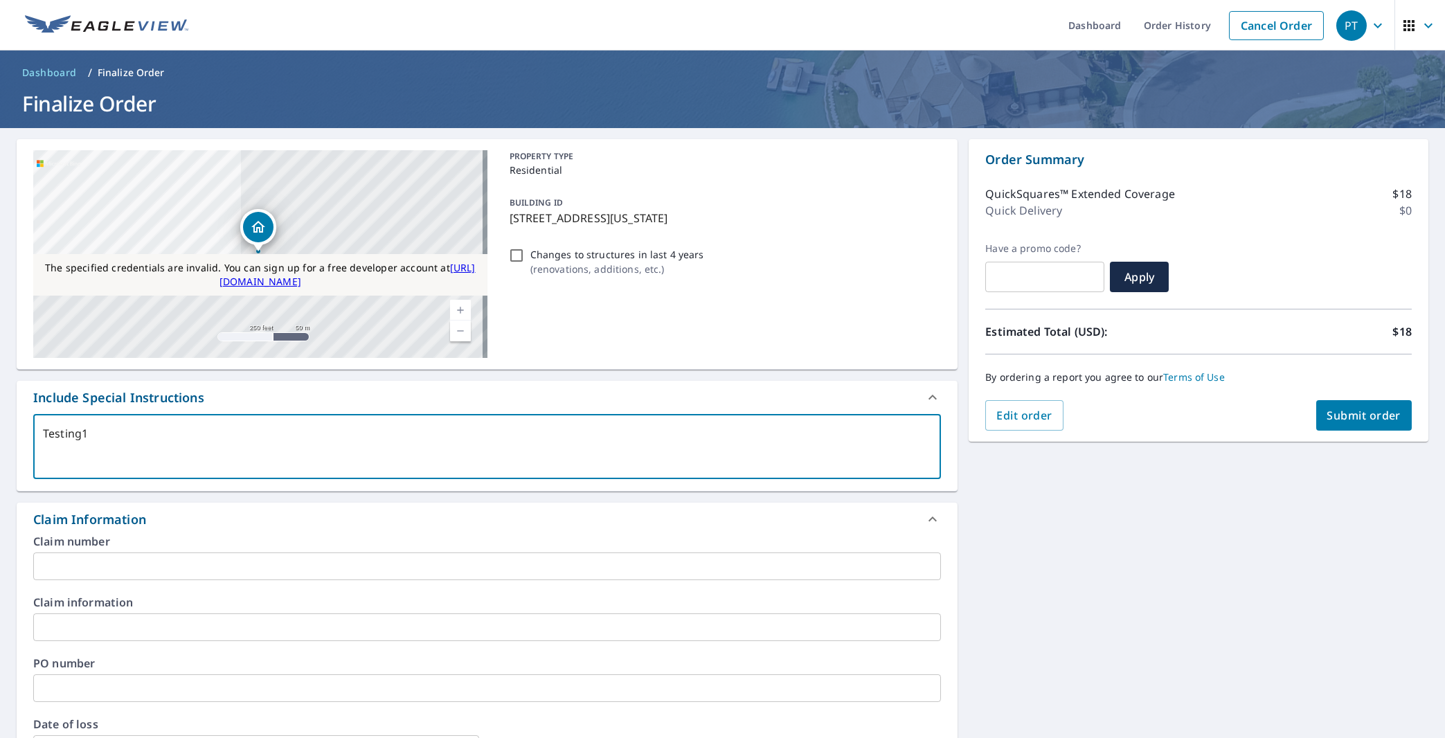
type textarea "x"
checkbox input "true"
type textarea "Testing124"
type textarea "x"
checkbox input "true"
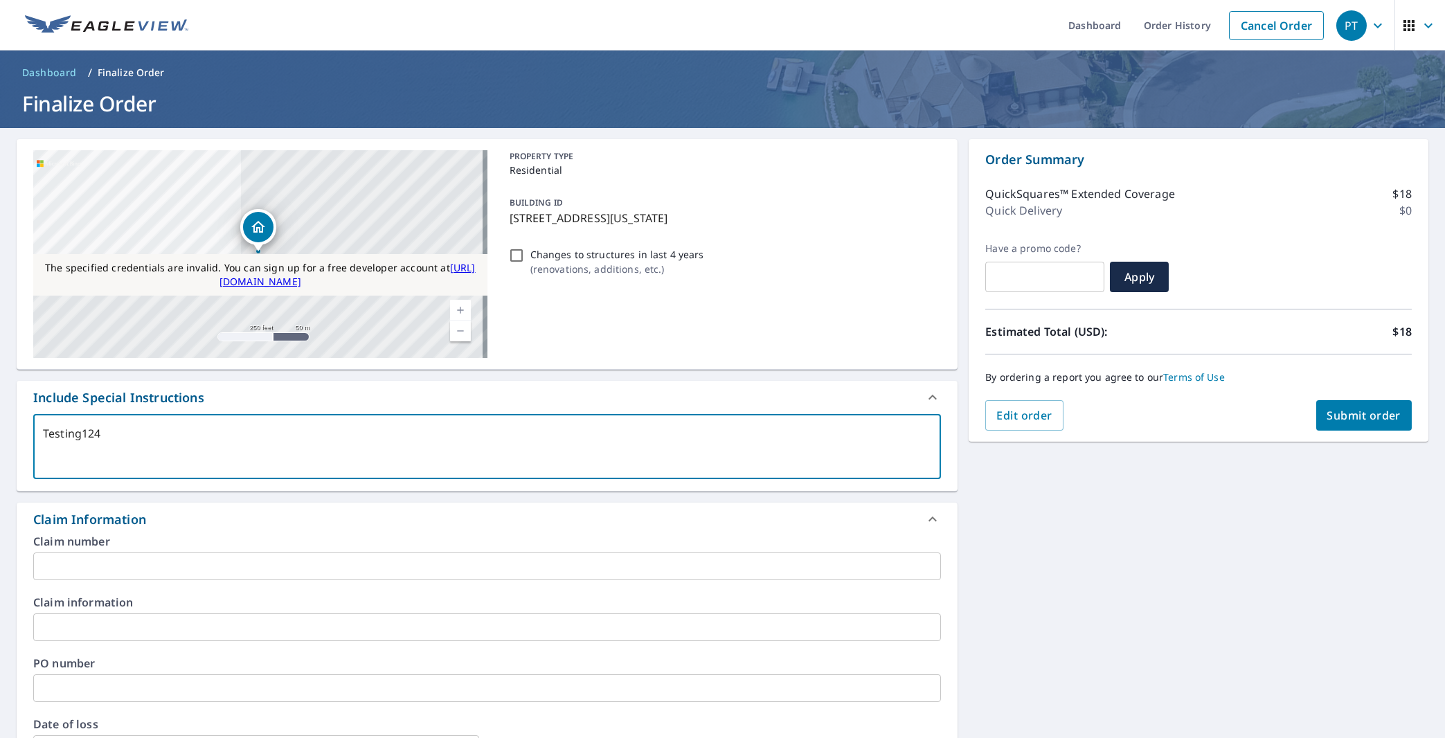
type textarea "Testing1245"
type textarea "x"
checkbox input "true"
type textarea "Testing12451"
type textarea "x"
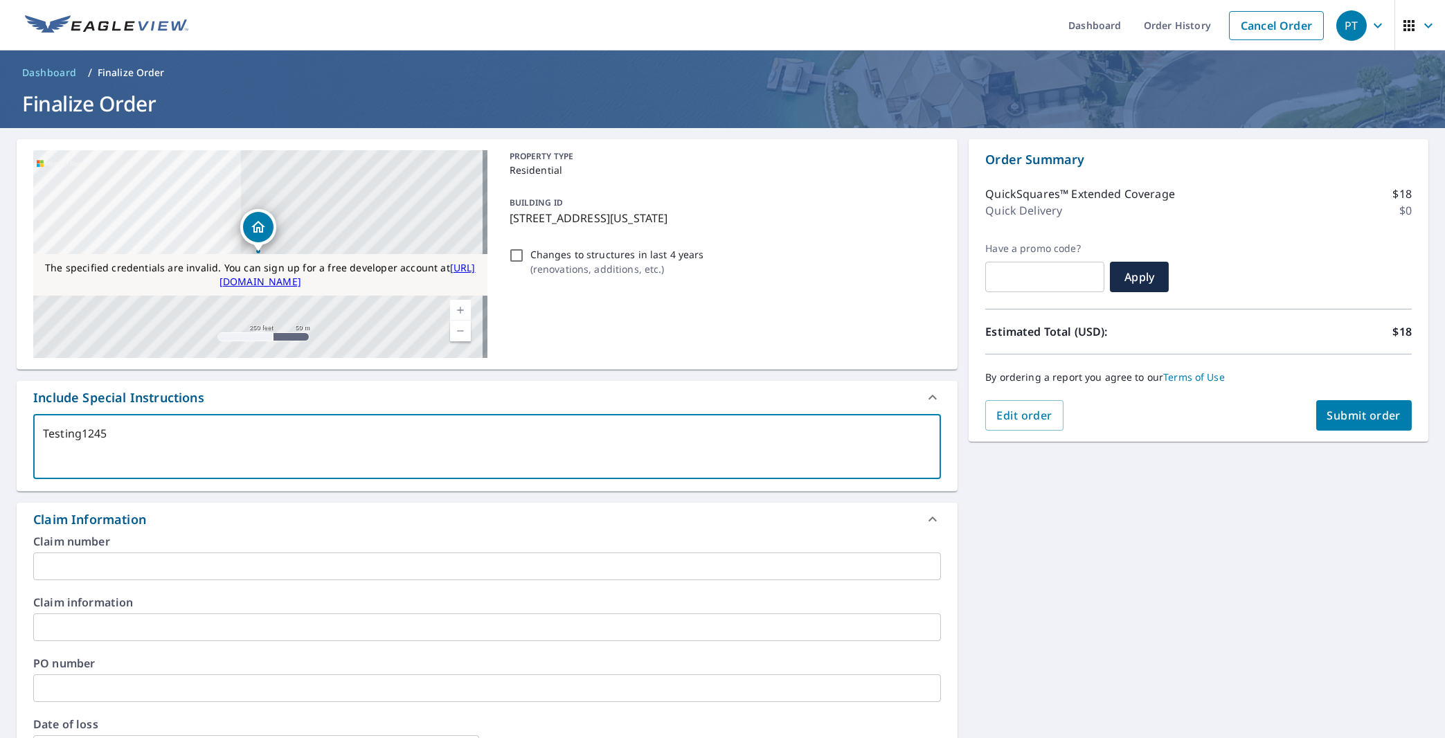
checkbox input "true"
type textarea "Testing124512"
type textarea "x"
checkbox input "true"
type textarea "Testing1245121"
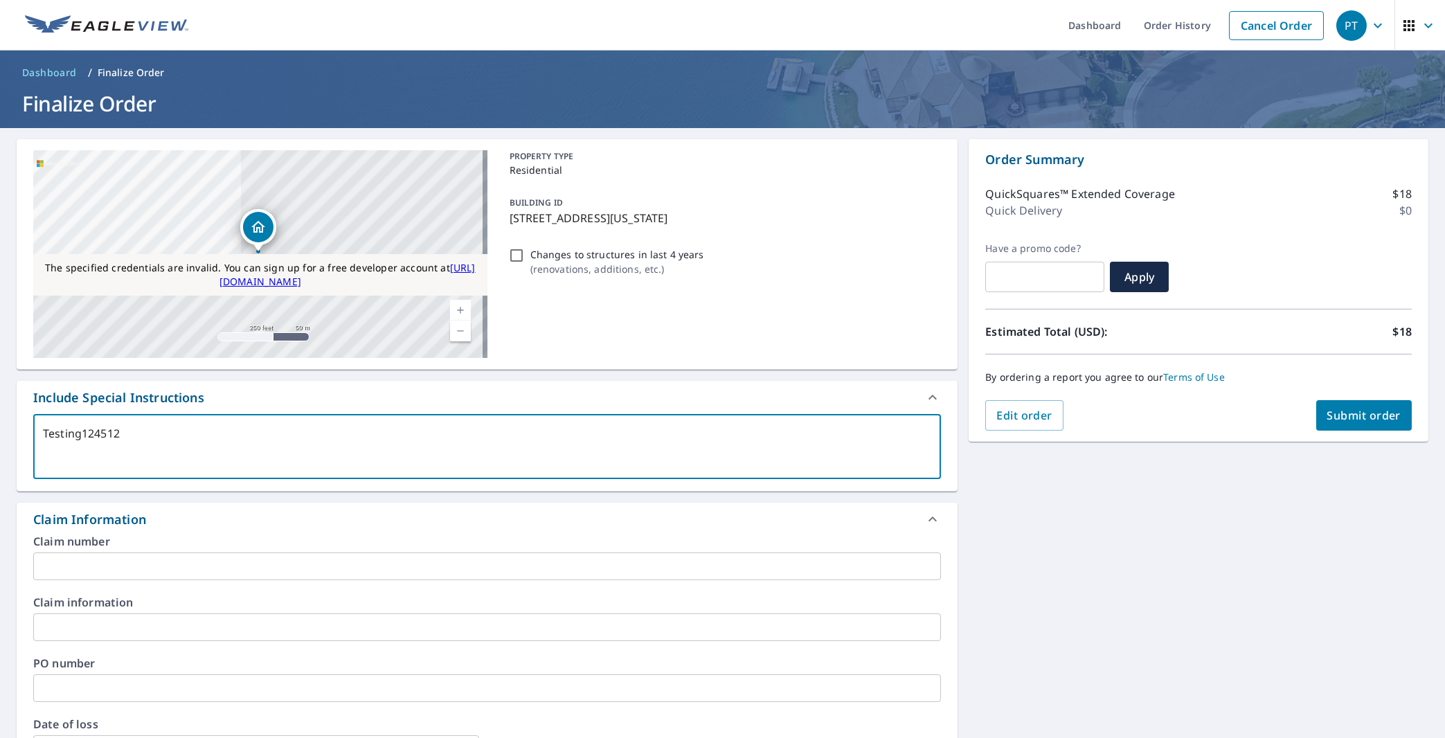
type textarea "x"
checkbox input "true"
type textarea "Testing12451212"
type textarea "x"
checkbox input "true"
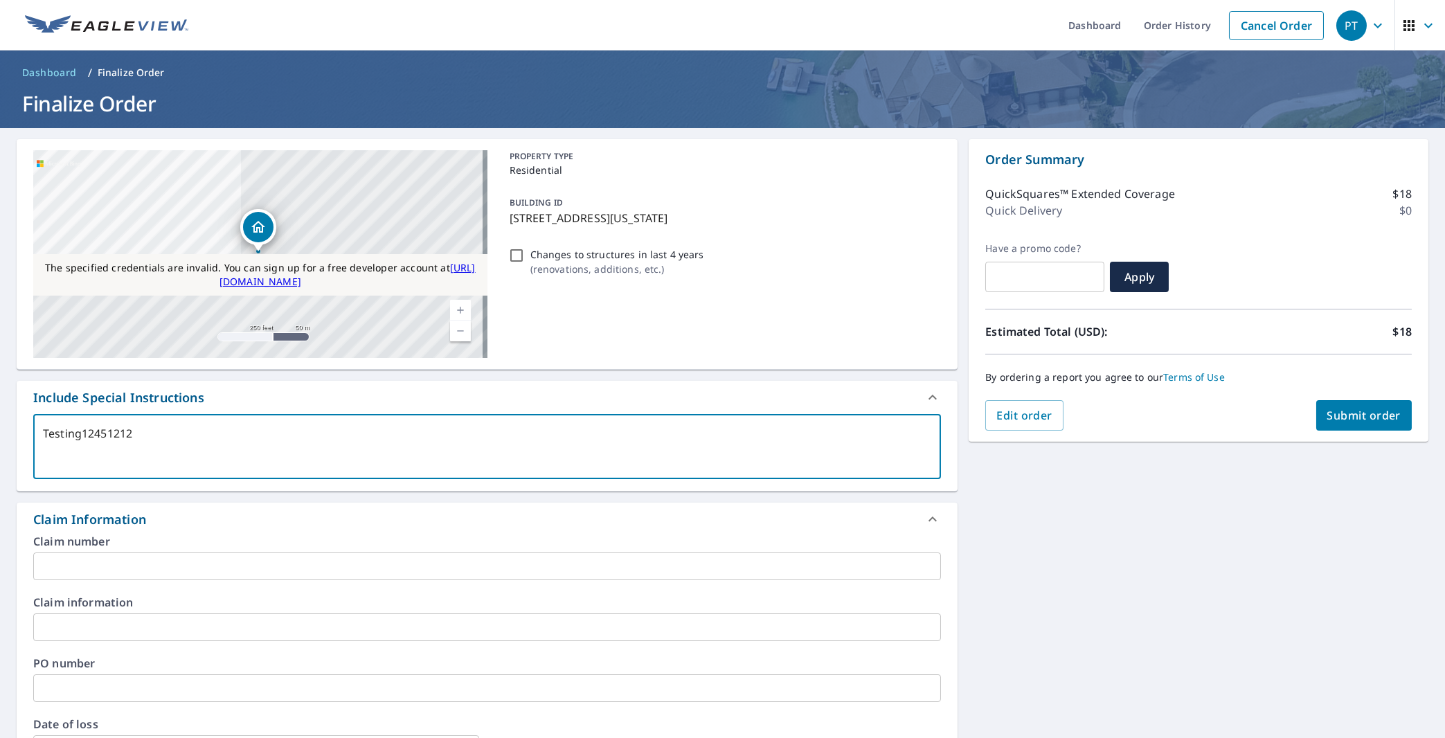
type textarea "Testing12451212"
click at [1372, 406] on button "Submit order" at bounding box center [1364, 415] width 96 height 30
type textarea "x"
checkbox input "true"
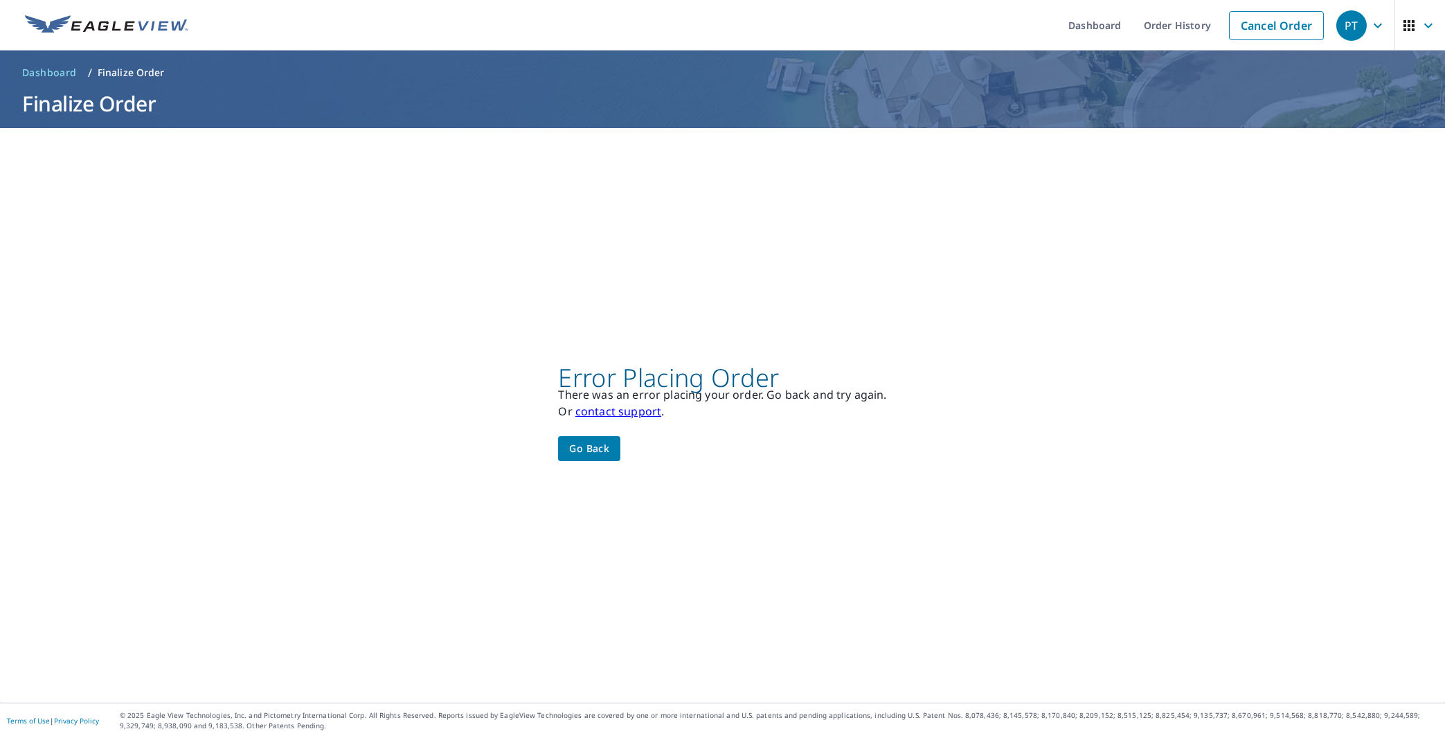
click at [592, 455] on span "Go back" at bounding box center [589, 448] width 40 height 17
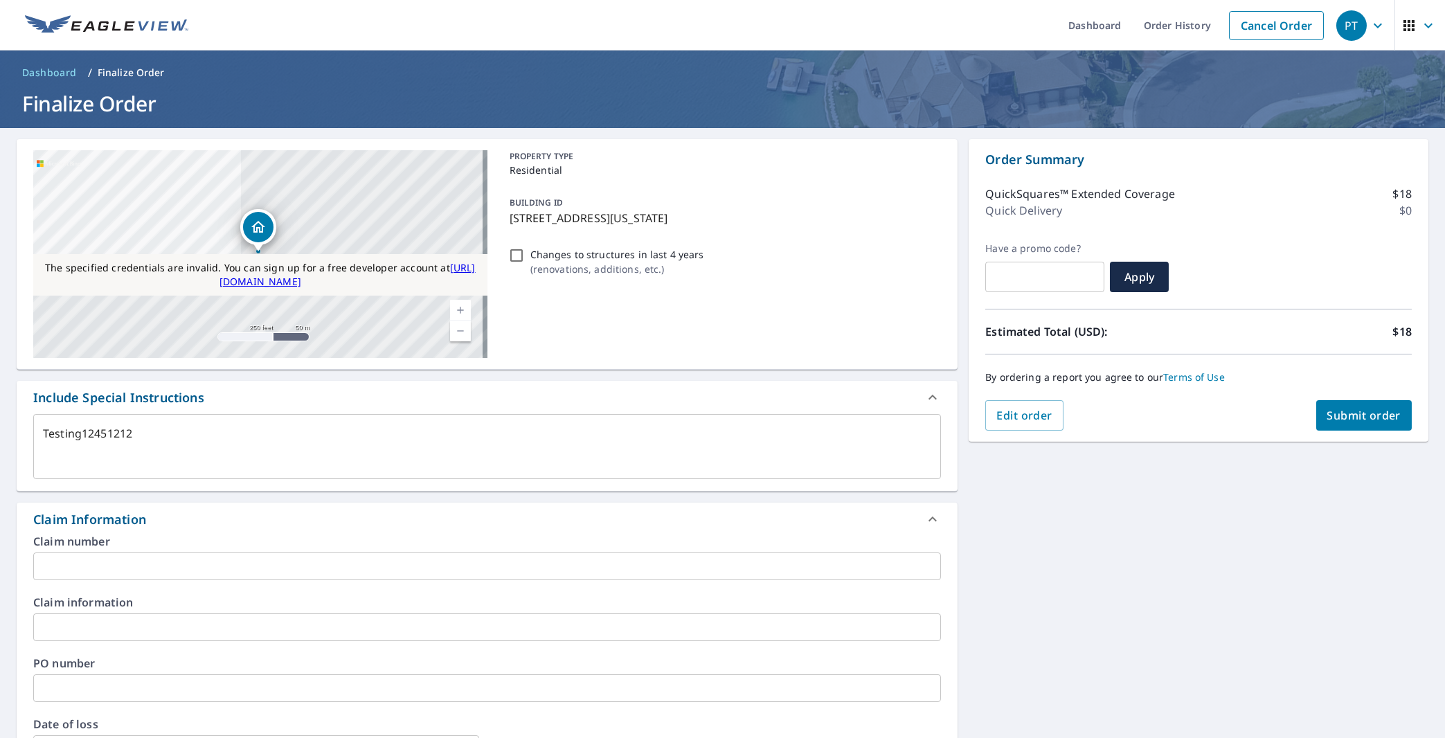
click at [1346, 419] on span "Submit order" at bounding box center [1364, 415] width 74 height 15
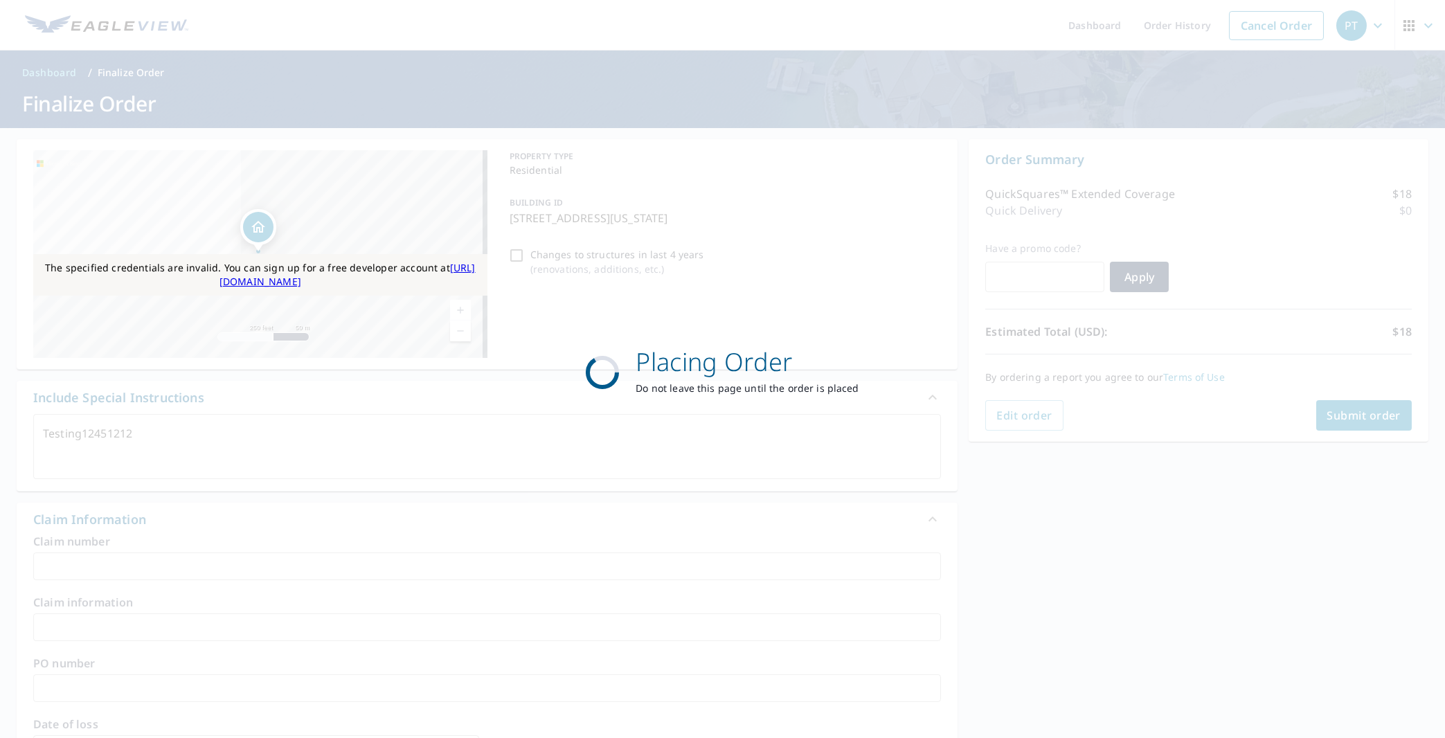
type textarea "x"
checkbox input "true"
